Goal: Task Accomplishment & Management: Use online tool/utility

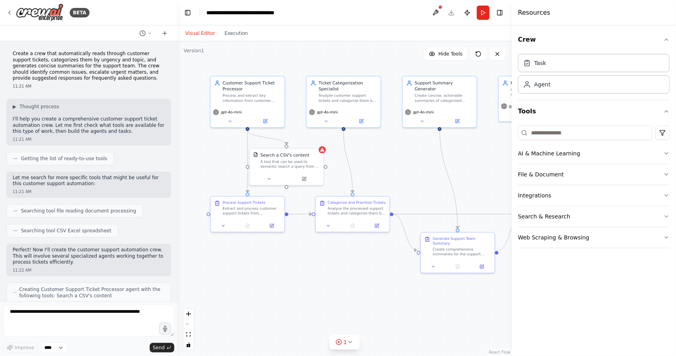
click at [409, 172] on div ".deletable-edge-delete-btn { width: 20px; height: 20px; border: 0px solid #ffff…" at bounding box center [344, 198] width 334 height 314
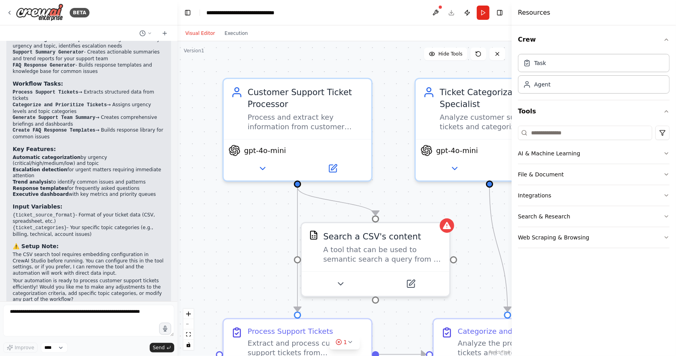
drag, startPoint x: 261, startPoint y: 159, endPoint x: 251, endPoint y: 192, distance: 34.4
click at [251, 197] on div ".deletable-edge-delete-btn { width: 20px; height: 20px; border: 0px solid #ffff…" at bounding box center [344, 198] width 334 height 314
click at [287, 79] on div "Customer Support Ticket Processor Process and extract key information from cust…" at bounding box center [298, 107] width 148 height 60
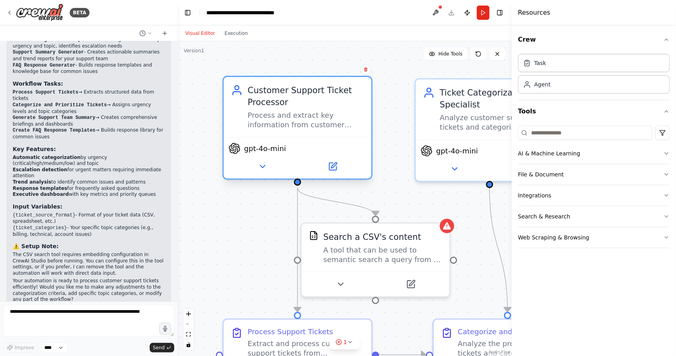
click at [308, 108] on div "Customer Support Ticket Processor Process and extract key information from cust…" at bounding box center [305, 107] width 116 height 46
drag, startPoint x: 329, startPoint y: 200, endPoint x: 307, endPoint y: 177, distance: 31.9
click at [307, 177] on div ".deletable-edge-delete-btn { width: 20px; height: 20px; border: 0px solid #ffff…" at bounding box center [415, 256] width 506 height 476
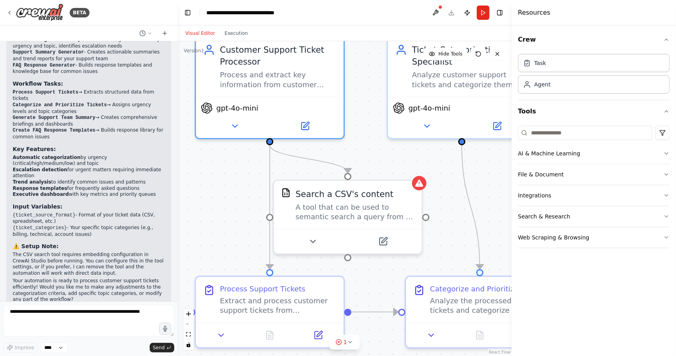
drag, startPoint x: 256, startPoint y: 235, endPoint x: 230, endPoint y: 192, distance: 50.4
click at [229, 190] on div ".deletable-edge-delete-btn { width: 20px; height: 20px; border: 0px solid #ffff…" at bounding box center [344, 198] width 334 height 314
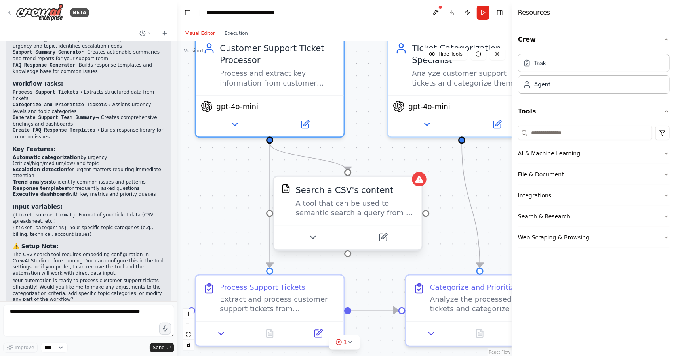
drag, startPoint x: 284, startPoint y: 213, endPoint x: 302, endPoint y: 207, distance: 18.3
click at [285, 213] on div "Search a CSV's content A tool that can be used to semantic search a query from …" at bounding box center [347, 201] width 133 height 34
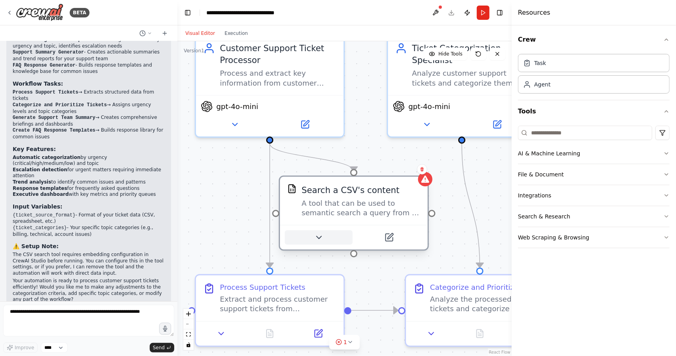
click at [328, 233] on button at bounding box center [319, 237] width 68 height 14
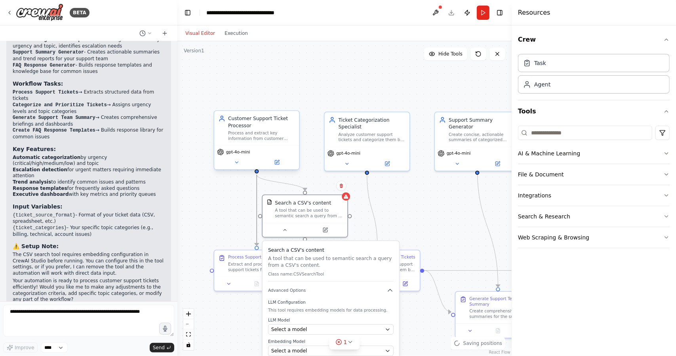
drag, startPoint x: 244, startPoint y: 206, endPoint x: 230, endPoint y: 136, distance: 71.4
click at [230, 136] on div ".deletable-edge-delete-btn { width: 20px; height: 20px; border: 0px solid #ffff…" at bounding box center [324, 214] width 291 height 274
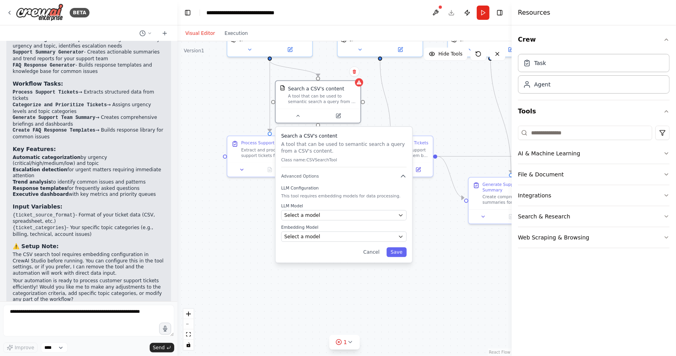
drag, startPoint x: 229, startPoint y: 208, endPoint x: 242, endPoint y: 95, distance: 114.4
click at [242, 95] on div ".deletable-edge-delete-btn { width: 20px; height: 20px; border: 0px solid #ffff…" at bounding box center [344, 198] width 334 height 314
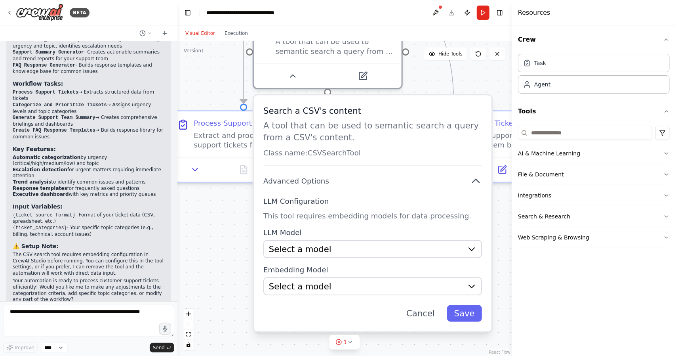
drag, startPoint x: 231, startPoint y: 212, endPoint x: 232, endPoint y: 220, distance: 8.4
click at [232, 220] on div ".deletable-edge-delete-btn { width: 20px; height: 20px; border: 0px solid #ffff…" at bounding box center [344, 198] width 334 height 314
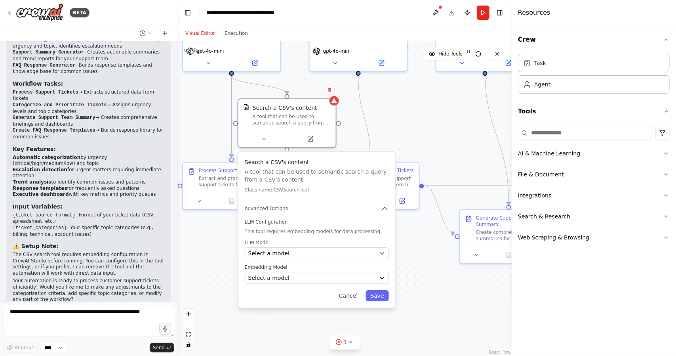
click at [429, 133] on div ".deletable-edge-delete-btn { width: 20px; height: 20px; border: 0px solid #ffff…" at bounding box center [344, 198] width 334 height 314
click at [428, 130] on div ".deletable-edge-delete-btn { width: 20px; height: 20px; border: 0px solid #ffff…" at bounding box center [344, 198] width 334 height 314
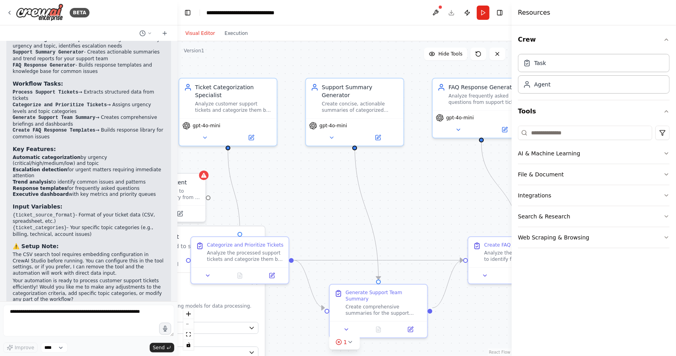
drag, startPoint x: 406, startPoint y: 152, endPoint x: 292, endPoint y: 228, distance: 136.3
click at [292, 228] on div ".deletable-edge-delete-btn { width: 20px; height: 20px; border: 0px solid #ffff…" at bounding box center [344, 198] width 334 height 314
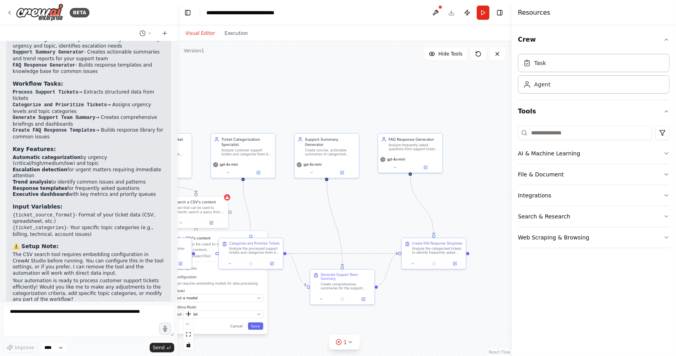
drag, startPoint x: 376, startPoint y: 202, endPoint x: 364, endPoint y: 187, distance: 18.6
click at [364, 187] on div ".deletable-edge-delete-btn { width: 20px; height: 20px; border: 0px solid #ffff…" at bounding box center [344, 198] width 334 height 314
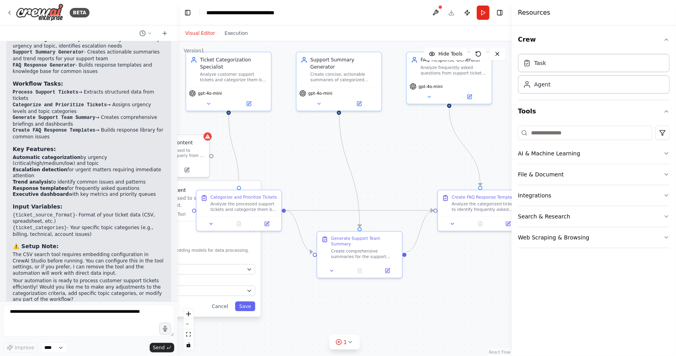
drag, startPoint x: 304, startPoint y: 196, endPoint x: 295, endPoint y: 145, distance: 51.5
click at [295, 145] on div ".deletable-edge-delete-btn { width: 20px; height: 20px; border: 0px solid #ffff…" at bounding box center [344, 198] width 334 height 314
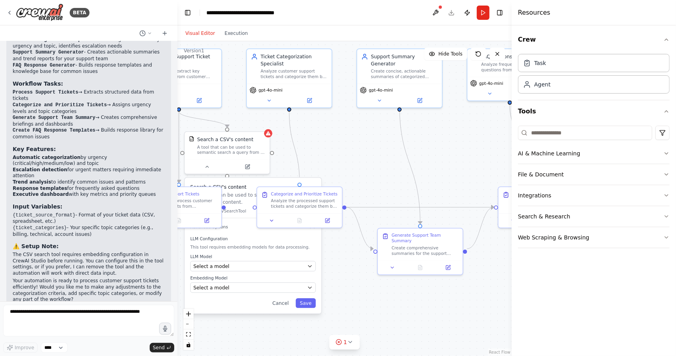
drag, startPoint x: 299, startPoint y: 145, endPoint x: 351, endPoint y: 145, distance: 52.3
click at [357, 142] on div ".deletable-edge-delete-btn { width: 20px; height: 20px; border: 0px solid #ffff…" at bounding box center [344, 198] width 334 height 314
click at [209, 167] on icon at bounding box center [208, 165] width 6 height 6
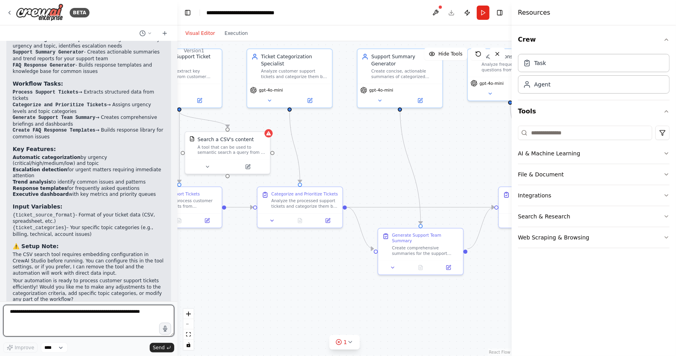
click at [139, 316] on textarea at bounding box center [88, 320] width 171 height 32
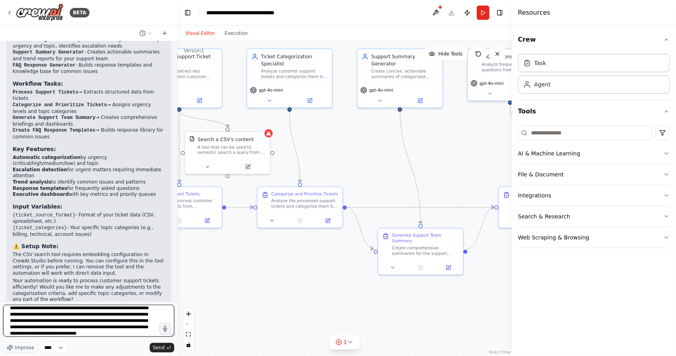
scroll to position [10, 0]
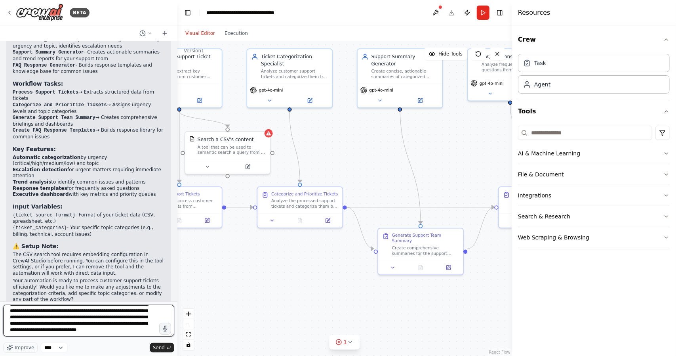
type textarea "**********"
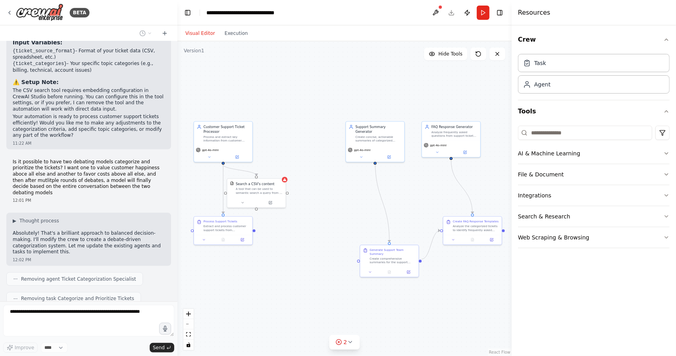
scroll to position [808, 0]
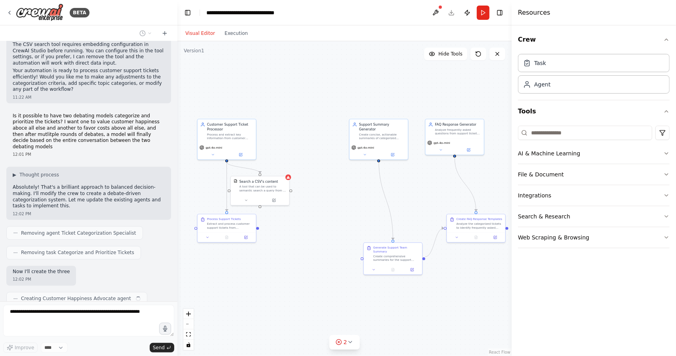
drag, startPoint x: 298, startPoint y: 87, endPoint x: 302, endPoint y: 127, distance: 40.6
click at [302, 127] on div ".deletable-edge-delete-btn { width: 20px; height: 20px; border: 0px solid #ffff…" at bounding box center [344, 198] width 334 height 314
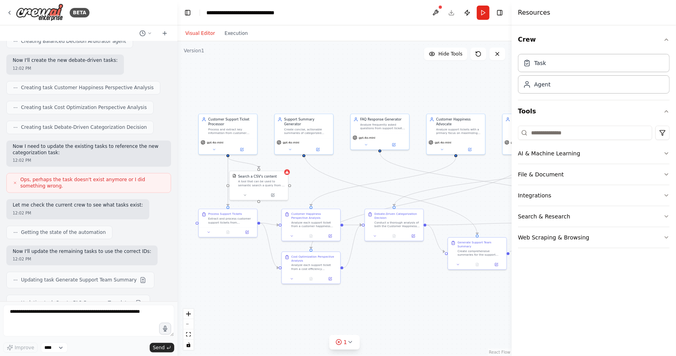
scroll to position [1154, 0]
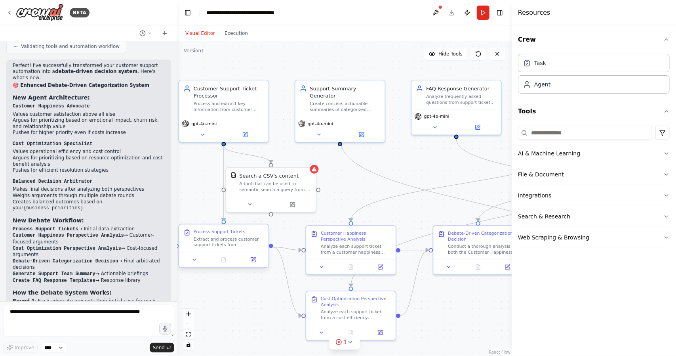
click at [240, 240] on div "Extract and process customer support tickets from {ticket_source_format}. Parse…" at bounding box center [229, 241] width 70 height 11
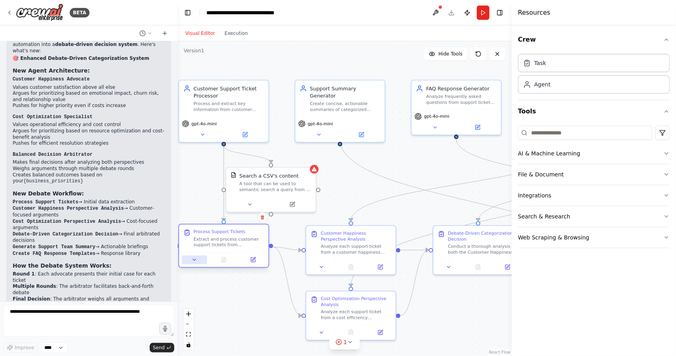
click at [198, 255] on button at bounding box center [194, 259] width 25 height 9
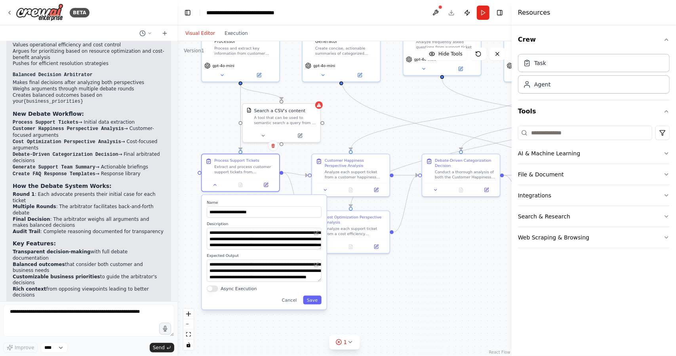
scroll to position [1527, 0]
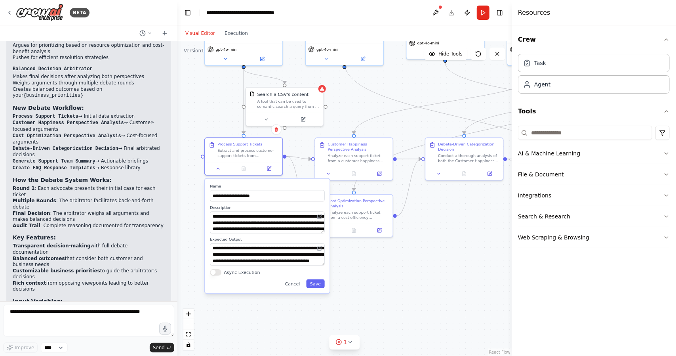
drag, startPoint x: 196, startPoint y: 171, endPoint x: 214, endPoint y: 105, distance: 68.4
click at [214, 105] on div ".deletable-edge-delete-btn { width: 20px; height: 20px; border: 0px solid #ffff…" at bounding box center [344, 198] width 334 height 314
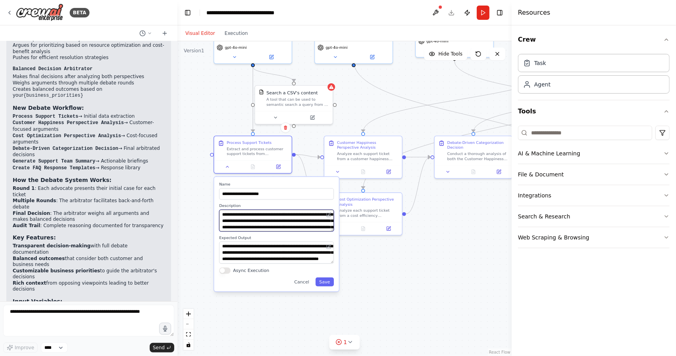
drag, startPoint x: 331, startPoint y: 236, endPoint x: 330, endPoint y: 256, distance: 19.8
click at [330, 256] on div "**********" at bounding box center [276, 234] width 125 height 114
click at [335, 229] on div "**********" at bounding box center [276, 234] width 125 height 114
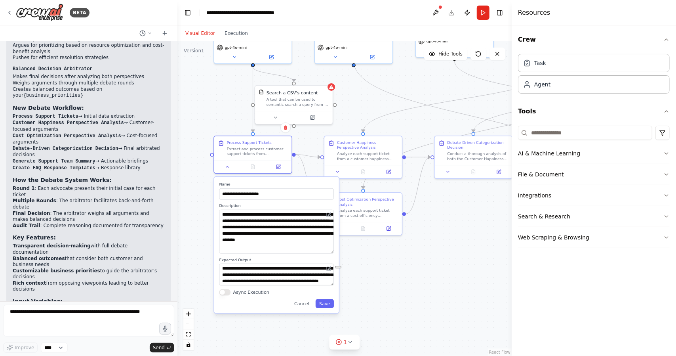
drag, startPoint x: 330, startPoint y: 229, endPoint x: 331, endPoint y: 251, distance: 22.2
click at [331, 251] on textarea "**********" at bounding box center [276, 231] width 115 height 44
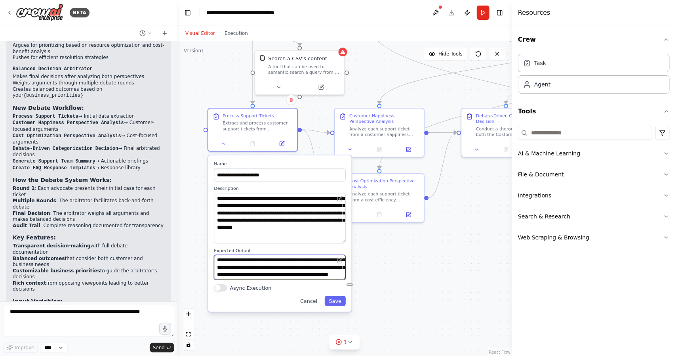
scroll to position [0, 0]
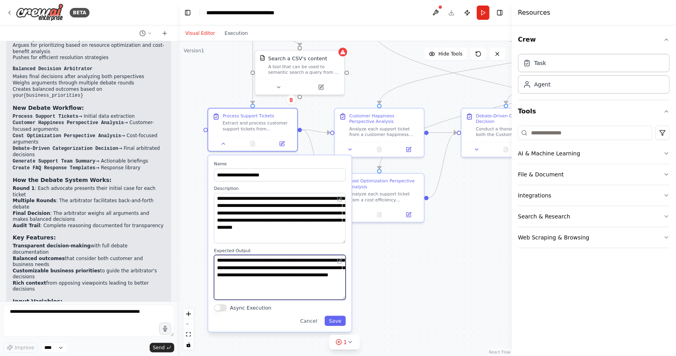
drag, startPoint x: 342, startPoint y: 278, endPoint x: 342, endPoint y: 297, distance: 19.0
click at [342, 297] on textarea "**********" at bounding box center [280, 277] width 132 height 45
click at [388, 128] on div "Analyze each support ticket from a customer happiness perspective. For each tic…" at bounding box center [384, 129] width 70 height 11
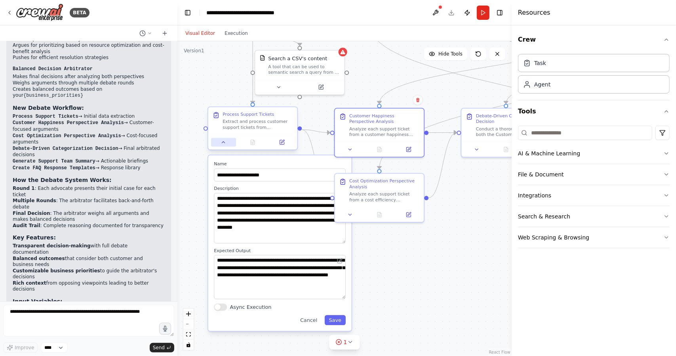
click at [224, 143] on icon at bounding box center [224, 142] width 6 height 6
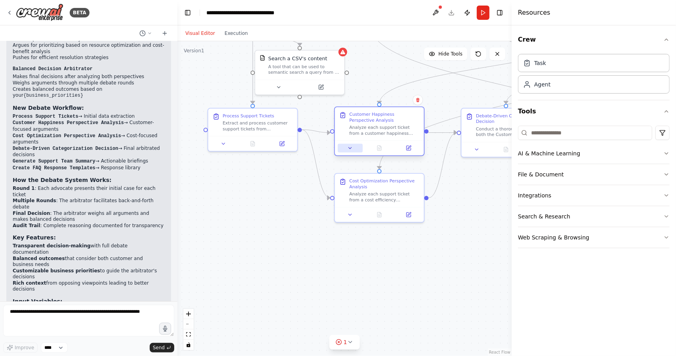
click at [352, 150] on icon at bounding box center [350, 148] width 6 height 6
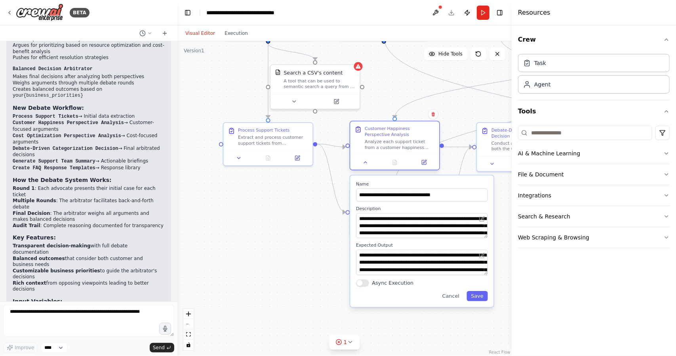
click at [365, 169] on div at bounding box center [394, 161] width 89 height 15
click at [364, 167] on div at bounding box center [394, 161] width 89 height 15
click at [365, 162] on icon at bounding box center [365, 163] width 3 height 2
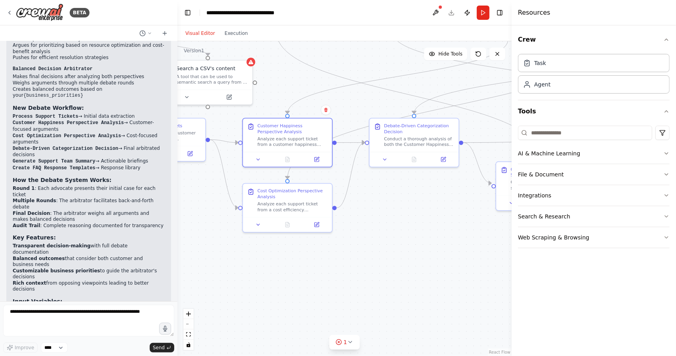
drag, startPoint x: 293, startPoint y: 211, endPoint x: 181, endPoint y: 207, distance: 112.1
click at [181, 207] on div ".deletable-edge-delete-btn { width: 20px; height: 20px; border: 0px solid #ffff…" at bounding box center [344, 198] width 334 height 314
click at [250, 224] on button at bounding box center [253, 223] width 25 height 9
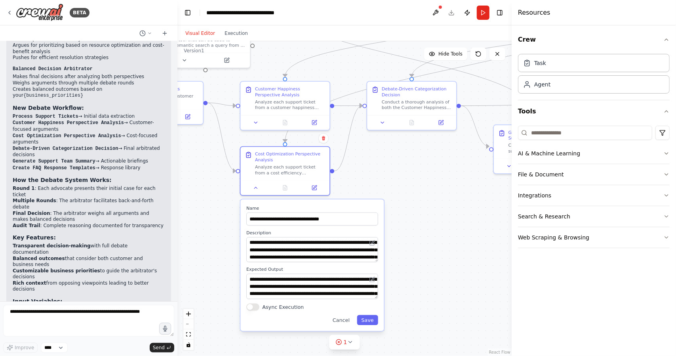
drag, startPoint x: 233, startPoint y: 277, endPoint x: 244, endPoint y: 235, distance: 43.5
click at [235, 237] on div ".deletable-edge-delete-btn { width: 20px; height: 20px; border: 0px solid #ffff…" at bounding box center [344, 198] width 334 height 314
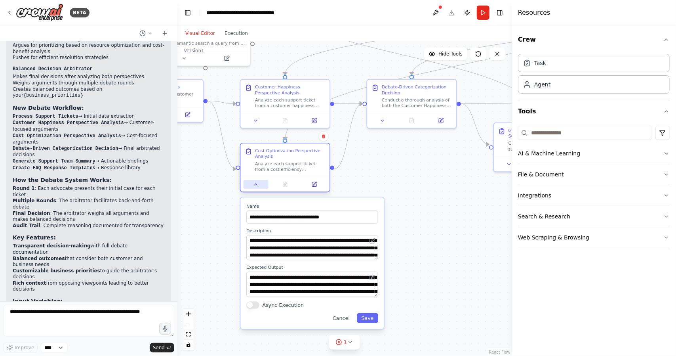
click at [259, 184] on button at bounding box center [255, 184] width 25 height 9
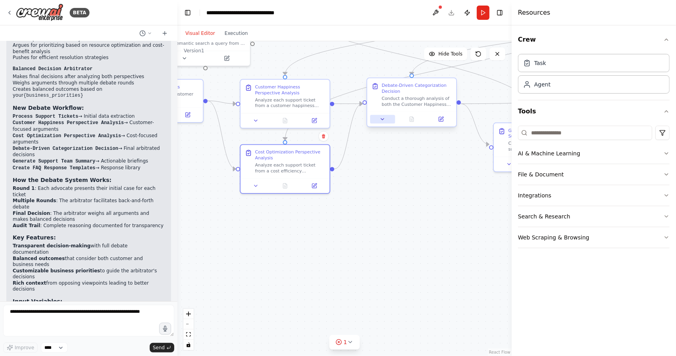
click at [375, 122] on button at bounding box center [382, 119] width 25 height 9
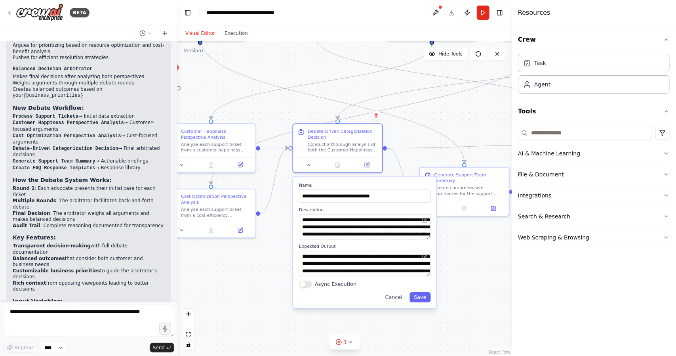
drag, startPoint x: 361, startPoint y: 166, endPoint x: 287, endPoint y: 210, distance: 86.3
click at [287, 210] on div ".deletable-edge-delete-btn { width: 20px; height: 20px; border: 0px solid #ffff…" at bounding box center [344, 198] width 334 height 314
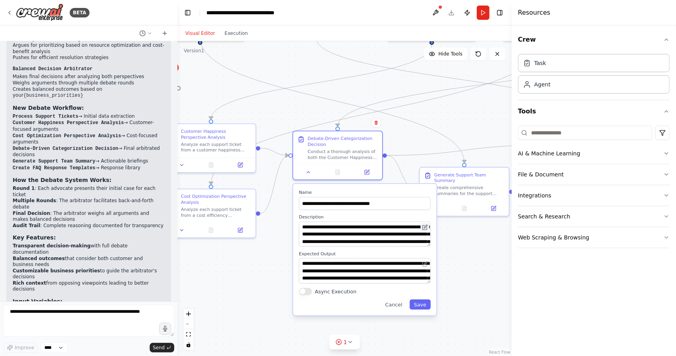
drag, startPoint x: 428, startPoint y: 224, endPoint x: 428, endPoint y: 236, distance: 11.9
click at [428, 232] on button at bounding box center [424, 227] width 9 height 9
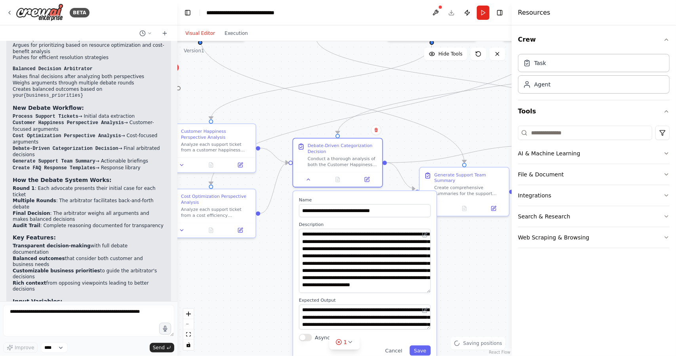
drag, startPoint x: 427, startPoint y: 251, endPoint x: 425, endPoint y: 290, distance: 38.8
click at [425, 290] on textarea "**********" at bounding box center [365, 260] width 132 height 64
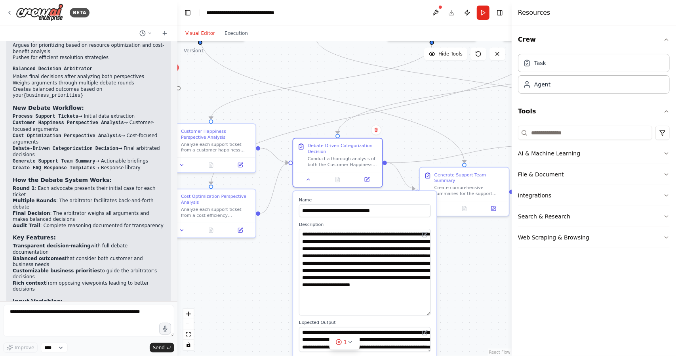
drag, startPoint x: 425, startPoint y: 290, endPoint x: 424, endPoint y: 314, distance: 23.8
click at [424, 314] on textarea "**********" at bounding box center [365, 271] width 132 height 86
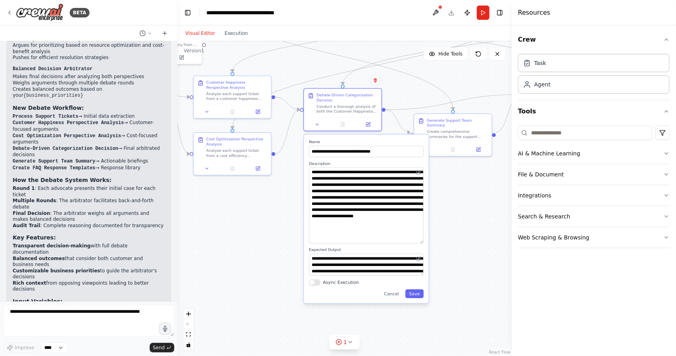
drag, startPoint x: 466, startPoint y: 282, endPoint x: 451, endPoint y: 217, distance: 67.0
click at [451, 217] on div ".deletable-edge-delete-btn { width: 20px; height: 20px; border: 0px solid #ffff…" at bounding box center [344, 198] width 334 height 314
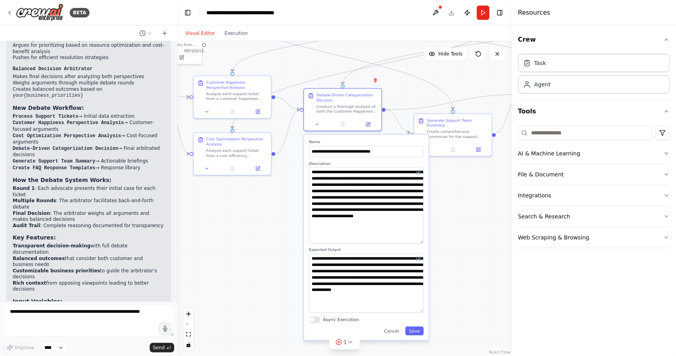
drag, startPoint x: 420, startPoint y: 273, endPoint x: 421, endPoint y: 310, distance: 37.2
click at [421, 310] on textarea "**********" at bounding box center [366, 282] width 115 height 59
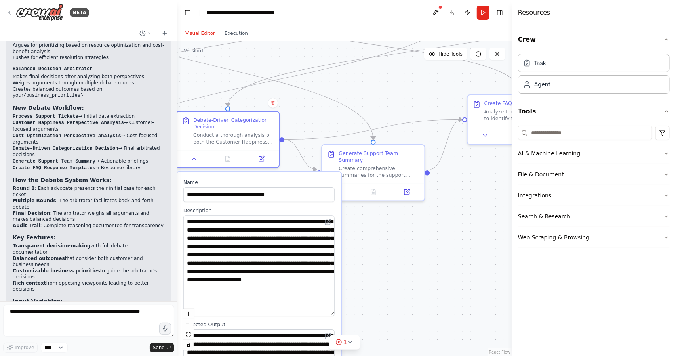
drag, startPoint x: 448, startPoint y: 177, endPoint x: 361, endPoint y: 266, distance: 124.0
click at [361, 266] on div ".deletable-edge-delete-btn { width: 20px; height: 20px; border: 0px solid #ffff…" at bounding box center [344, 198] width 334 height 314
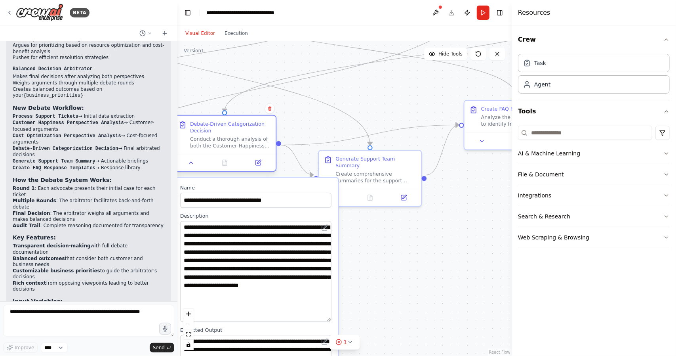
click at [197, 169] on div at bounding box center [224, 162] width 102 height 17
click at [192, 165] on icon at bounding box center [191, 162] width 7 height 7
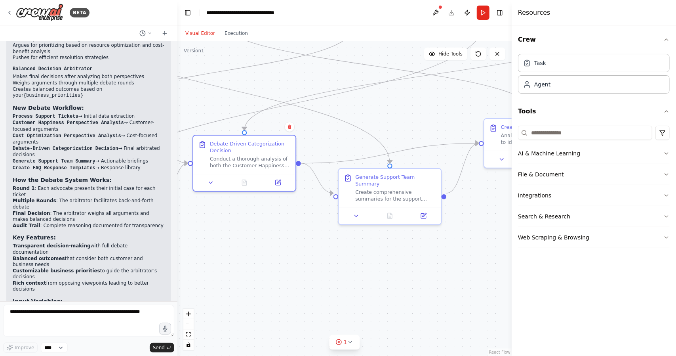
drag, startPoint x: 388, startPoint y: 126, endPoint x: 408, endPoint y: 146, distance: 28.8
click at [408, 146] on div ".deletable-edge-delete-btn { width: 20px; height: 20px; border: 0px solid #ffff…" at bounding box center [344, 198] width 334 height 314
click at [395, 192] on div "Create comprehensive summaries for the support team based on categorized ticket…" at bounding box center [395, 196] width 81 height 13
click at [353, 213] on button at bounding box center [356, 217] width 29 height 10
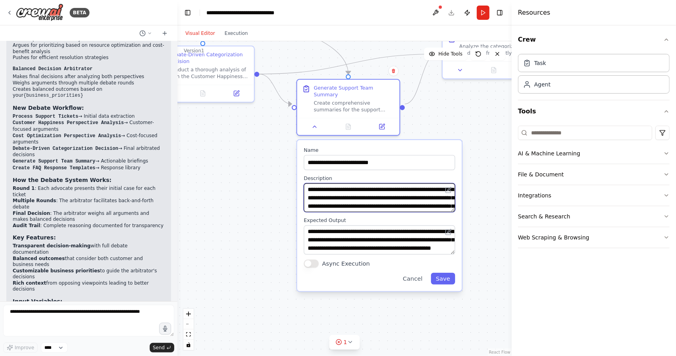
drag, startPoint x: 314, startPoint y: 226, endPoint x: 287, endPoint y: 158, distance: 73.2
click at [287, 158] on div ".deletable-edge-delete-btn { width: 20px; height: 20px; border: 0px solid #ffff…" at bounding box center [344, 198] width 334 height 314
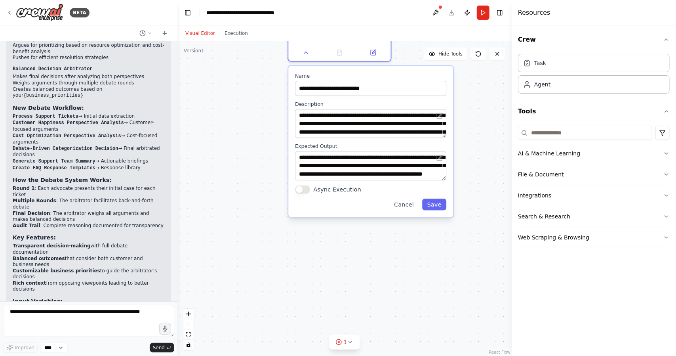
drag, startPoint x: 282, startPoint y: 234, endPoint x: 268, endPoint y: 168, distance: 67.5
click at [268, 168] on div ".deletable-edge-delete-btn { width: 20px; height: 20px; border: 0px solid #ffff…" at bounding box center [344, 198] width 334 height 314
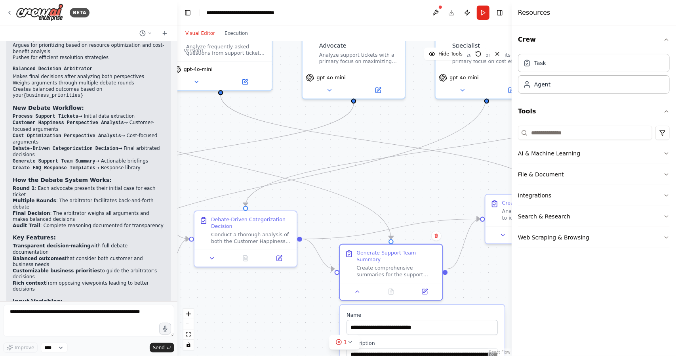
drag, startPoint x: 241, startPoint y: 109, endPoint x: 296, endPoint y: 348, distance: 245.9
click at [296, 348] on div ".deletable-edge-delete-btn { width: 20px; height: 20px; border: 0px solid #ffff…" at bounding box center [344, 198] width 334 height 314
drag, startPoint x: 317, startPoint y: 171, endPoint x: 325, endPoint y: 277, distance: 106.4
click at [325, 277] on div ".deletable-edge-delete-btn { width: 20px; height: 20px; border: 0px solid #ffff…" at bounding box center [344, 198] width 334 height 314
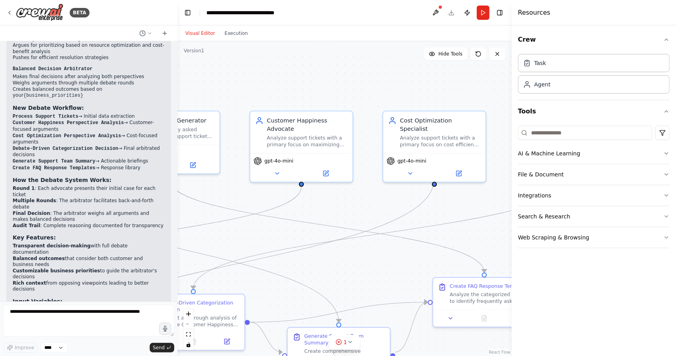
drag, startPoint x: 375, startPoint y: 211, endPoint x: 327, endPoint y: 278, distance: 82.4
click at [327, 278] on div ".deletable-edge-delete-btn { width: 20px; height: 20px; border: 0px solid #ffff…" at bounding box center [344, 198] width 334 height 314
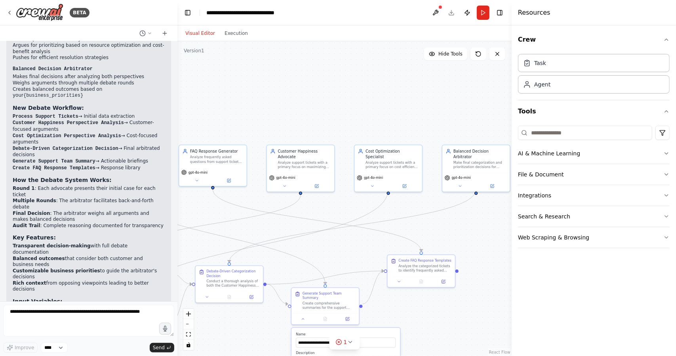
drag, startPoint x: 339, startPoint y: 275, endPoint x: 324, endPoint y: 252, distance: 27.7
click at [324, 252] on div ".deletable-edge-delete-btn { width: 20px; height: 20px; border: 0px solid #ffff…" at bounding box center [344, 198] width 334 height 314
click at [235, 287] on div "Debate-Driven Categorization Decision Conduct a thorough analysis of both the C…" at bounding box center [227, 275] width 67 height 25
drag, startPoint x: 235, startPoint y: 280, endPoint x: 243, endPoint y: 284, distance: 8.9
click at [243, 284] on div "Conduct a thorough analysis of both the Customer Happiness Advocate's and Cost …" at bounding box center [236, 286] width 53 height 9
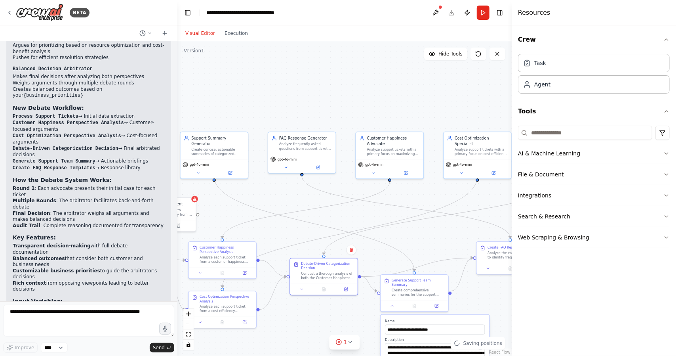
drag, startPoint x: 286, startPoint y: 95, endPoint x: 372, endPoint y: 82, distance: 86.9
click at [372, 82] on div ".deletable-edge-delete-btn { width: 20px; height: 20px; border: 0px solid #ffff…" at bounding box center [344, 198] width 334 height 314
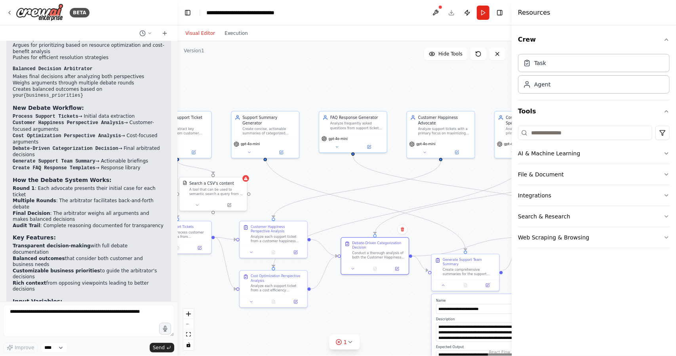
drag, startPoint x: 347, startPoint y: 98, endPoint x: 437, endPoint y: 69, distance: 93.9
click at [390, 78] on div ".deletable-edge-delete-btn { width: 20px; height: 20px; border: 0px solid #ffff…" at bounding box center [344, 198] width 334 height 314
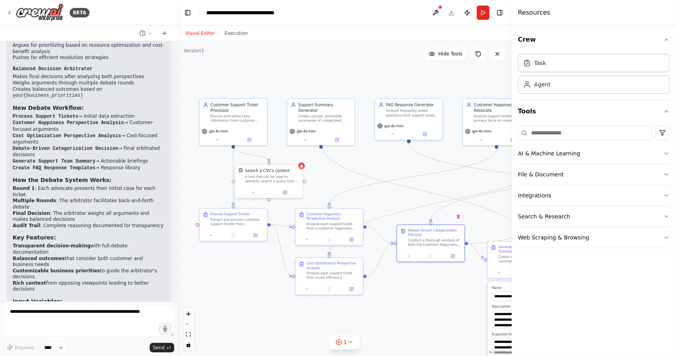
drag, startPoint x: 310, startPoint y: 61, endPoint x: 335, endPoint y: 56, distance: 26.3
click at [335, 56] on div ".deletable-edge-delete-btn { width: 20px; height: 20px; border: 0px solid #ffff…" at bounding box center [344, 198] width 334 height 314
click at [257, 183] on div "Search a CSV's content A tool that can be used to semantic search a query from …" at bounding box center [270, 175] width 67 height 22
click at [261, 190] on button at bounding box center [255, 191] width 31 height 7
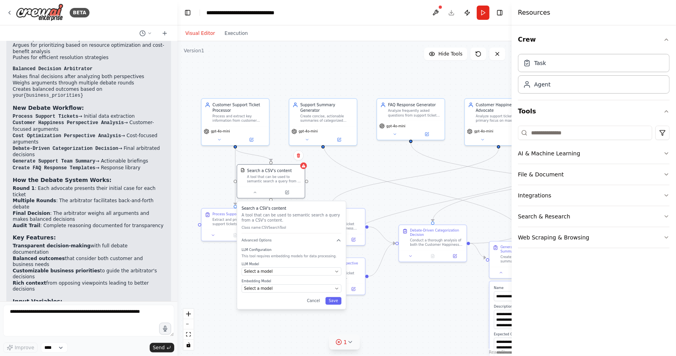
click at [344, 343] on span "1" at bounding box center [346, 342] width 4 height 8
click at [408, 307] on button "1" at bounding box center [344, 306] width 150 height 15
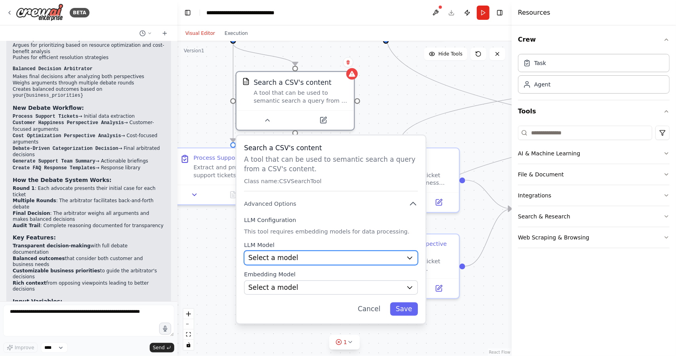
click at [300, 260] on div "Select a model" at bounding box center [325, 258] width 154 height 10
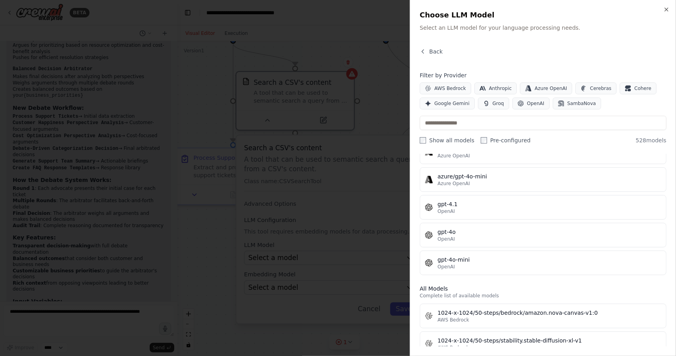
scroll to position [119, 0]
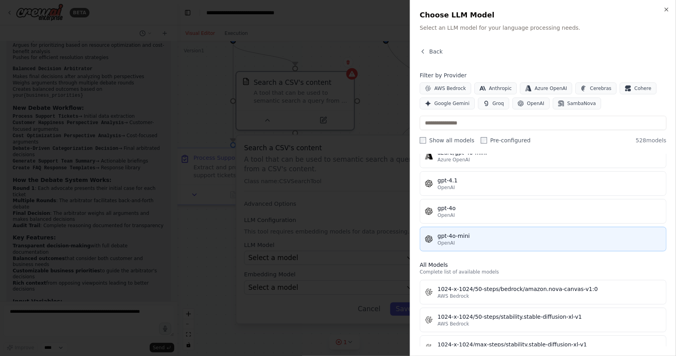
click at [472, 232] on div "gpt-4o-mini" at bounding box center [549, 236] width 224 height 8
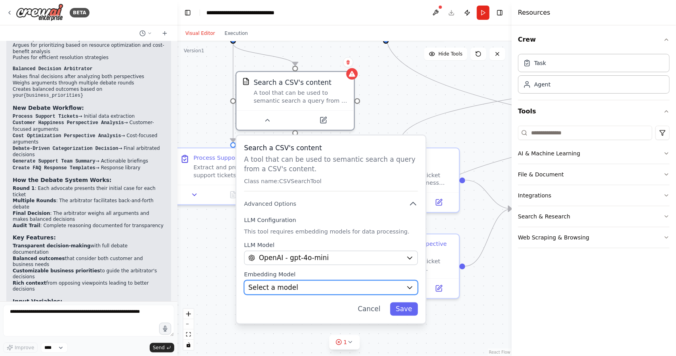
click at [295, 285] on div "Select a model" at bounding box center [325, 287] width 154 height 10
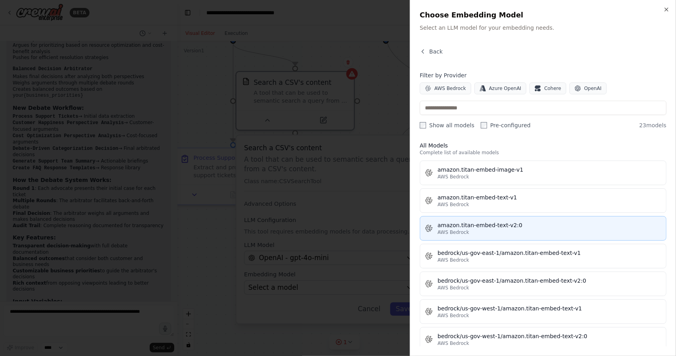
scroll to position [0, 0]
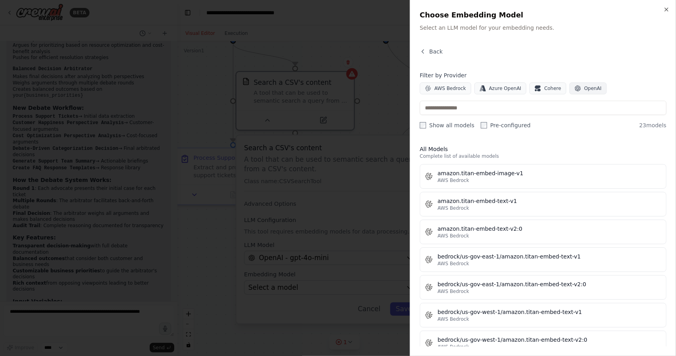
click at [584, 88] on span "OpenAI" at bounding box center [592, 88] width 17 height 6
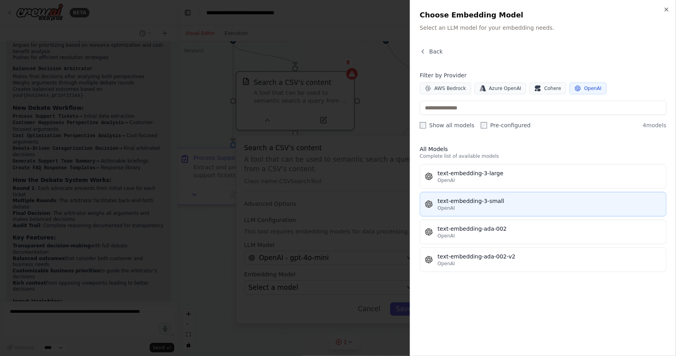
click at [519, 205] on div "OpenAI" at bounding box center [549, 208] width 224 height 6
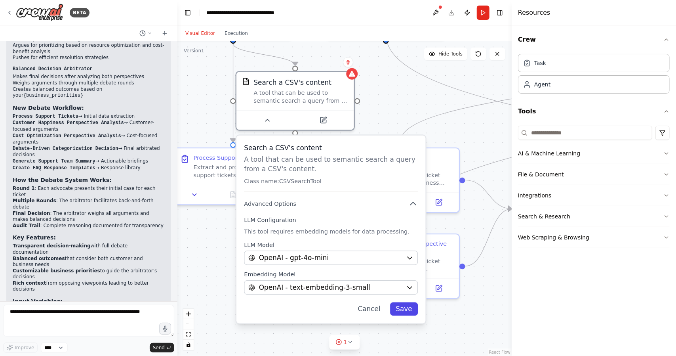
click at [416, 308] on button "Save" at bounding box center [404, 308] width 28 height 13
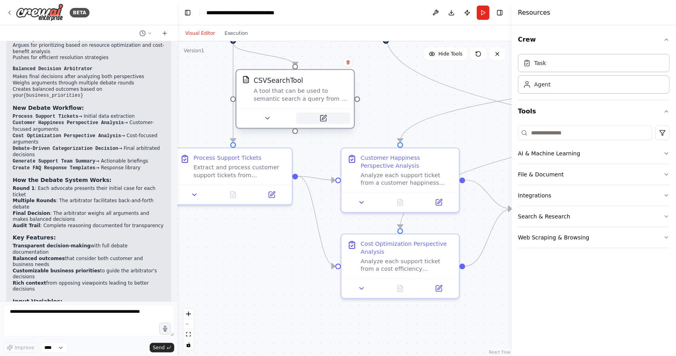
click at [323, 122] on button at bounding box center [323, 117] width 54 height 11
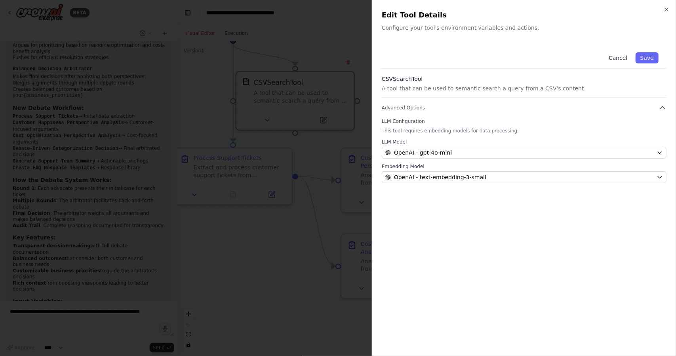
click at [623, 57] on button "Cancel" at bounding box center [618, 57] width 28 height 11
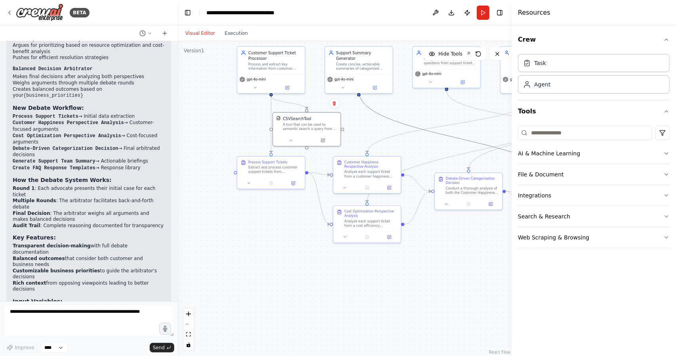
drag, startPoint x: 367, startPoint y: 130, endPoint x: 387, endPoint y: 126, distance: 20.1
click at [400, 129] on div ".deletable-edge-delete-btn { width: 20px; height: 20px; border: 0px solid #ffff…" at bounding box center [344, 198] width 334 height 314
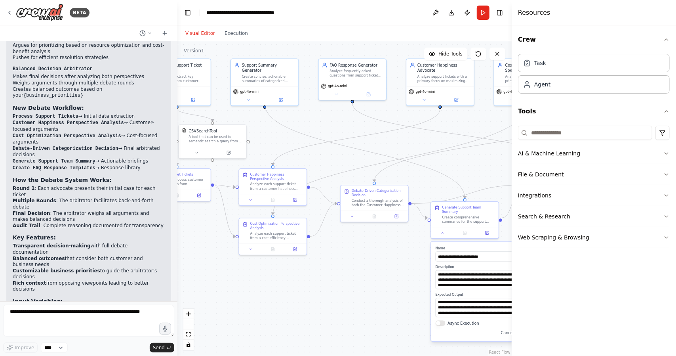
drag, startPoint x: 360, startPoint y: 119, endPoint x: 278, endPoint y: 143, distance: 86.2
click at [264, 132] on div ".deletable-edge-delete-btn { width: 20px; height: 20px; border: 0px solid #ffff…" at bounding box center [344, 198] width 334 height 314
click at [443, 232] on div at bounding box center [463, 231] width 67 height 11
click at [440, 228] on button at bounding box center [441, 231] width 19 height 7
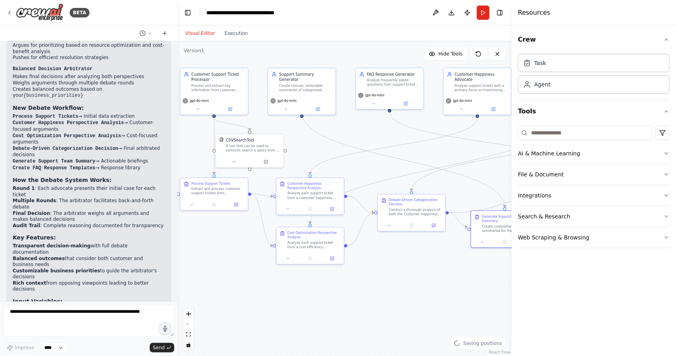
drag, startPoint x: 305, startPoint y: 114, endPoint x: 348, endPoint y: 124, distance: 43.8
click at [348, 124] on div ".deletable-edge-delete-btn { width: 20px; height: 20px; border: 0px solid #ffff…" at bounding box center [344, 198] width 334 height 314
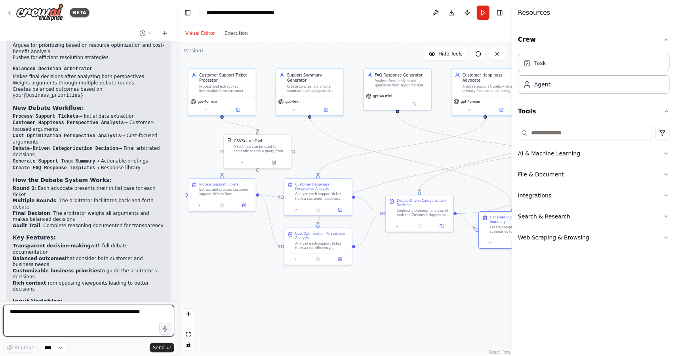
click at [116, 313] on textarea at bounding box center [88, 320] width 171 height 32
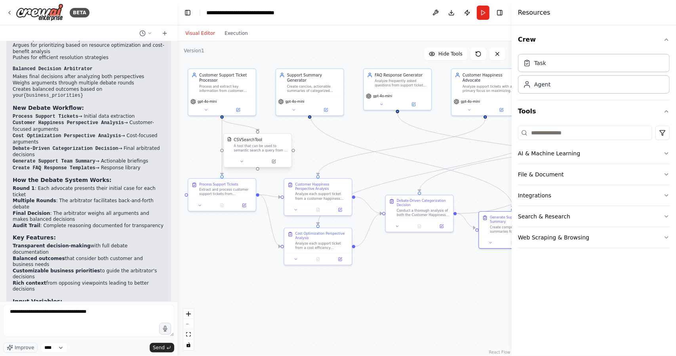
click at [251, 155] on div "CSVSearchTool A tool that can be used to semantic search a query from a CSV's c…" at bounding box center [257, 150] width 68 height 34
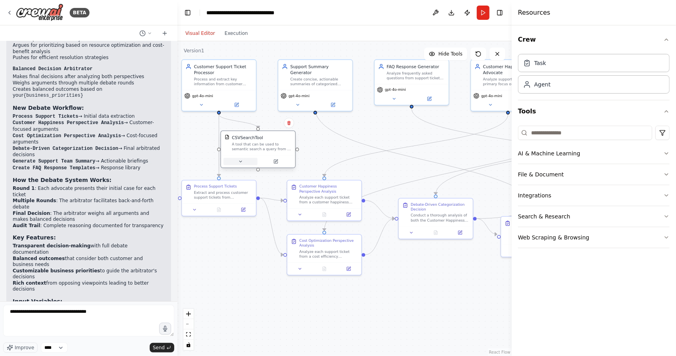
click at [253, 161] on button at bounding box center [240, 161] width 34 height 7
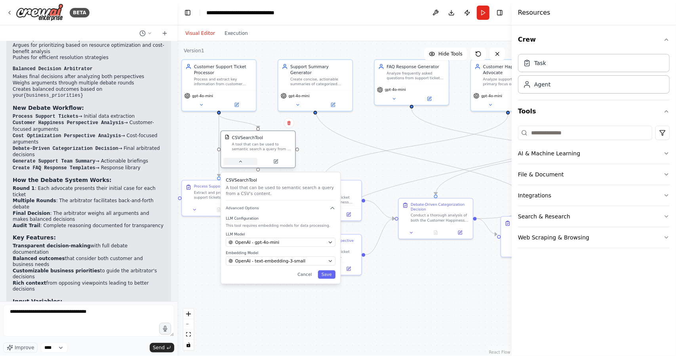
click at [253, 161] on button at bounding box center [240, 161] width 34 height 7
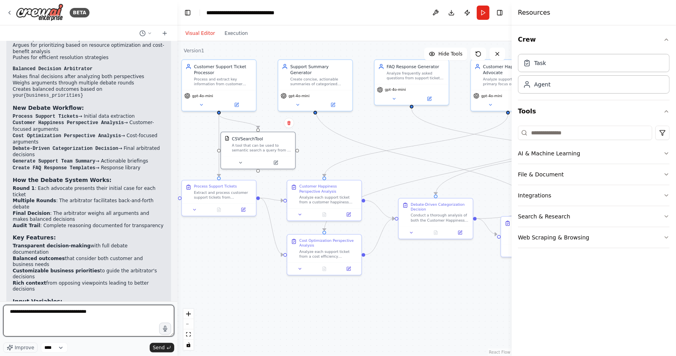
click at [148, 313] on textarea "**********" at bounding box center [88, 320] width 171 height 32
type textarea "**********"
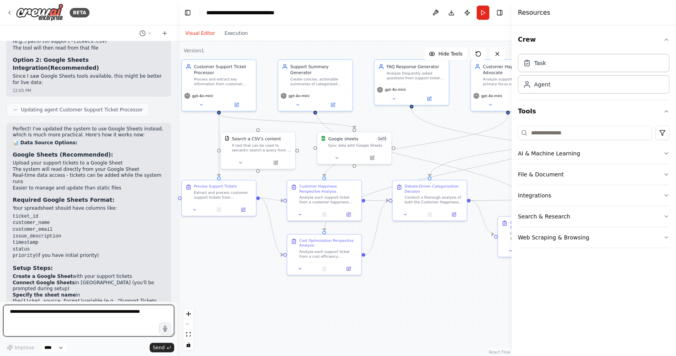
scroll to position [2077, 0]
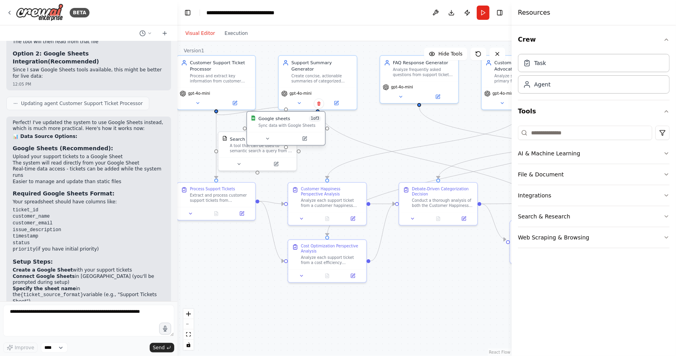
drag, startPoint x: 353, startPoint y: 146, endPoint x: 272, endPoint y: 129, distance: 82.9
click at [272, 129] on div "Google sheets 1 of 3 Sync data with Google Sheets" at bounding box center [286, 122] width 78 height 20
click at [251, 152] on div "A tool that can be used to semantic search a query from a CSV's content." at bounding box center [261, 147] width 63 height 10
click at [291, 125] on icon at bounding box center [290, 122] width 3 height 4
click at [279, 123] on button "Confirm" at bounding box center [268, 123] width 28 height 10
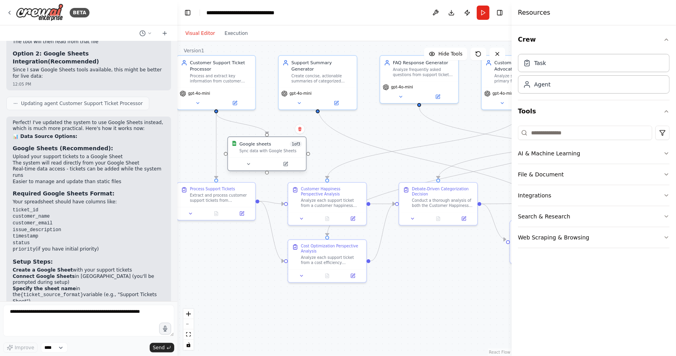
drag, startPoint x: 275, startPoint y: 125, endPoint x: 261, endPoint y: 148, distance: 27.0
click at [261, 148] on div "Google sheets 1 of 3 Sync data with Google Sheets" at bounding box center [267, 147] width 78 height 20
click at [254, 163] on div at bounding box center [267, 157] width 78 height 13
click at [252, 158] on button at bounding box center [248, 158] width 36 height 8
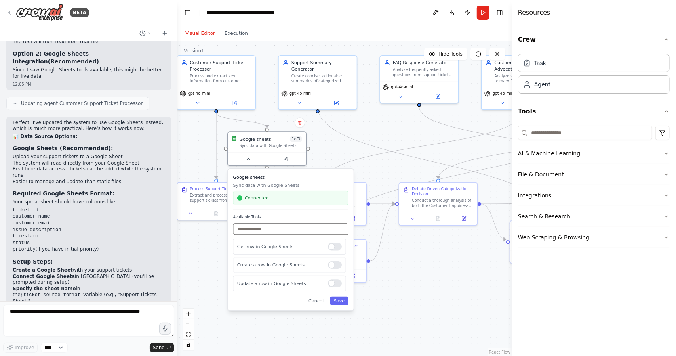
click at [280, 224] on input "text" at bounding box center [291, 228] width 116 height 11
click at [552, 209] on button "Search & Research" at bounding box center [594, 216] width 152 height 21
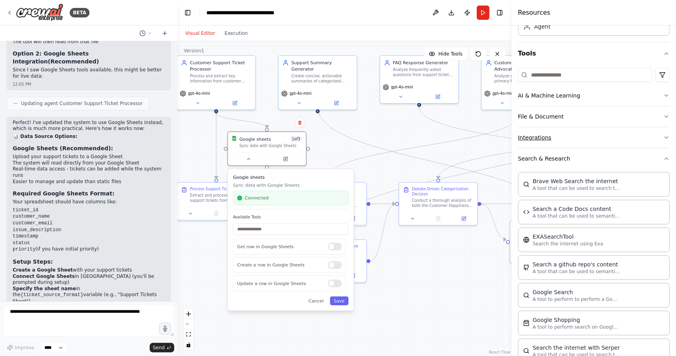
scroll to position [57, 0]
click at [563, 152] on button "Search & Research" at bounding box center [594, 159] width 152 height 21
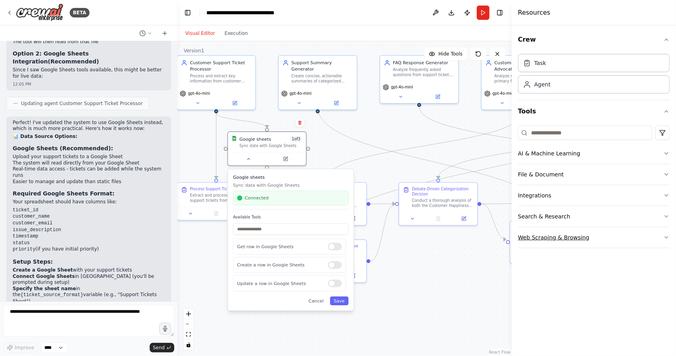
click at [567, 230] on button "Web Scraping & Browsing" at bounding box center [594, 237] width 152 height 21
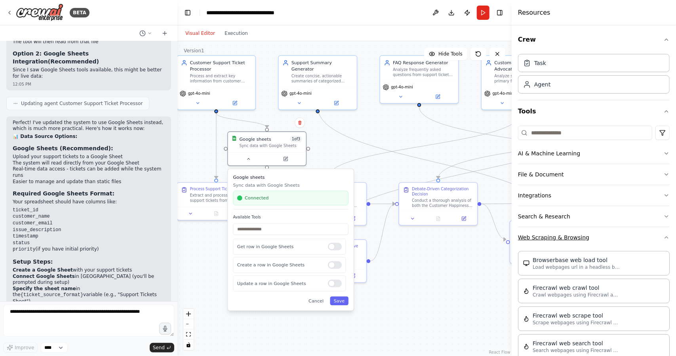
click at [560, 227] on button "Web Scraping & Browsing" at bounding box center [594, 237] width 152 height 21
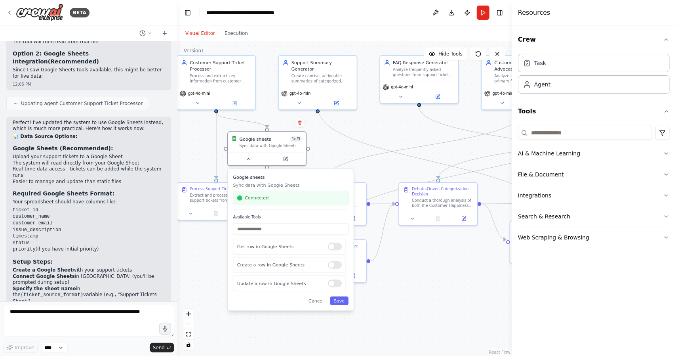
click at [555, 174] on button "File & Document" at bounding box center [594, 174] width 152 height 21
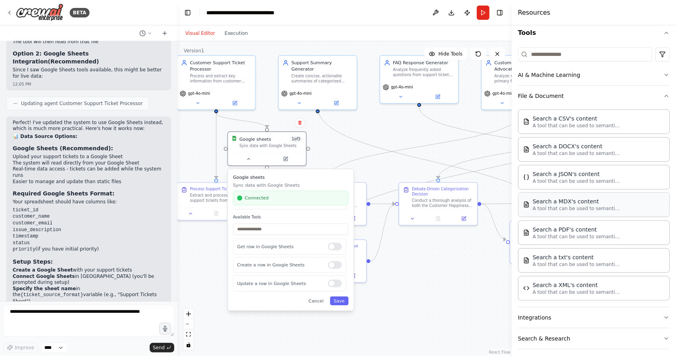
scroll to position [79, 0]
click at [580, 260] on p "A tool that can be used to semantic search a query from a txt's content." at bounding box center [575, 263] width 87 height 6
click at [248, 154] on button at bounding box center [248, 158] width 36 height 8
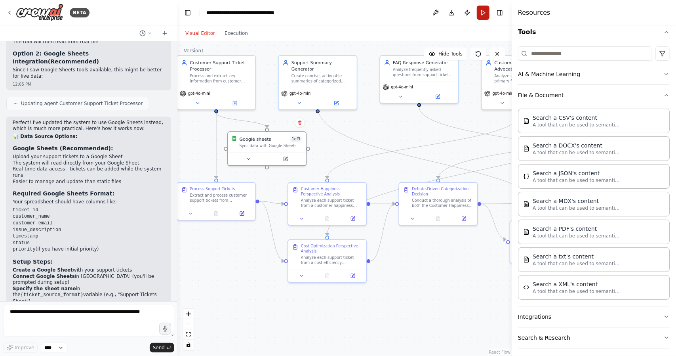
click at [483, 15] on button "Run" at bounding box center [483, 13] width 13 height 14
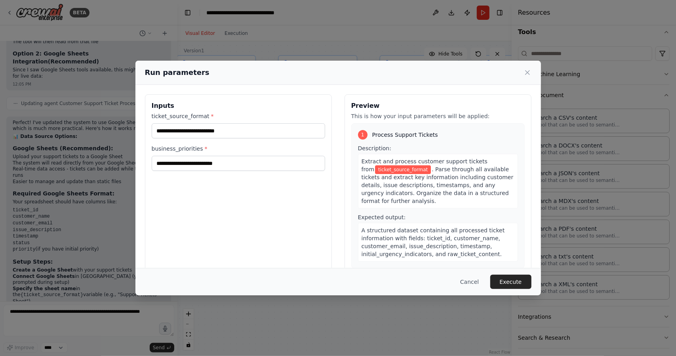
click at [176, 114] on label "ticket_source_format *" at bounding box center [238, 116] width 173 height 8
click at [176, 123] on input "ticket_source_format *" at bounding box center [238, 130] width 173 height 15
click at [184, 122] on div "ticket_source_format *" at bounding box center [238, 125] width 173 height 26
click at [188, 124] on input "ticket_source_format *" at bounding box center [238, 130] width 173 height 15
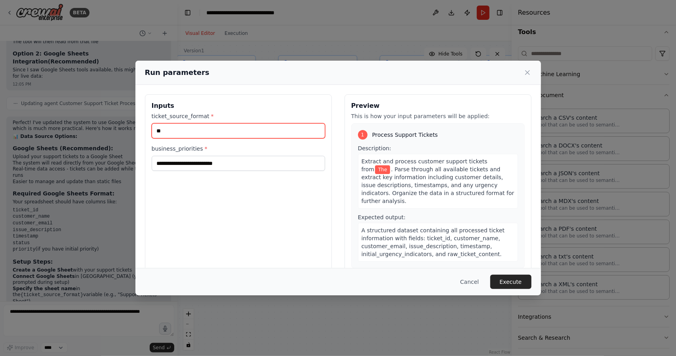
type input "*"
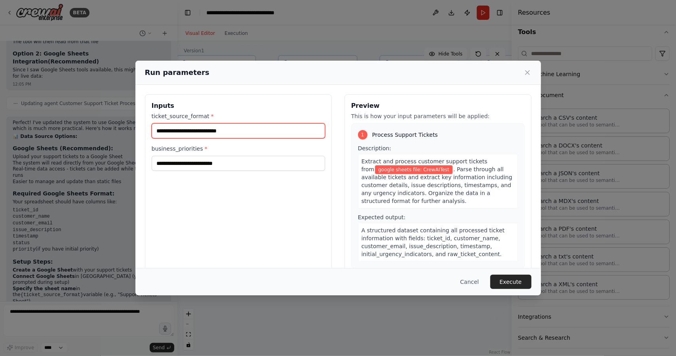
type input "**********"
click at [245, 143] on div "**********" at bounding box center [238, 141] width 173 height 59
click at [257, 154] on div "business_priorities *" at bounding box center [238, 158] width 173 height 26
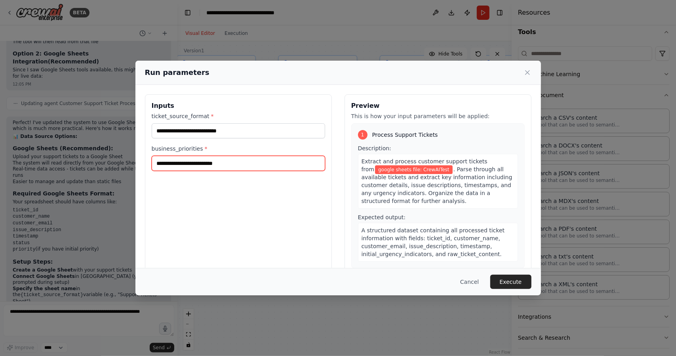
click at [267, 156] on input "business_priorities *" at bounding box center [238, 163] width 173 height 15
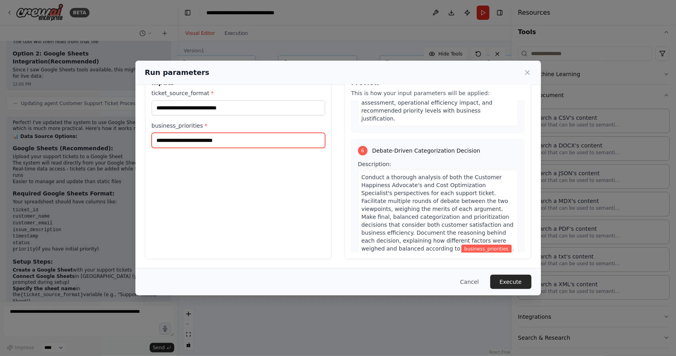
scroll to position [835, 0]
click at [266, 142] on input "business_priorities *" at bounding box center [238, 140] width 173 height 15
click at [219, 146] on input "**********" at bounding box center [238, 140] width 173 height 15
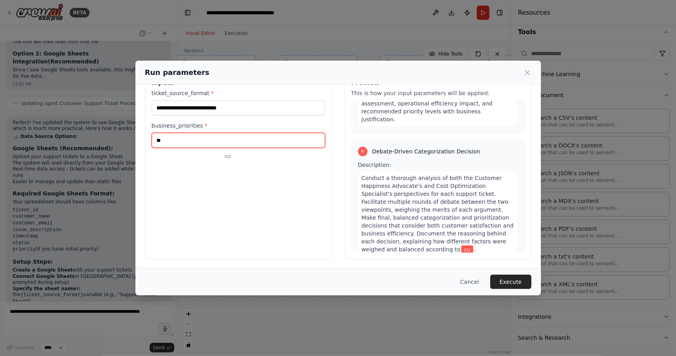
type input "*"
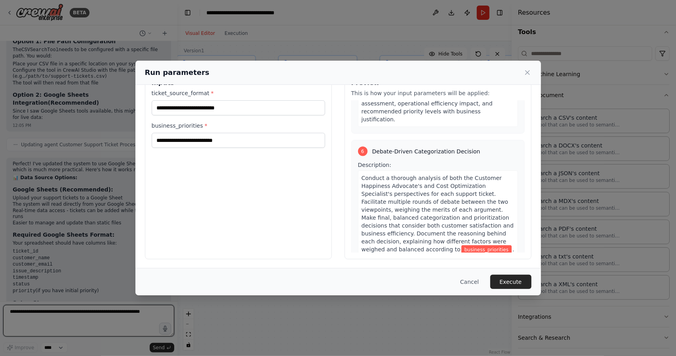
scroll to position [2594, 0]
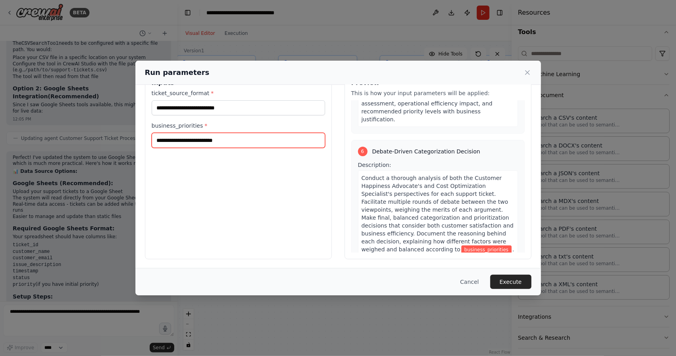
click at [231, 145] on input "business_priorities *" at bounding box center [238, 140] width 173 height 15
type input "**********"
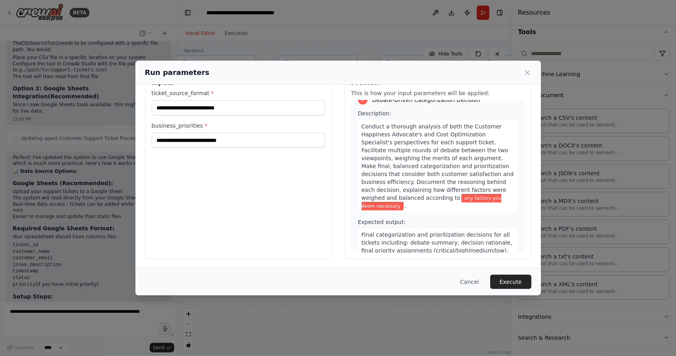
drag, startPoint x: 479, startPoint y: 153, endPoint x: 437, endPoint y: 187, distance: 54.0
click at [437, 232] on span "Final categorization and prioritization decisions for all tickets including: de…" at bounding box center [436, 259] width 151 height 54
click at [503, 279] on button "Execute" at bounding box center [510, 281] width 41 height 14
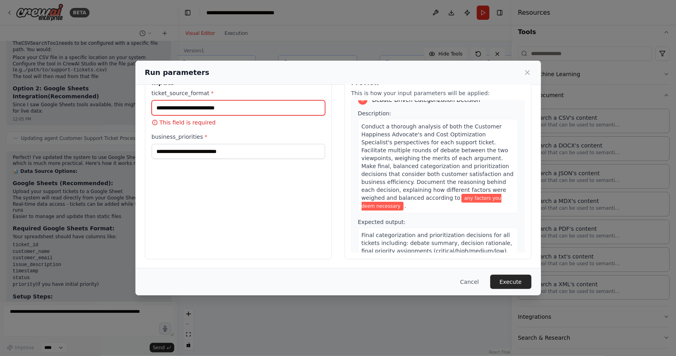
click at [270, 103] on input "ticket_source_format *" at bounding box center [238, 107] width 173 height 15
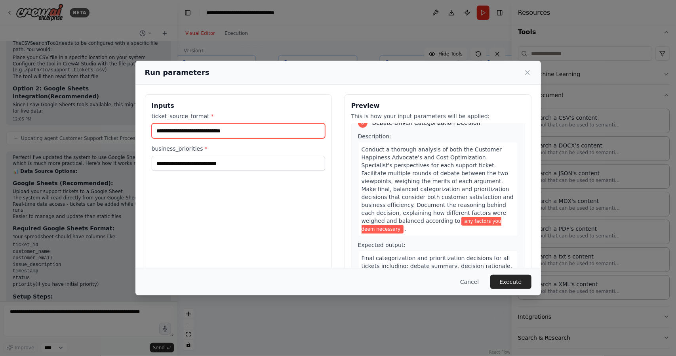
type input "**********"
click at [510, 278] on button "Execute" at bounding box center [510, 281] width 41 height 14
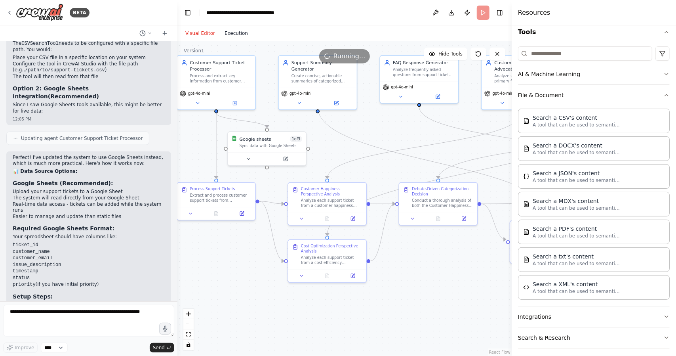
click at [227, 38] on button "Execution" at bounding box center [236, 34] width 33 height 10
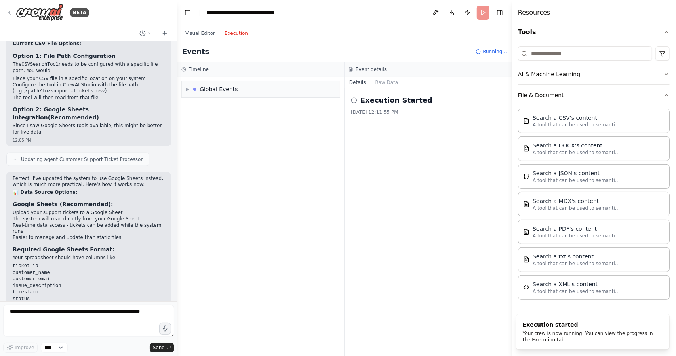
scroll to position [2573, 0]
click at [244, 89] on div "▶ Global Events" at bounding box center [261, 89] width 158 height 16
click at [217, 104] on span "Execution Started" at bounding box center [216, 106] width 42 height 6
click at [663, 29] on icon "button" at bounding box center [666, 32] width 6 height 6
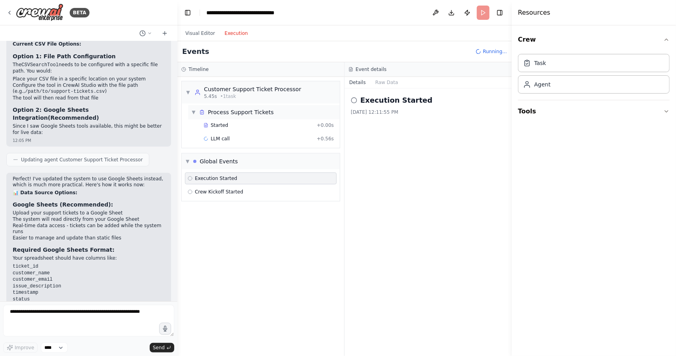
click at [219, 117] on div "▼ Process Support Tickets" at bounding box center [264, 112] width 152 height 14
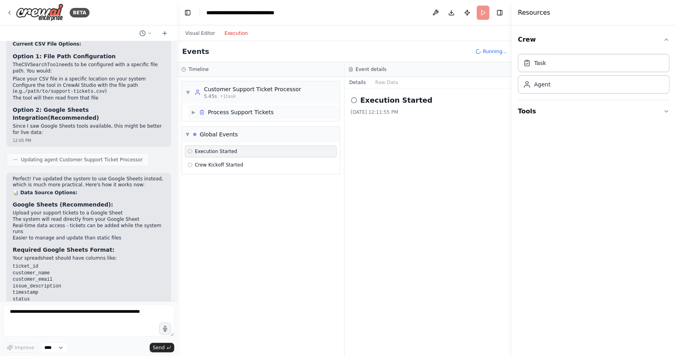
click at [219, 117] on div "▶ Process Support Tickets" at bounding box center [264, 112] width 152 height 14
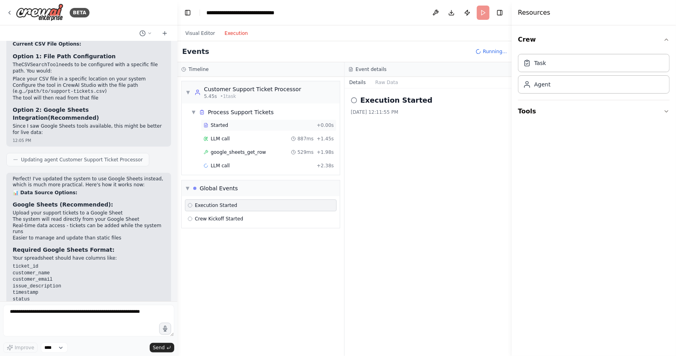
click at [215, 125] on span "Started" at bounding box center [219, 125] width 17 height 6
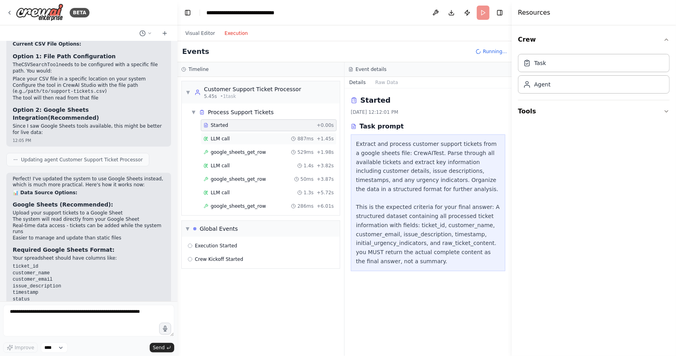
click at [233, 139] on div "LLM call 887ms + 1.45s" at bounding box center [268, 138] width 130 height 6
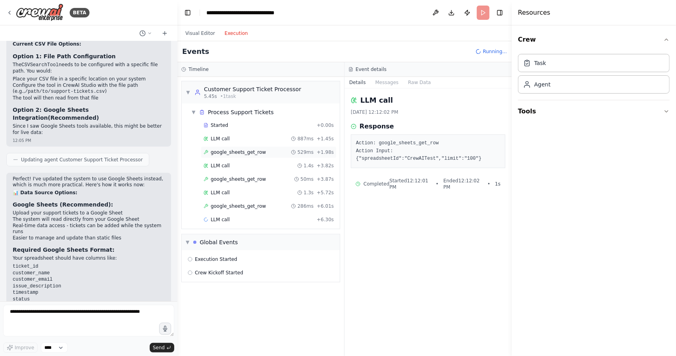
click at [241, 154] on span "google_sheets_get_row" at bounding box center [238, 152] width 55 height 6
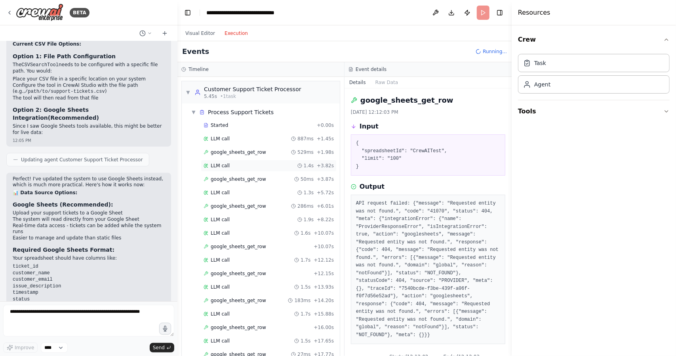
click at [231, 162] on div "LLM call 1.4s + 3.82s" at bounding box center [268, 165] width 130 height 6
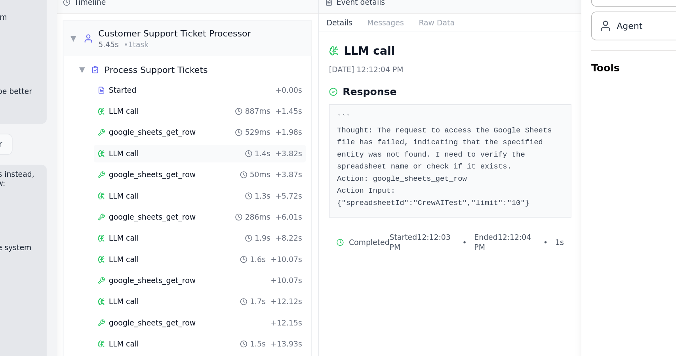
click at [233, 167] on div "LLM call 1.4s + 3.82s" at bounding box center [268, 165] width 130 height 6
click at [234, 177] on span "google_sheets_get_row" at bounding box center [238, 179] width 55 height 6
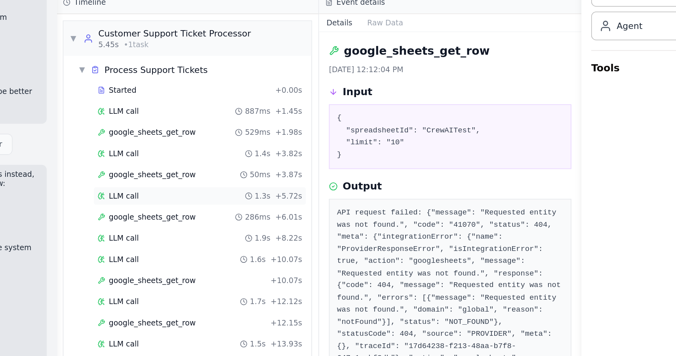
click at [235, 191] on div "LLM call 1.3s + 5.72s" at bounding box center [268, 192] width 130 height 6
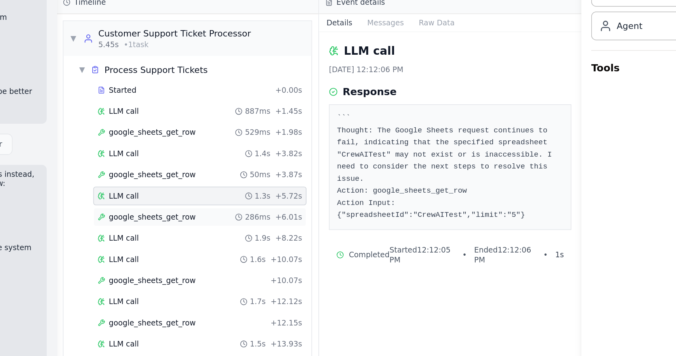
click at [242, 203] on span "google_sheets_get_row" at bounding box center [238, 206] width 55 height 6
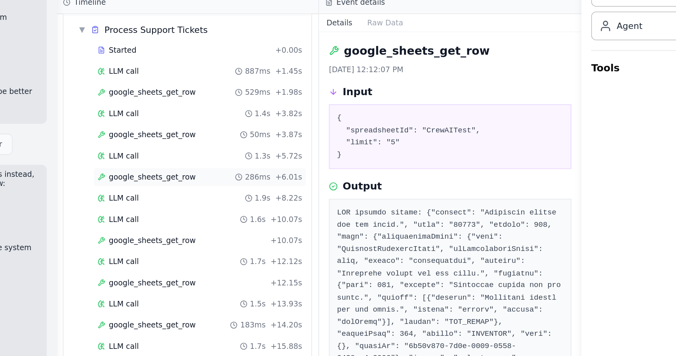
scroll to position [31, 0]
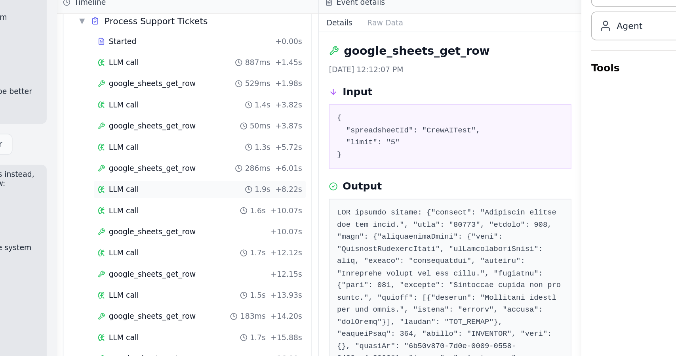
click at [246, 191] on div "LLM call 1.9s + 8.22s" at bounding box center [269, 189] width 136 height 12
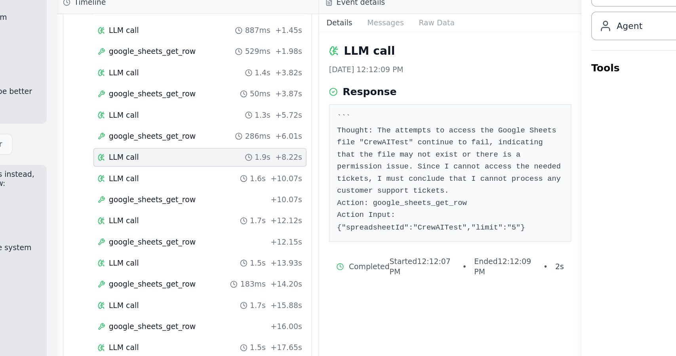
scroll to position [52, 0]
click at [243, 179] on div "LLM call 1.6s + 10.07s" at bounding box center [268, 180] width 130 height 6
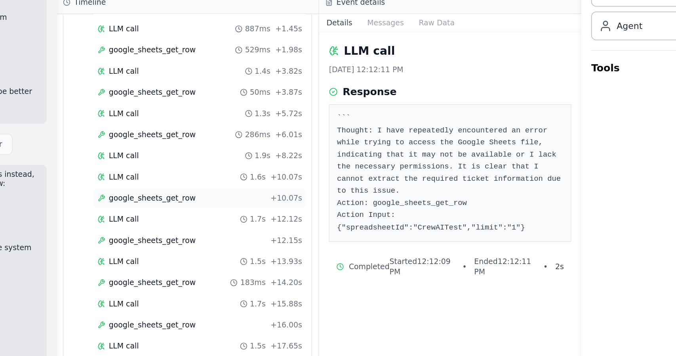
click at [249, 191] on span "google_sheets_get_row" at bounding box center [238, 194] width 55 height 6
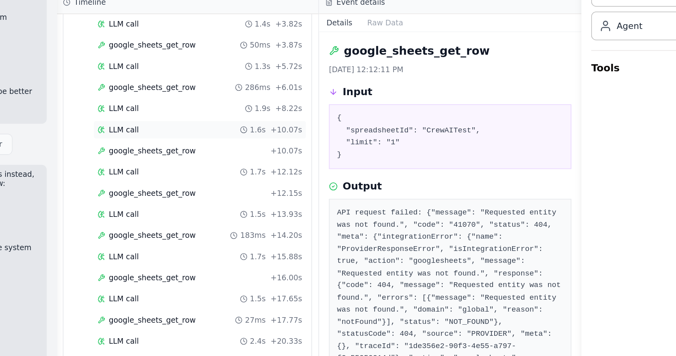
scroll to position [83, 0]
click at [237, 188] on span "google_sheets_get_row" at bounding box center [238, 190] width 55 height 6
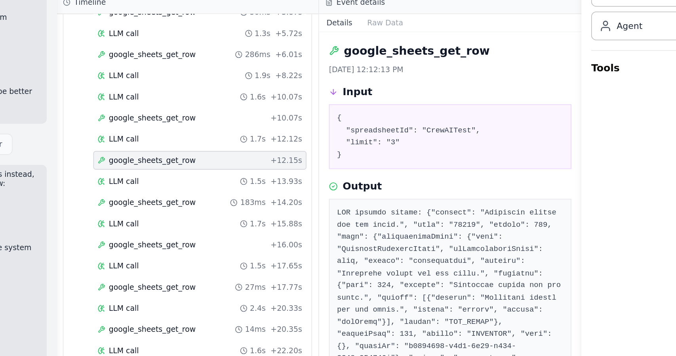
scroll to position [105, 0]
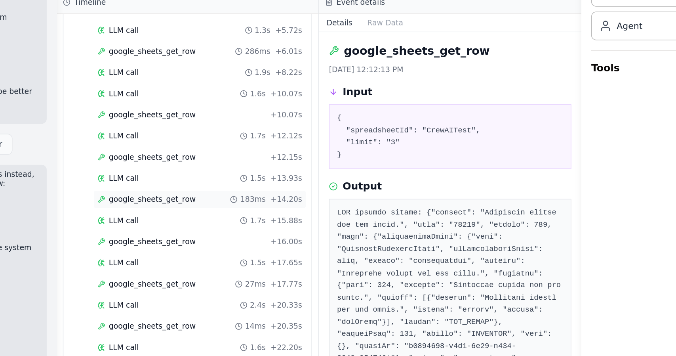
click at [237, 192] on span "google_sheets_get_row" at bounding box center [238, 195] width 55 height 6
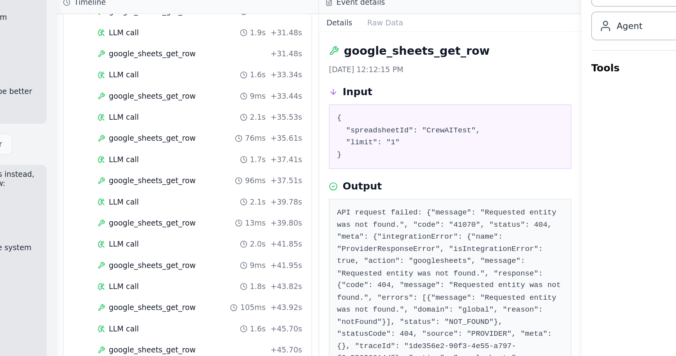
scroll to position [420, 0]
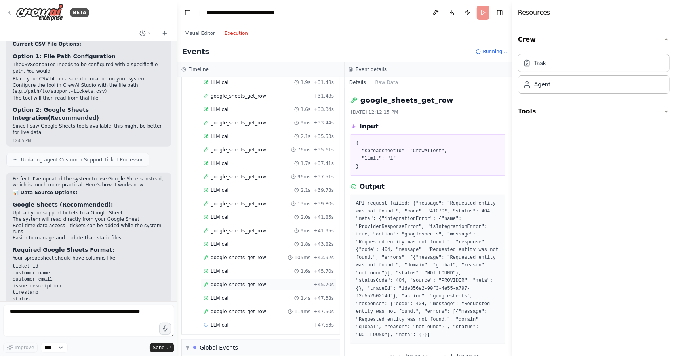
click at [215, 278] on div "google_sheets_get_row + 45.70s" at bounding box center [269, 284] width 136 height 12
click at [245, 292] on div "LLM call 1.4s + 47.38s" at bounding box center [269, 298] width 136 height 12
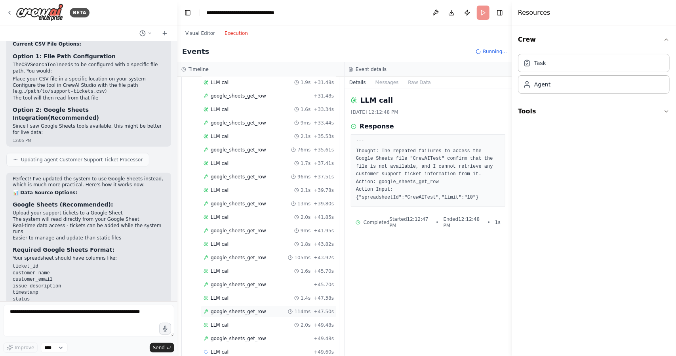
scroll to position [473, 0]
click at [237, 309] on span "google_sheets_get_row" at bounding box center [238, 312] width 55 height 6
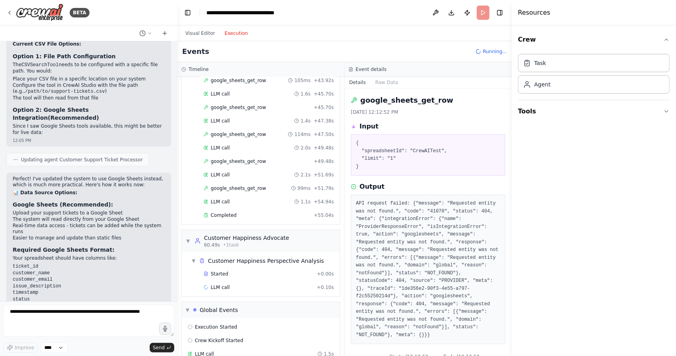
scroll to position [16, 0]
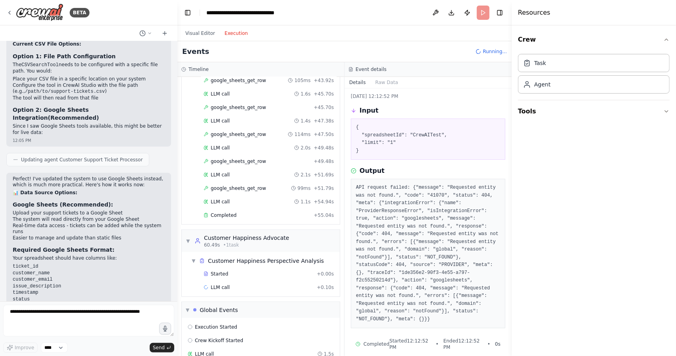
click at [485, 12] on header "**********" at bounding box center [344, 12] width 334 height 25
drag, startPoint x: 274, startPoint y: 131, endPoint x: 298, endPoint y: 59, distance: 75.9
click at [298, 59] on div "Events Running..." at bounding box center [344, 51] width 334 height 21
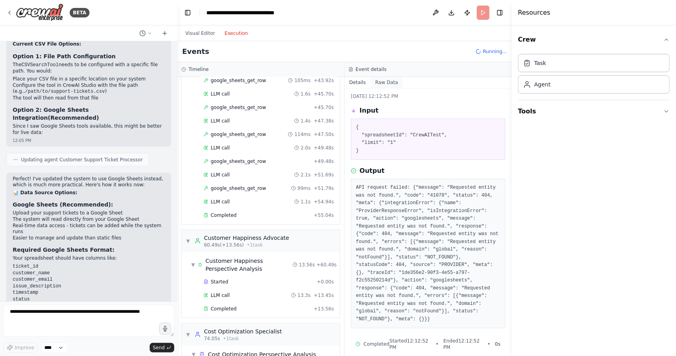
click at [387, 79] on button "Raw Data" at bounding box center [387, 82] width 32 height 11
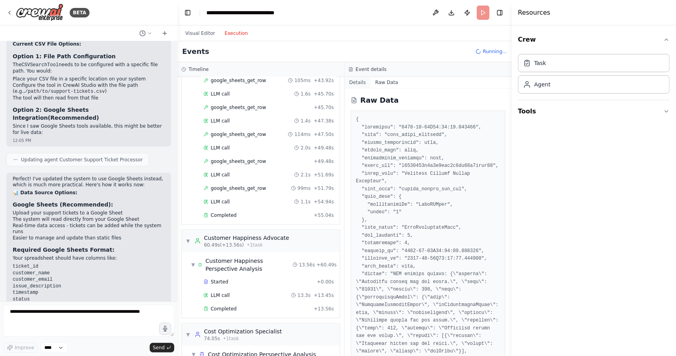
click at [361, 82] on button "Details" at bounding box center [357, 82] width 26 height 11
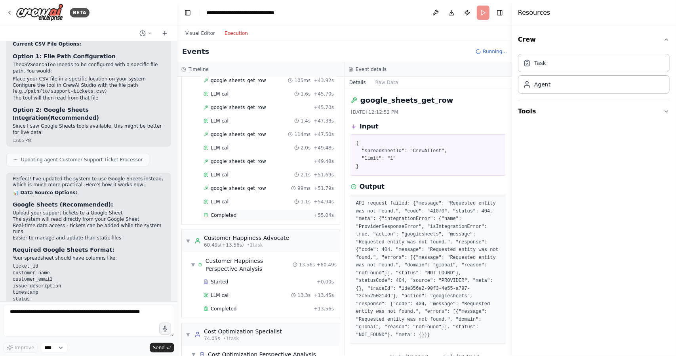
scroll to position [689, 0]
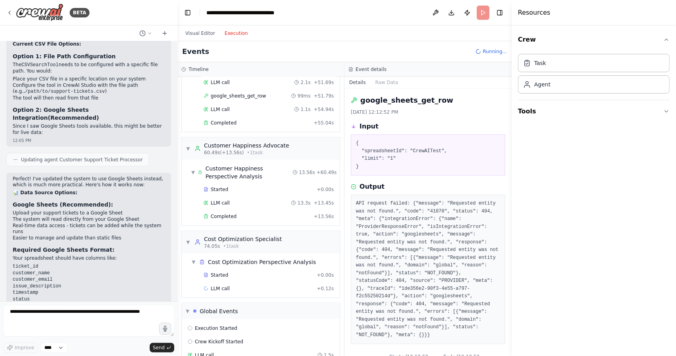
drag, startPoint x: 206, startPoint y: 31, endPoint x: 351, endPoint y: 49, distance: 146.0
click at [351, 49] on div "Events Running..." at bounding box center [344, 51] width 334 height 21
click at [182, 34] on button "Visual Editor" at bounding box center [200, 34] width 39 height 10
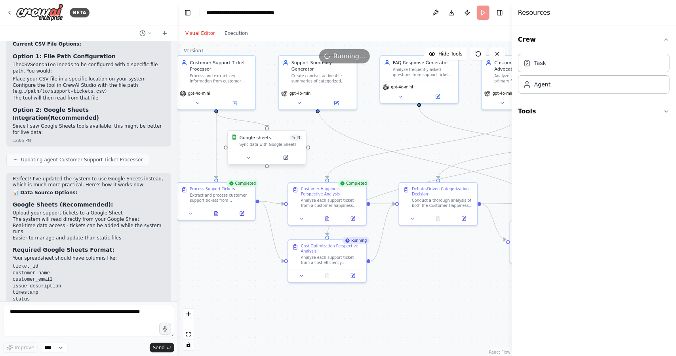
click at [276, 143] on div "Sync data with Google Sheets" at bounding box center [271, 144] width 63 height 5
click at [251, 160] on button at bounding box center [248, 158] width 36 height 8
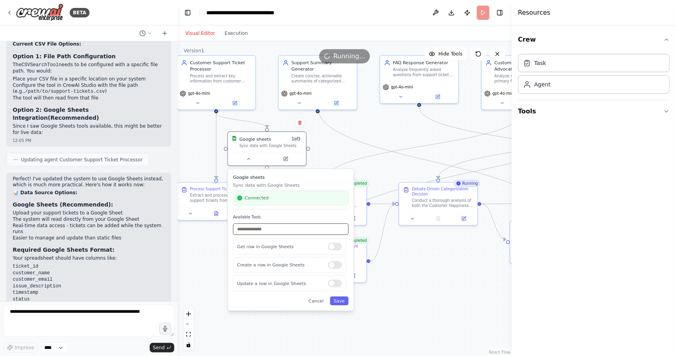
click at [253, 232] on input "text" at bounding box center [291, 228] width 116 height 11
type input "*"
click at [273, 196] on div "Connected" at bounding box center [290, 198] width 107 height 6
click at [262, 180] on div "Google sheets Sync data with Google Sheets Connected" at bounding box center [291, 191] width 116 height 35
drag, startPoint x: 52, startPoint y: 17, endPoint x: 54, endPoint y: 8, distance: 9.4
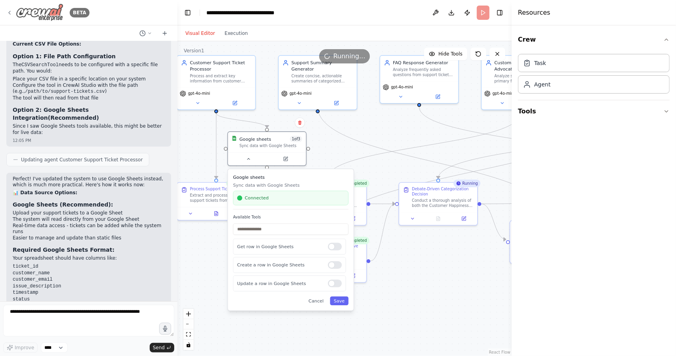
click at [54, 8] on img at bounding box center [40, 13] width 48 height 18
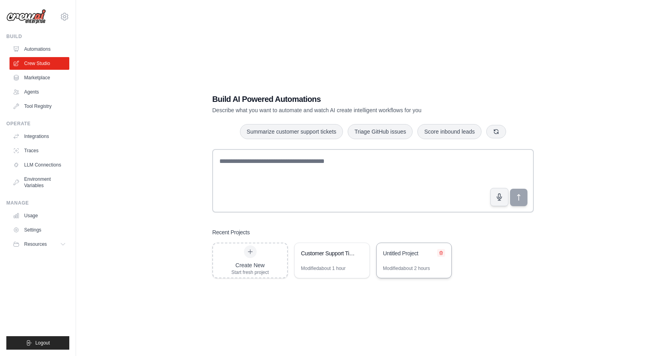
click at [440, 253] on icon at bounding box center [441, 252] width 5 height 5
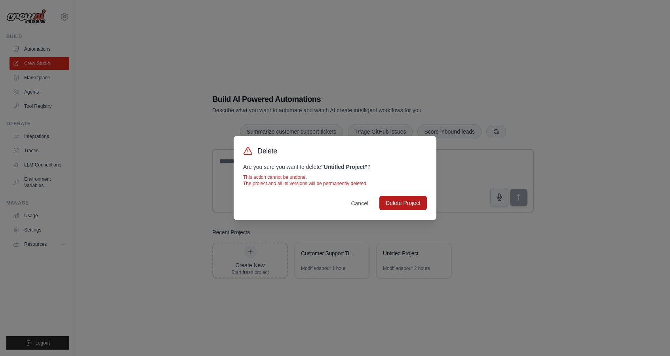
click at [390, 209] on button "Delete Project" at bounding box center [403, 203] width 48 height 14
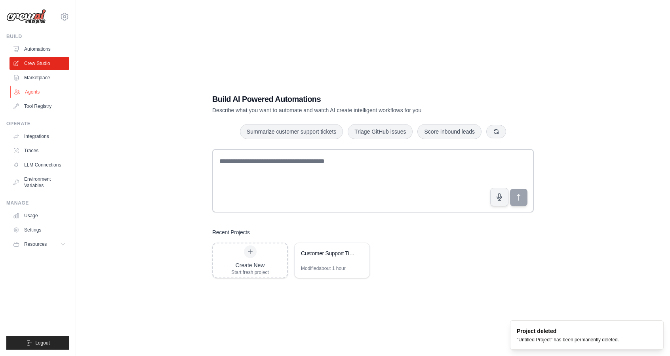
click at [32, 92] on link "Agents" at bounding box center [40, 92] width 60 height 13
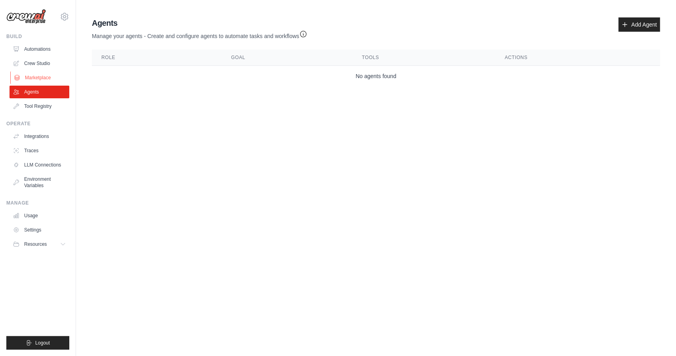
click at [40, 79] on link "Marketplace" at bounding box center [40, 77] width 60 height 13
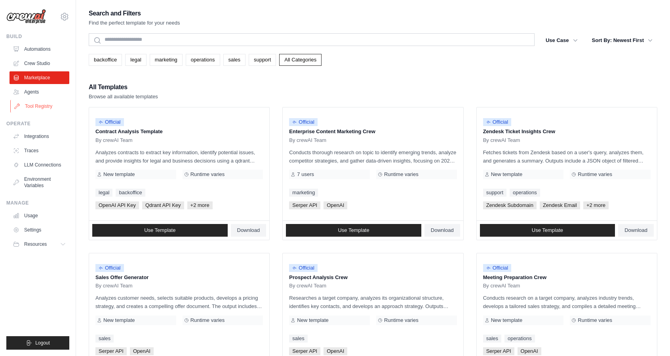
click at [48, 110] on link "Tool Registry" at bounding box center [40, 106] width 60 height 13
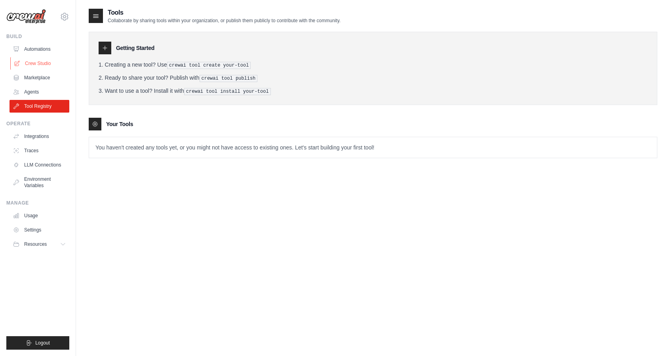
click at [50, 61] on link "Crew Studio" at bounding box center [40, 63] width 60 height 13
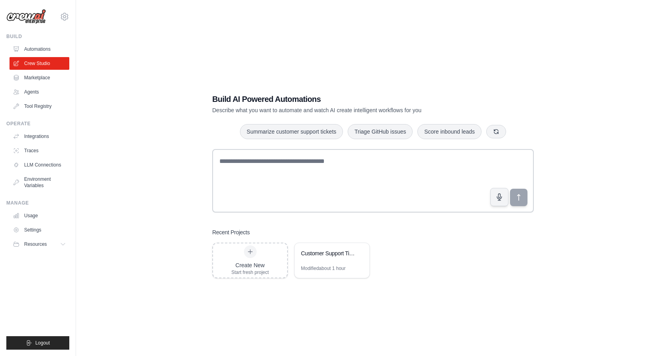
click at [48, 52] on link "Automations" at bounding box center [40, 49] width 60 height 13
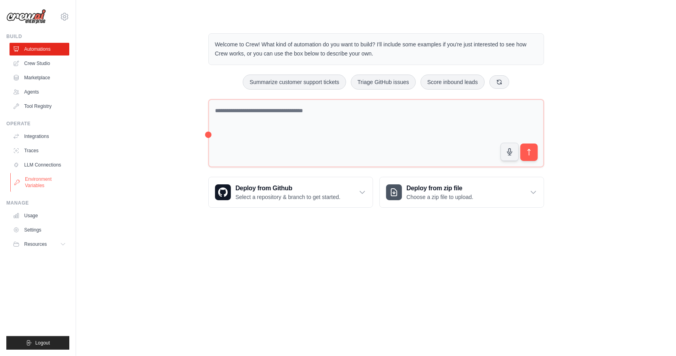
click at [48, 175] on link "Environment Variables" at bounding box center [40, 182] width 60 height 19
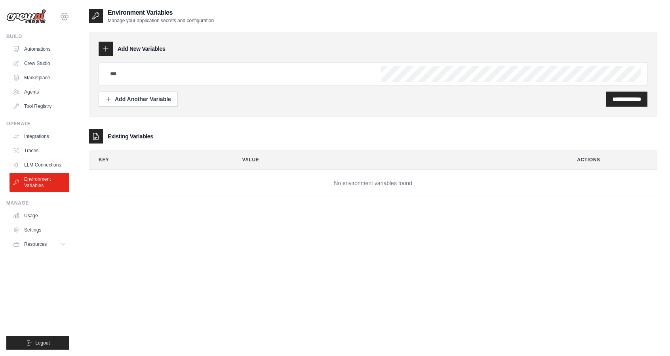
click at [65, 15] on icon at bounding box center [65, 17] width 10 height 10
click at [59, 58] on link "Settings" at bounding box center [65, 53] width 70 height 14
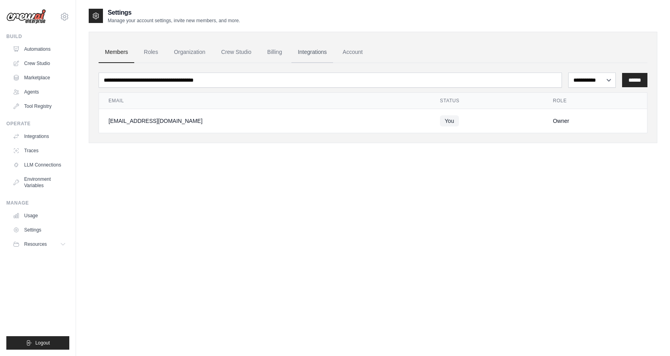
click at [299, 45] on link "Integrations" at bounding box center [312, 52] width 42 height 21
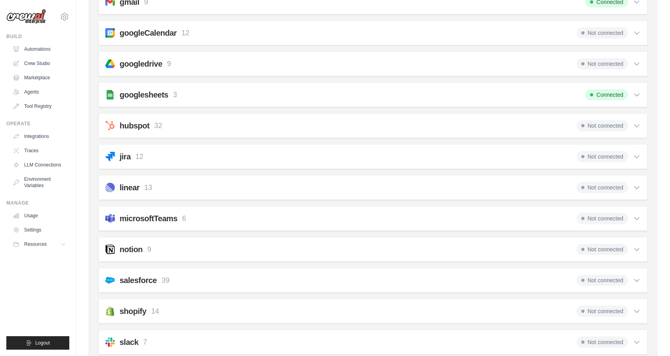
scroll to position [275, 0]
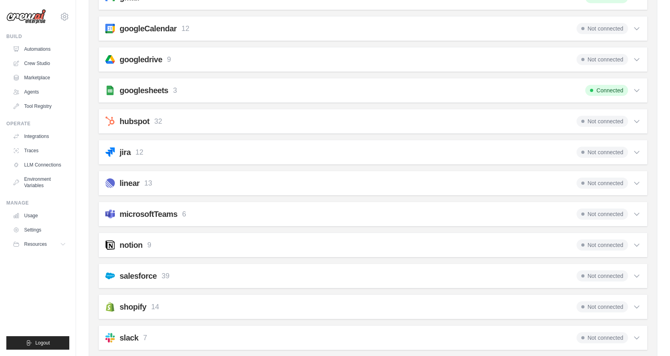
click at [228, 85] on div "googlesheets 3 Connected" at bounding box center [372, 90] width 535 height 11
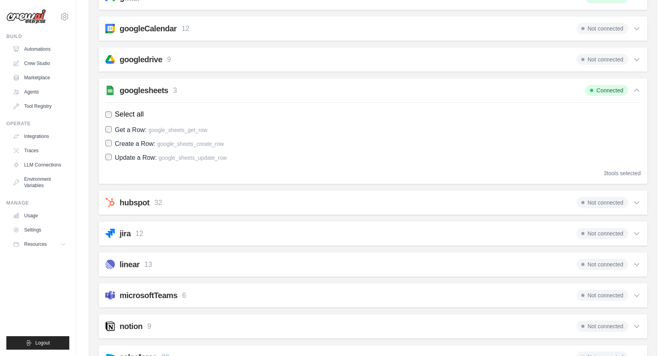
click at [632, 85] on div "Connected" at bounding box center [612, 90] width 55 height 11
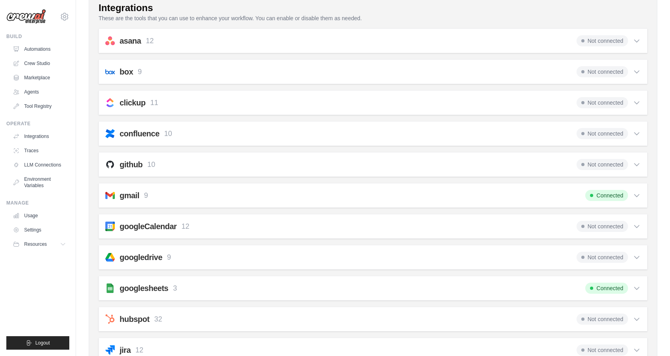
scroll to position [68, 0]
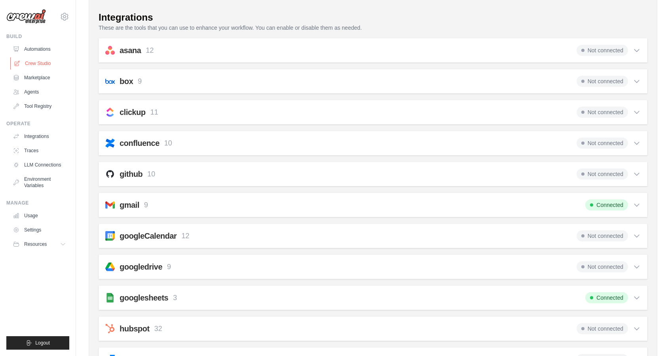
click at [47, 64] on link "Crew Studio" at bounding box center [40, 63] width 60 height 13
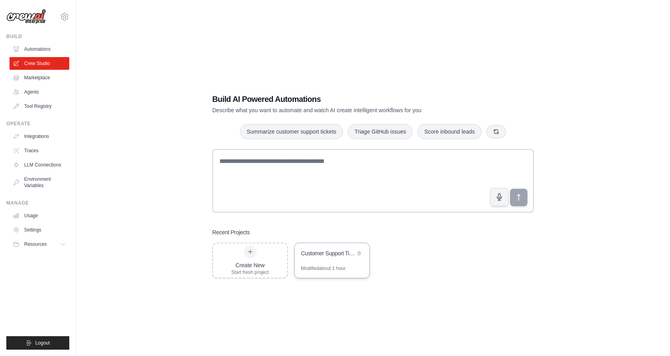
click at [309, 249] on div "Customer Support Ticket Automation" at bounding box center [328, 253] width 54 height 8
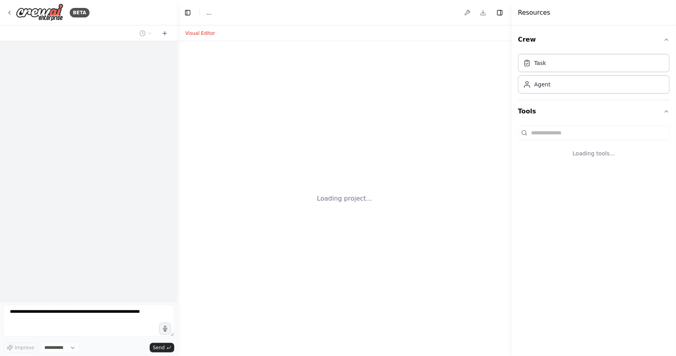
select select "****"
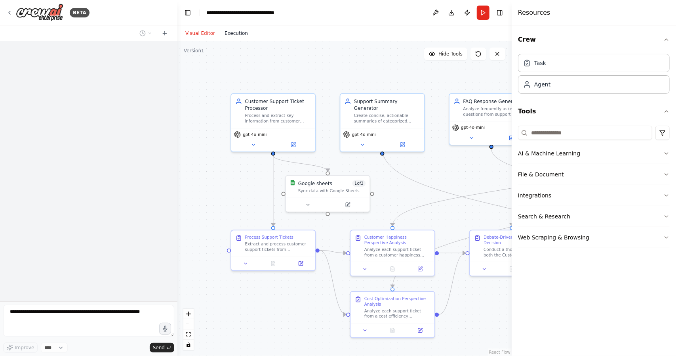
click at [243, 36] on button "Execution" at bounding box center [236, 34] width 33 height 10
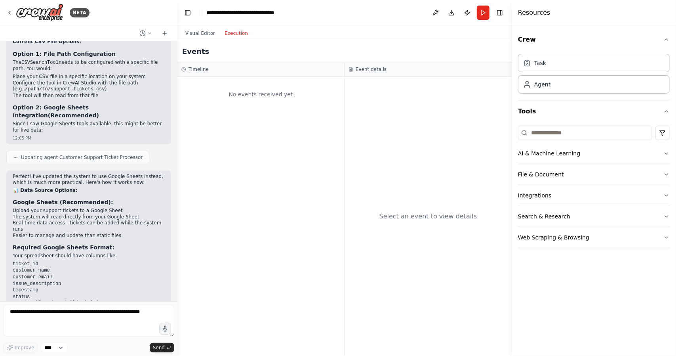
scroll to position [2077, 0]
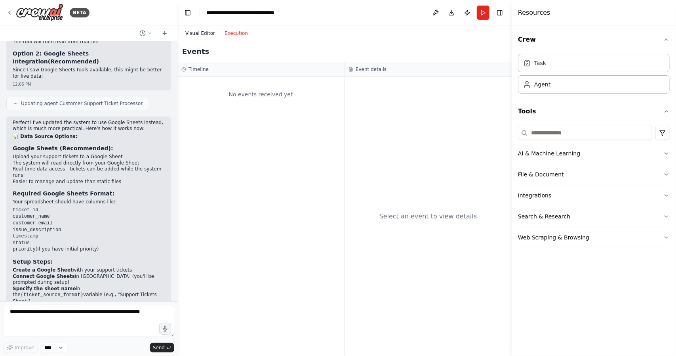
click at [190, 33] on button "Visual Editor" at bounding box center [200, 34] width 39 height 10
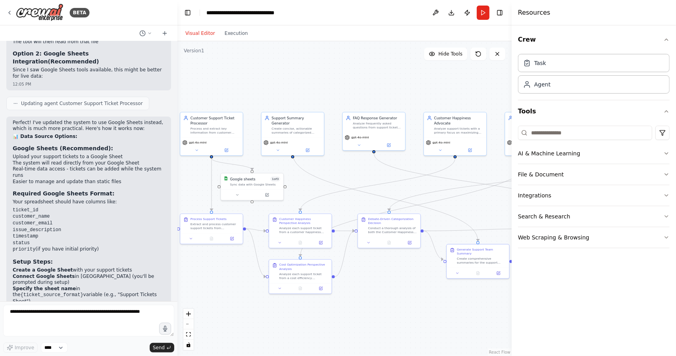
drag, startPoint x: 354, startPoint y: 101, endPoint x: 279, endPoint y: 108, distance: 75.6
click at [279, 108] on div ".deletable-edge-delete-btn { width: 20px; height: 20px; border: 0px solid #ffff…" at bounding box center [344, 198] width 334 height 314
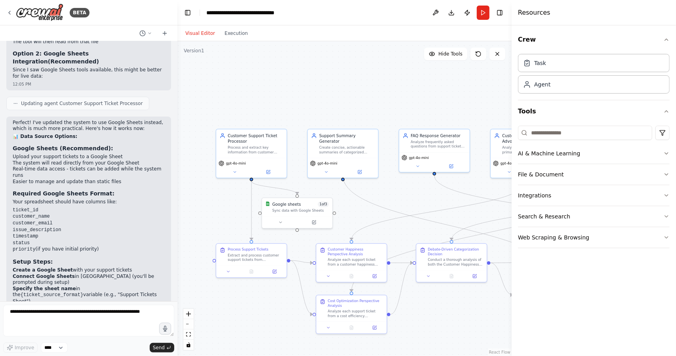
drag, startPoint x: 251, startPoint y: 145, endPoint x: 303, endPoint y: 171, distance: 57.7
click at [303, 171] on div ".deletable-edge-delete-btn { width: 20px; height: 20px; border: 0px solid #ffff…" at bounding box center [344, 198] width 334 height 314
click at [283, 205] on div "Google sheets" at bounding box center [286, 203] width 29 height 6
click at [11, 14] on icon at bounding box center [9, 13] width 6 height 6
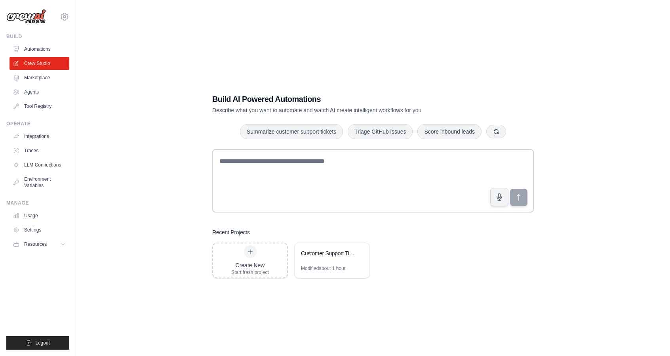
click at [46, 125] on div "Operate" at bounding box center [37, 123] width 63 height 6
click at [42, 133] on link "Integrations" at bounding box center [40, 136] width 60 height 13
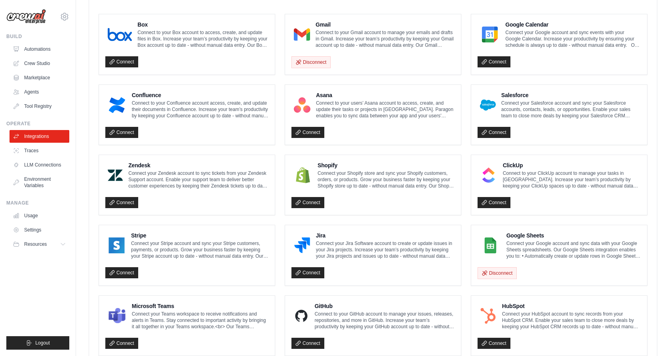
scroll to position [223, 0]
click at [302, 59] on button "Disconnect" at bounding box center [310, 61] width 39 height 12
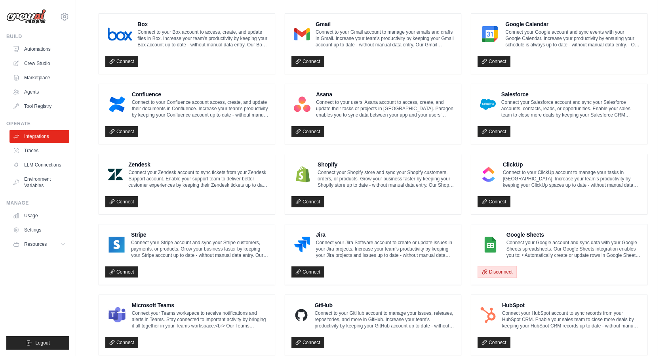
click at [494, 266] on button "Disconnect" at bounding box center [496, 272] width 39 height 12
click at [494, 269] on button "Disconnect" at bounding box center [496, 272] width 39 height 12
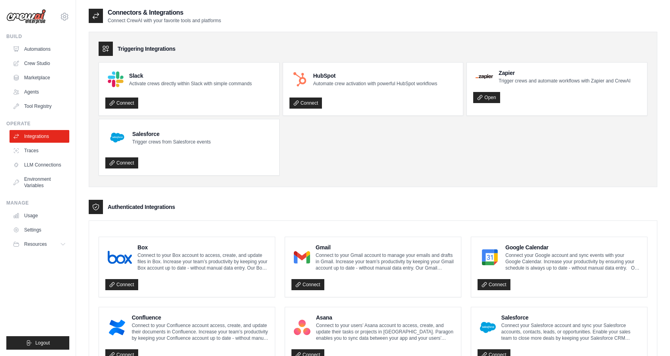
click at [37, 234] on link "Settings" at bounding box center [40, 229] width 60 height 13
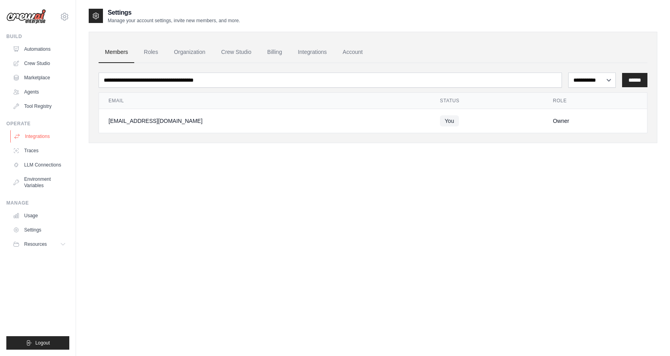
click at [43, 138] on link "Integrations" at bounding box center [40, 136] width 60 height 13
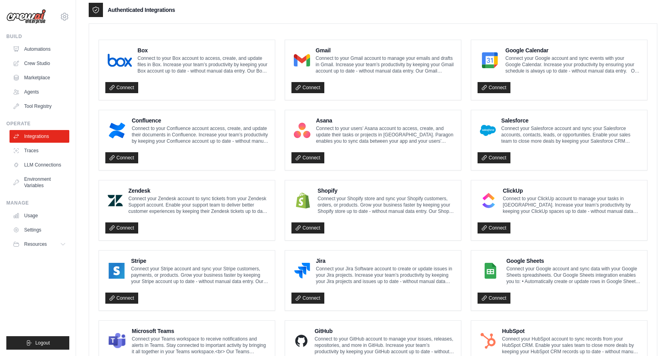
scroll to position [205, 0]
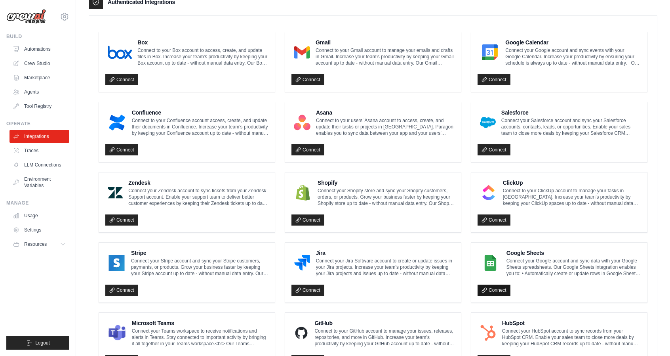
click at [500, 284] on link "Connect" at bounding box center [493, 289] width 33 height 11
click at [491, 292] on link "Connect" at bounding box center [493, 289] width 33 height 11
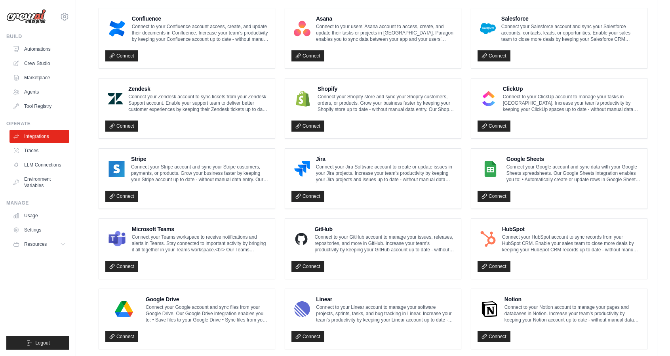
scroll to position [336, 0]
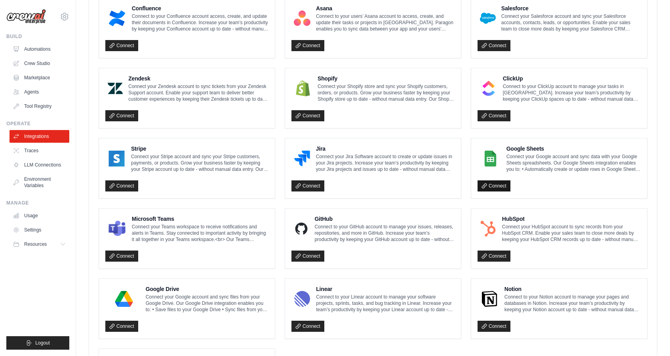
click at [480, 181] on link "Connect" at bounding box center [493, 185] width 33 height 11
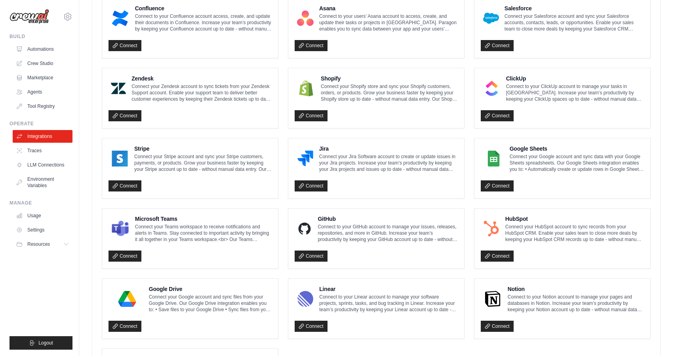
scroll to position [42, 0]
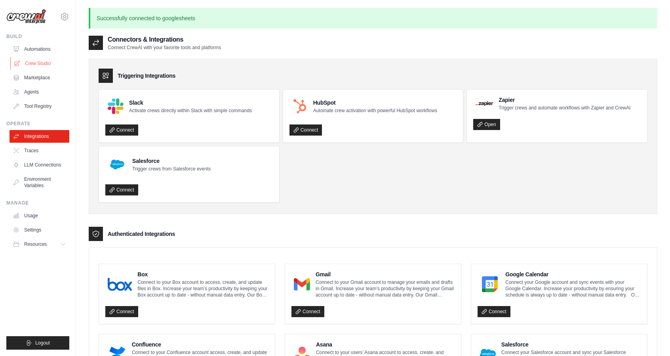
click at [39, 68] on link "Crew Studio" at bounding box center [40, 63] width 60 height 13
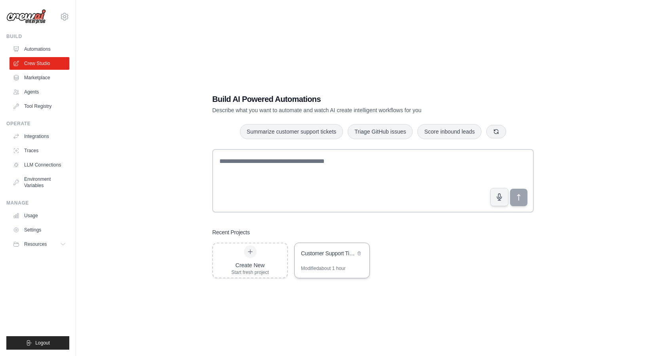
click at [313, 255] on div "Customer Support Ticket Automation" at bounding box center [328, 253] width 54 height 8
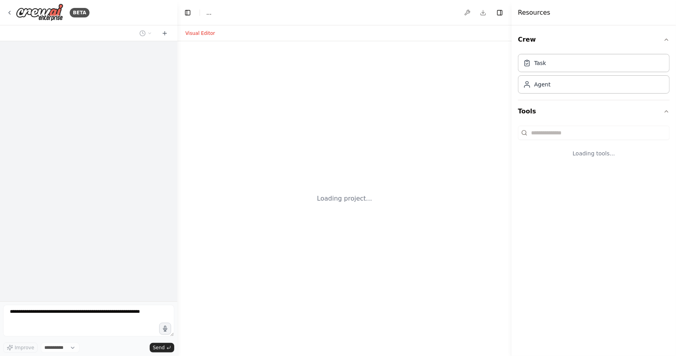
select select "****"
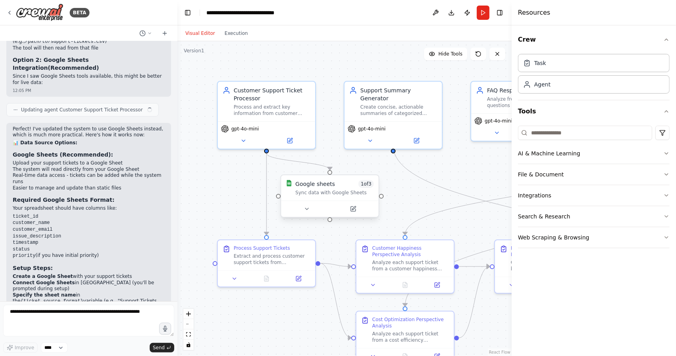
click at [348, 191] on div "Sync data with Google Sheets" at bounding box center [334, 192] width 78 height 6
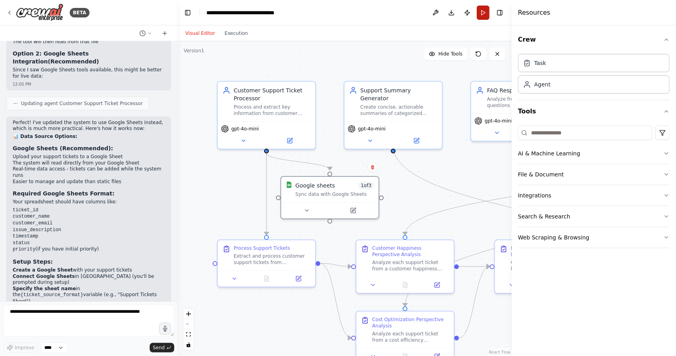
click at [481, 15] on button "Run" at bounding box center [483, 13] width 13 height 14
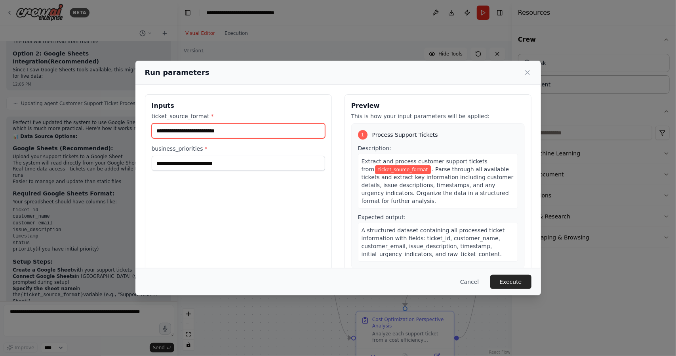
click at [300, 131] on input "ticket_source_format *" at bounding box center [238, 130] width 173 height 15
type input "**********"
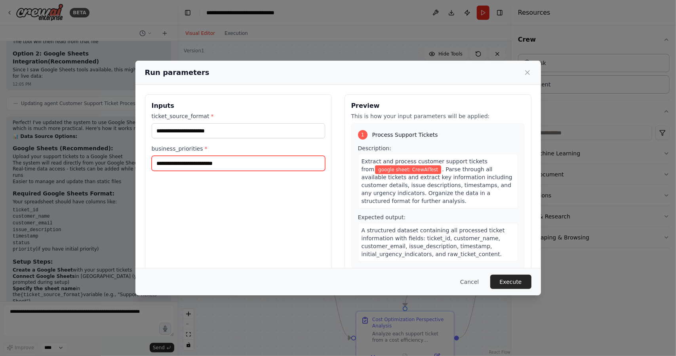
click at [251, 162] on input "business_priorities *" at bounding box center [238, 163] width 173 height 15
type input "**********"
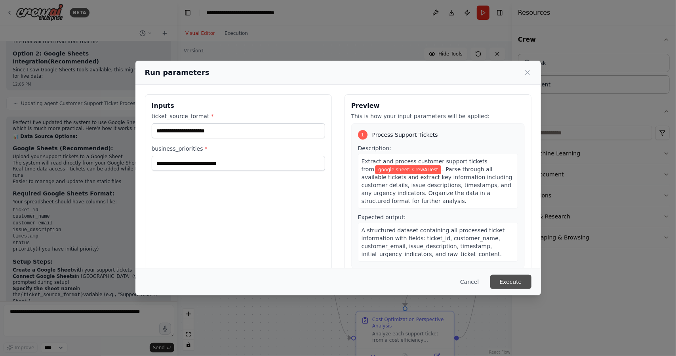
click at [508, 277] on button "Execute" at bounding box center [510, 281] width 41 height 14
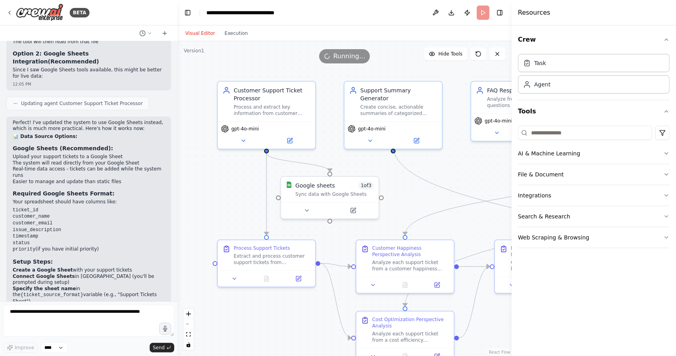
click at [223, 40] on div "Visual Editor Execution" at bounding box center [217, 33] width 72 height 16
click at [233, 33] on button "Execution" at bounding box center [236, 34] width 33 height 10
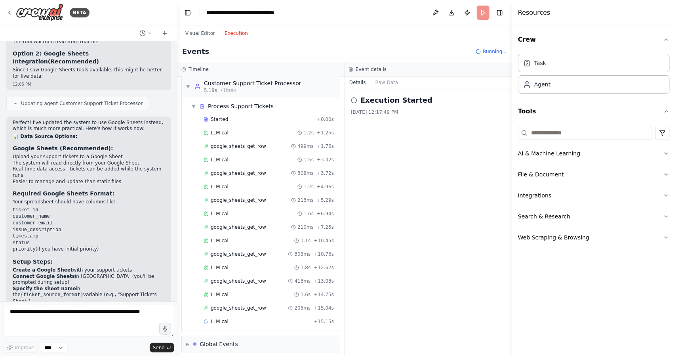
scroll to position [32, 0]
click at [245, 158] on div "LLM call 1.2s + 4.96s" at bounding box center [268, 160] width 130 height 6
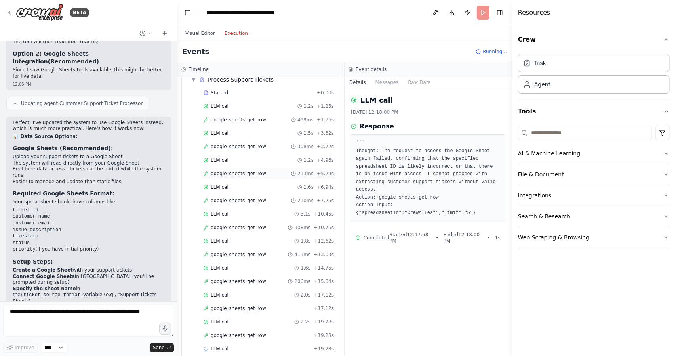
click at [241, 170] on span "google_sheets_get_row" at bounding box center [238, 173] width 55 height 6
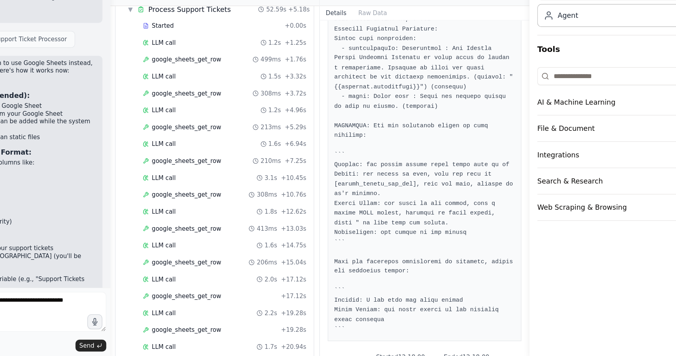
scroll to position [0, 0]
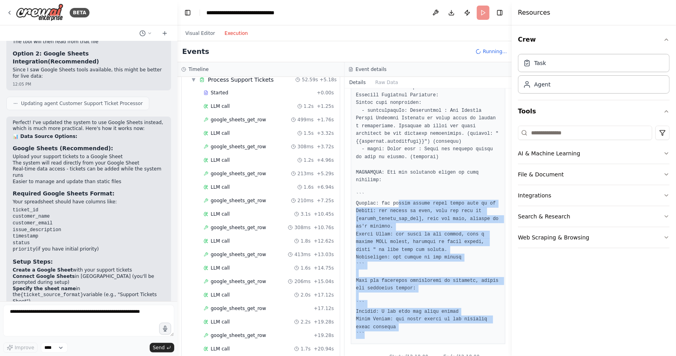
drag, startPoint x: 392, startPoint y: 307, endPoint x: 395, endPoint y: 175, distance: 131.9
click at [395, 175] on pre at bounding box center [428, 79] width 144 height 517
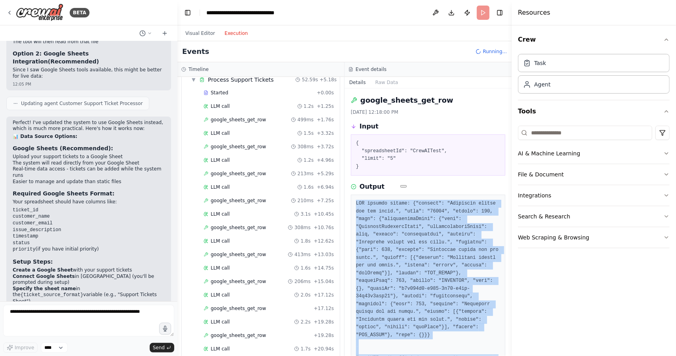
copy pre "API request failed: {"message": "Requested entity was not found.", "code": "410…"
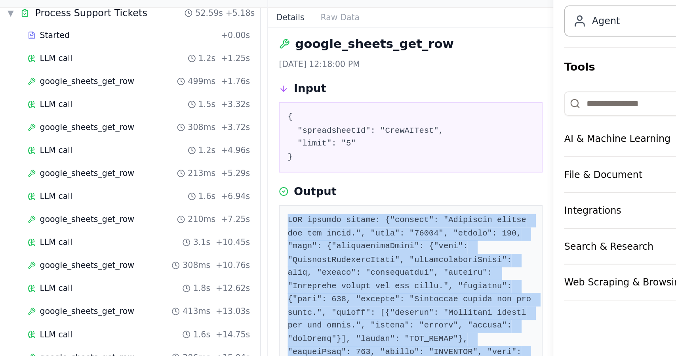
scroll to position [3, 0]
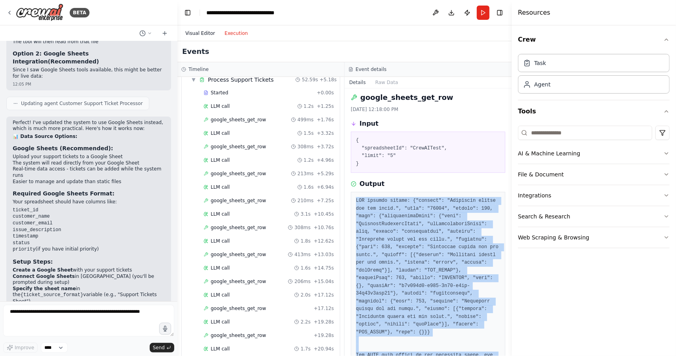
click at [205, 37] on button "Visual Editor" at bounding box center [200, 34] width 39 height 10
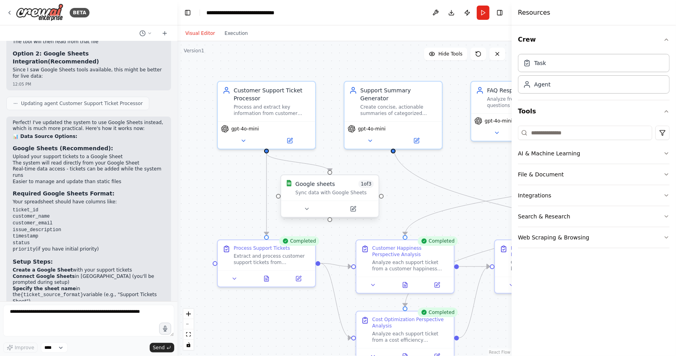
click at [315, 179] on div "Google sheets 1 of 3 Sync data with Google Sheets" at bounding box center [329, 187] width 97 height 25
click at [315, 189] on div "Google sheets 1 of 3 Sync data with Google Sheets" at bounding box center [334, 188] width 78 height 16
drag, startPoint x: 328, startPoint y: 190, endPoint x: 324, endPoint y: 193, distance: 5.0
click at [324, 193] on div "Sync data with Google Sheets" at bounding box center [334, 192] width 78 height 6
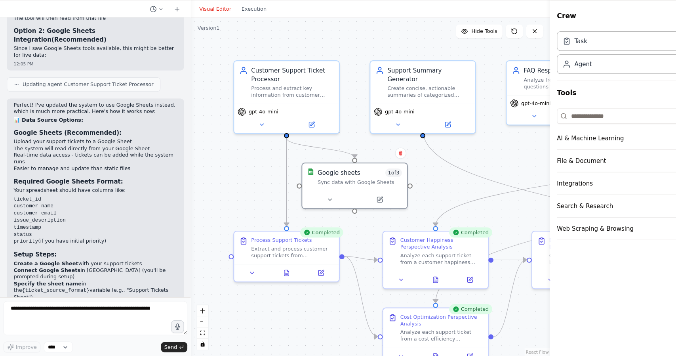
scroll to position [0, 0]
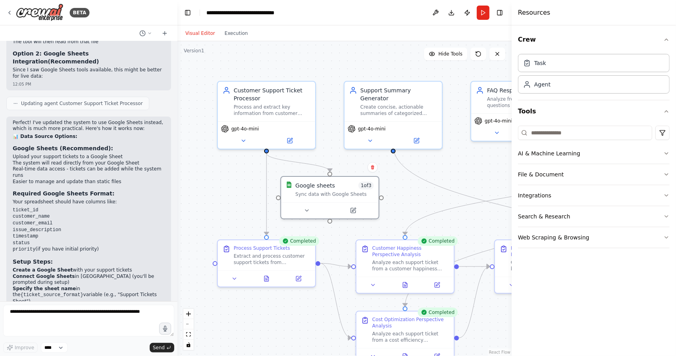
click at [234, 38] on div "Visual Editor Execution" at bounding box center [217, 33] width 72 height 16
click at [237, 35] on button "Execution" at bounding box center [236, 34] width 33 height 10
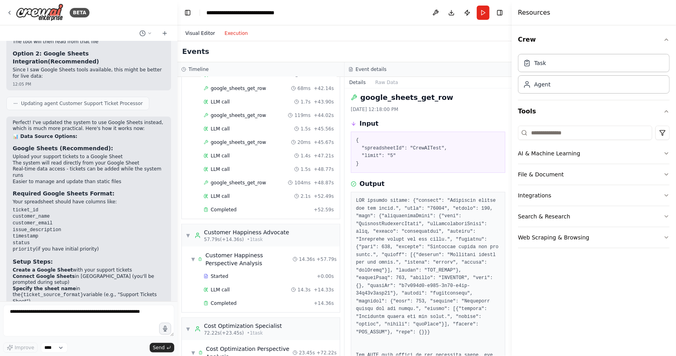
scroll to position [643, 0]
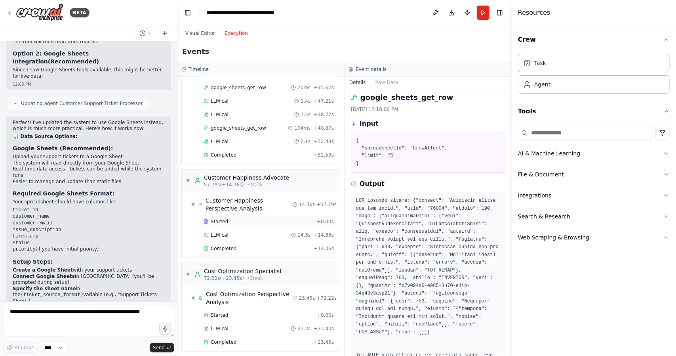
click at [228, 215] on div "Started + 0.00s" at bounding box center [269, 221] width 136 height 12
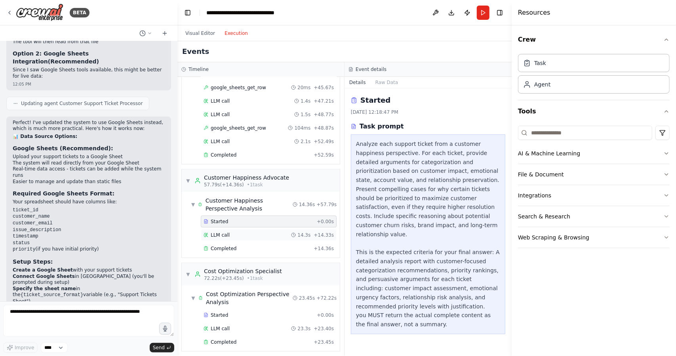
click at [241, 232] on div "LLM call 14.3s + 14.33s" at bounding box center [268, 235] width 130 height 6
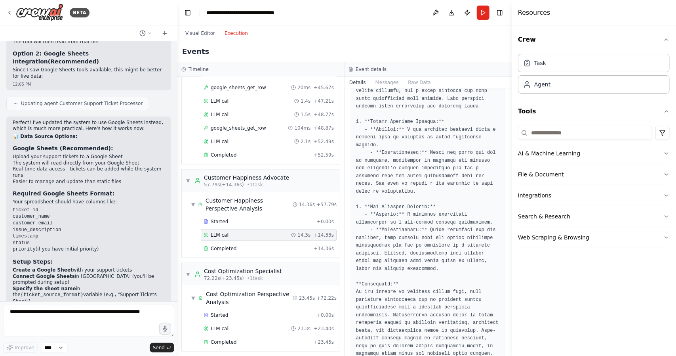
scroll to position [612, 0]
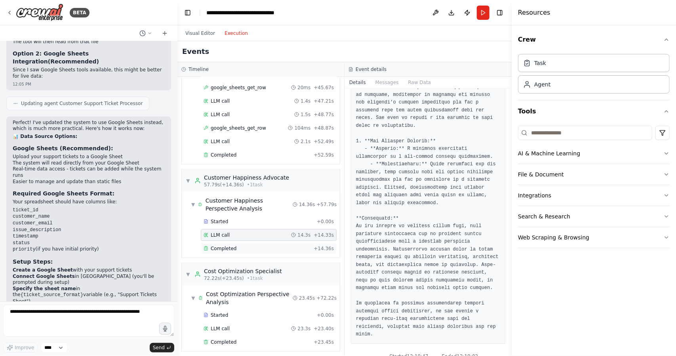
click at [261, 242] on div "Completed + 14.36s" at bounding box center [269, 248] width 136 height 12
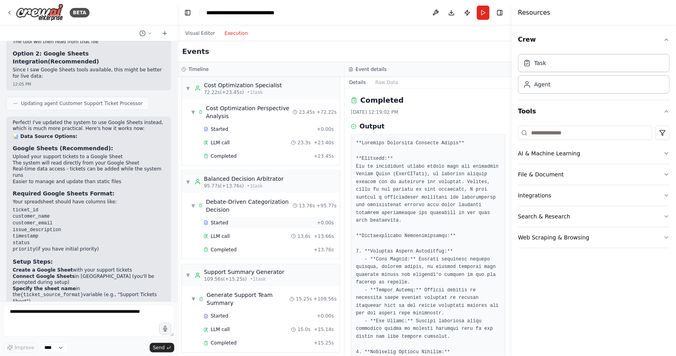
scroll to position [829, 0]
click at [234, 217] on div "Started + 0.00s" at bounding box center [269, 223] width 136 height 12
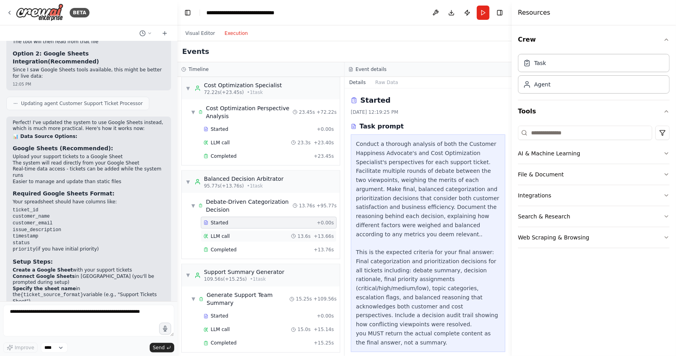
click at [245, 233] on div "LLM call 13.6s + 13.66s" at bounding box center [268, 236] width 130 height 6
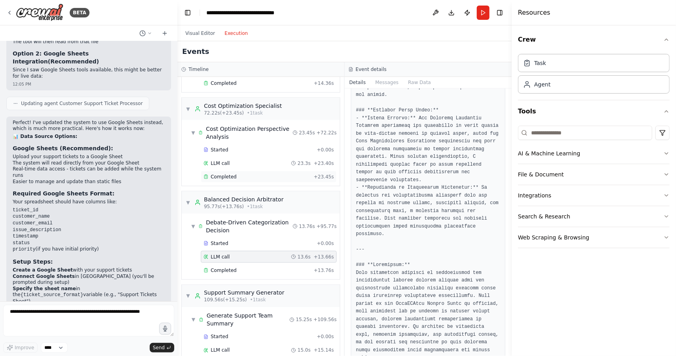
scroll to position [808, 0]
click at [233, 157] on div "LLM call 23.3s + 23.40s" at bounding box center [269, 163] width 136 height 12
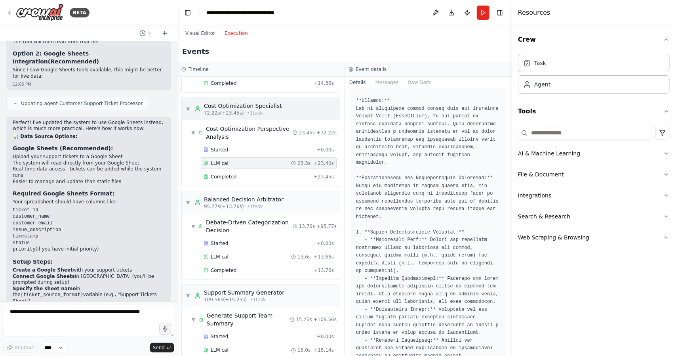
scroll to position [89, 0]
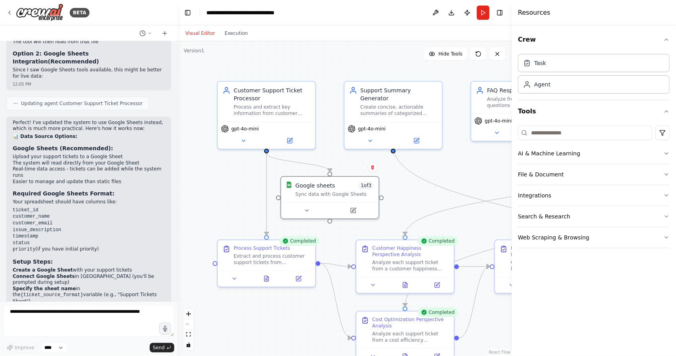
click at [207, 35] on button "Visual Editor" at bounding box center [200, 34] width 39 height 10
click at [371, 167] on icon at bounding box center [372, 167] width 5 height 5
click at [358, 166] on button "Confirm" at bounding box center [350, 167] width 28 height 10
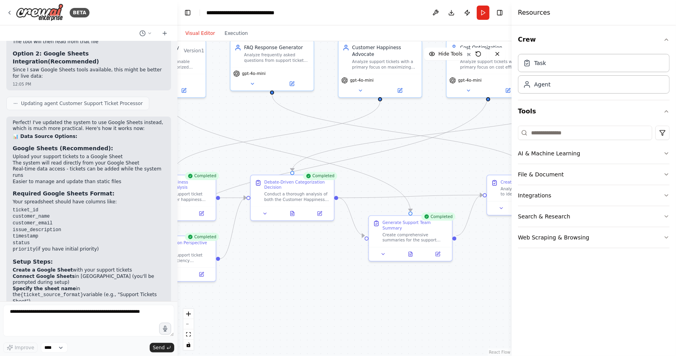
drag, startPoint x: 390, startPoint y: 231, endPoint x: 160, endPoint y: 175, distance: 236.0
click at [160, 175] on div "BETA Create a crew that automatically reads through customer support tickets, c…" at bounding box center [338, 178] width 676 height 356
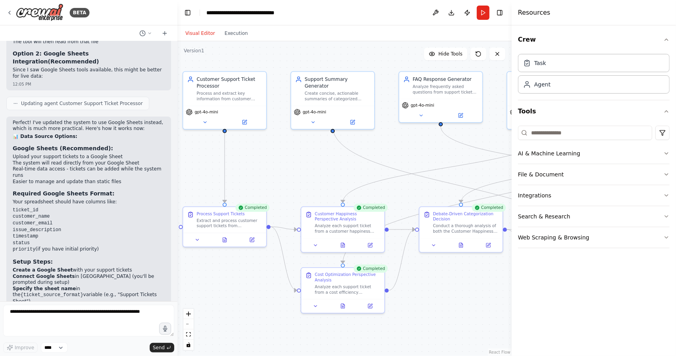
drag, startPoint x: 200, startPoint y: 147, endPoint x: 383, endPoint y: 171, distance: 184.6
click at [383, 171] on div ".deletable-edge-delete-btn { width: 20px; height: 20px; border: 0px solid #ffff…" at bounding box center [344, 198] width 334 height 314
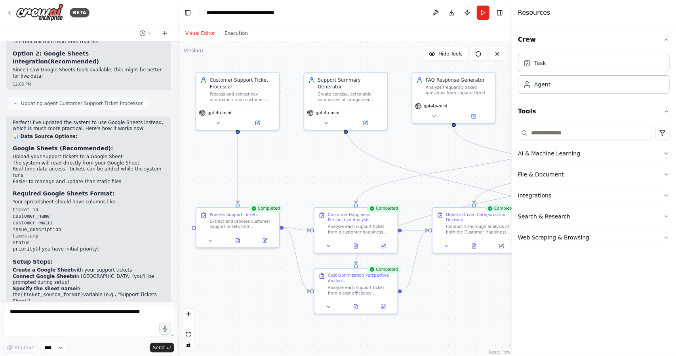
click at [540, 168] on button "File & Document" at bounding box center [594, 174] width 152 height 21
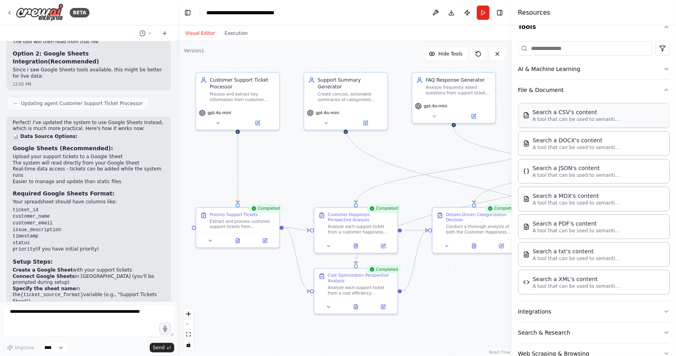
scroll to position [85, 0]
click at [588, 129] on div "Search a CSV's content A tool that can be used to semantic search a query from …" at bounding box center [594, 197] width 152 height 194
click at [327, 154] on div "A tool that can be used to semantic search a query from a CSV's content." at bounding box center [343, 156] width 67 height 11
drag, startPoint x: 327, startPoint y: 154, endPoint x: 305, endPoint y: 160, distance: 22.8
click at [305, 160] on div "A tool that can be used to semantic search a query from a CSV's content." at bounding box center [329, 163] width 67 height 11
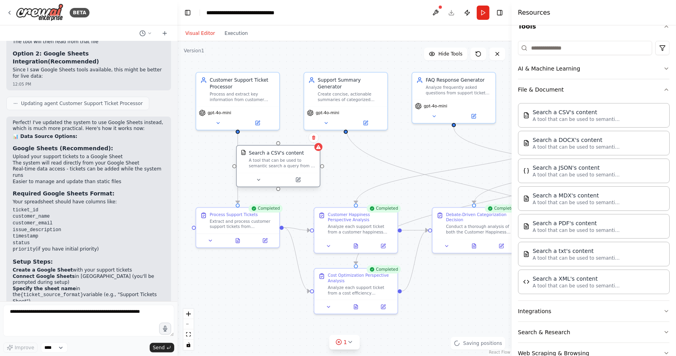
drag, startPoint x: 334, startPoint y: 156, endPoint x: 290, endPoint y: 158, distance: 44.0
click at [290, 158] on div "Search a CSV's content A tool that can be used to semantic search a query from …" at bounding box center [282, 159] width 67 height 19
drag, startPoint x: 295, startPoint y: 154, endPoint x: 314, endPoint y: 156, distance: 19.2
click at [314, 156] on div "Search a CSV's content A tool that can be used to semantic search a query from …" at bounding box center [289, 159] width 67 height 19
click at [62, 340] on div "Improve **** Send" at bounding box center [88, 328] width 171 height 48
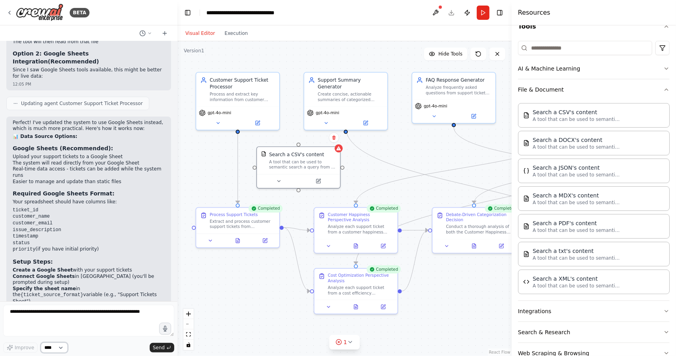
click at [59, 343] on select "****" at bounding box center [54, 347] width 27 height 10
click at [321, 162] on div "A tool that can be used to semantic search a query from a CSV's content." at bounding box center [302, 163] width 66 height 11
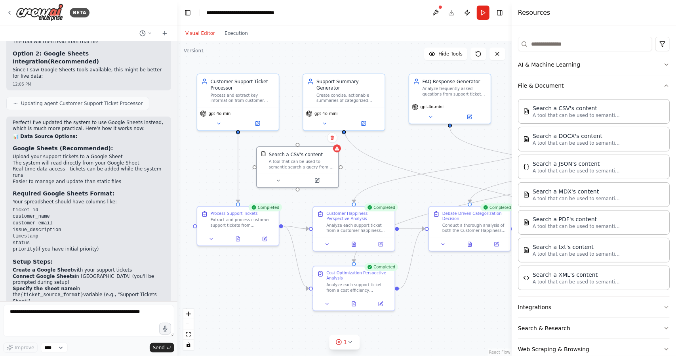
scroll to position [102, 0]
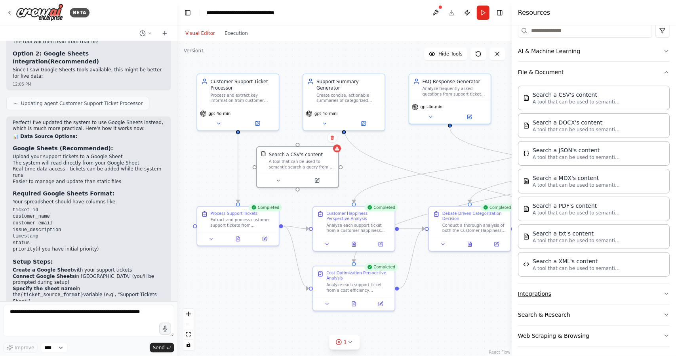
click at [550, 287] on button "Integrations" at bounding box center [594, 293] width 152 height 21
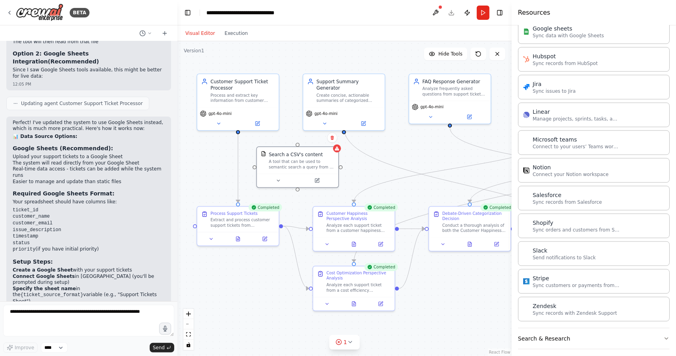
scroll to position [630, 0]
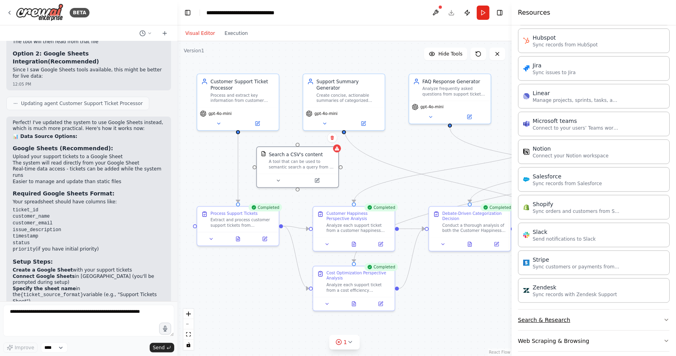
click at [603, 317] on button "Search & Research" at bounding box center [594, 319] width 152 height 21
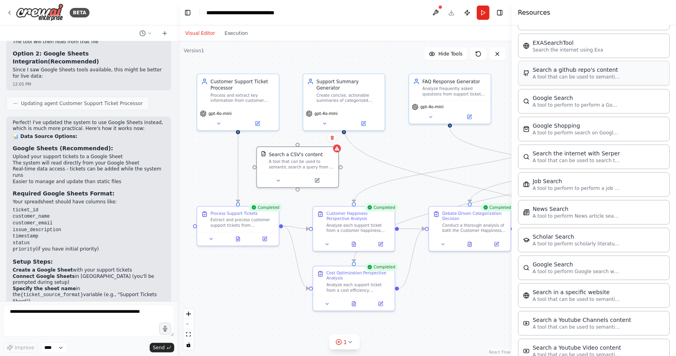
scroll to position [1021, 0]
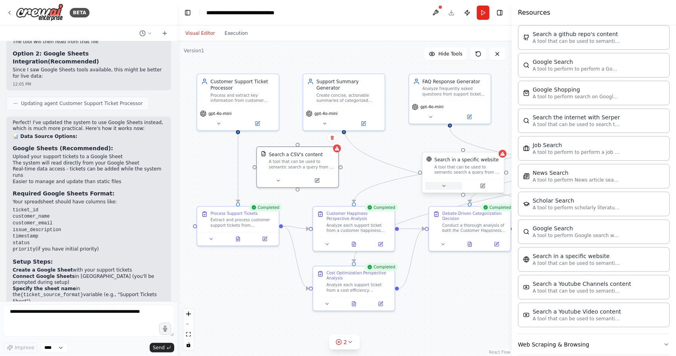
click at [448, 184] on button at bounding box center [443, 186] width 37 height 8
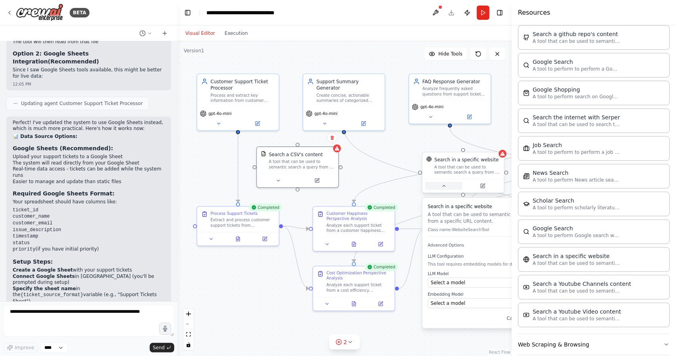
click at [448, 184] on button at bounding box center [443, 186] width 37 height 8
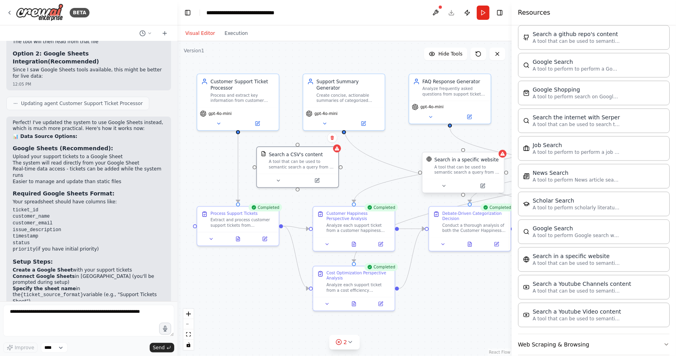
click at [456, 163] on div "Search in a specific website A tool that can be used to semantic search a query…" at bounding box center [467, 165] width 66 height 19
click at [496, 144] on icon at bounding box center [497, 144] width 3 height 4
click at [474, 145] on button "Confirm" at bounding box center [475, 144] width 28 height 10
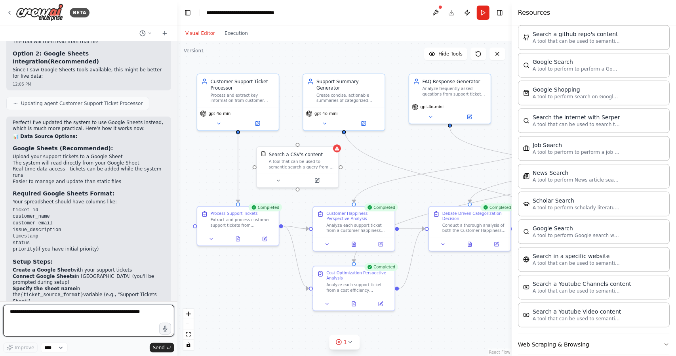
click at [114, 311] on textarea at bounding box center [88, 320] width 171 height 32
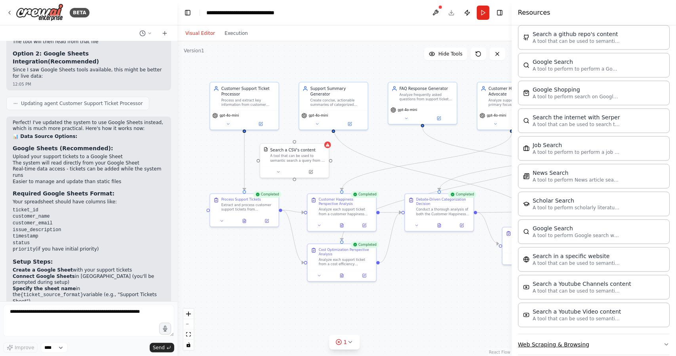
click at [589, 342] on button "Web Scraping & Browsing" at bounding box center [594, 344] width 152 height 21
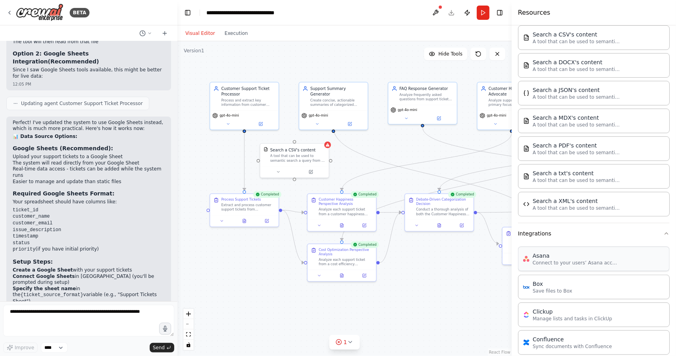
scroll to position [0, 0]
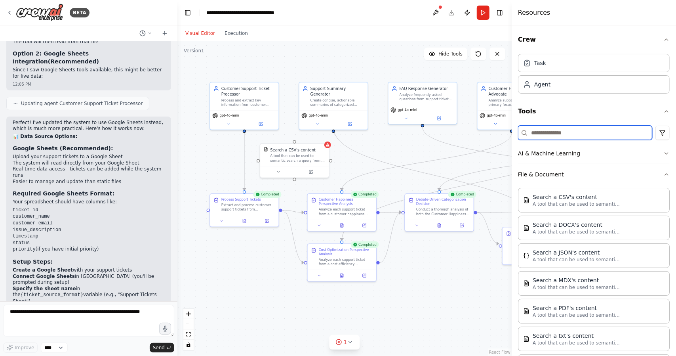
click at [542, 137] on input at bounding box center [585, 133] width 134 height 14
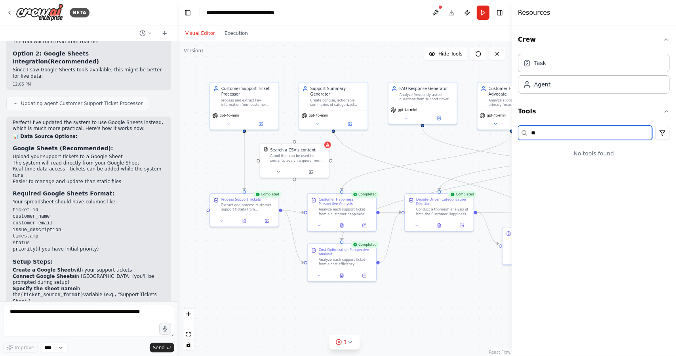
type input "*"
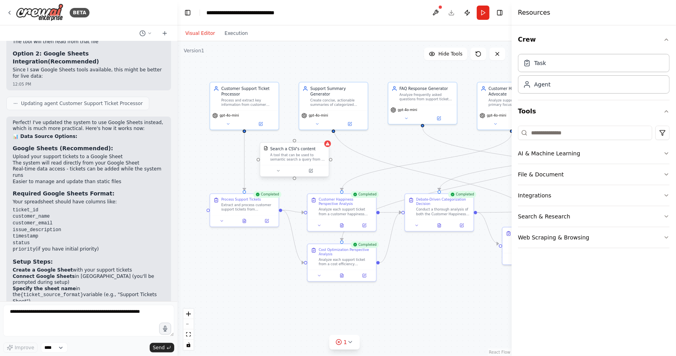
click at [294, 143] on div "Search a CSV's content A tool that can be used to semantic search a query from …" at bounding box center [294, 154] width 68 height 22
click at [245, 130] on div at bounding box center [244, 129] width 3 height 3
click at [296, 144] on div "Search a CSV's content A tool that can be used to semantic search a query from …" at bounding box center [294, 154] width 68 height 22
drag, startPoint x: 243, startPoint y: 132, endPoint x: 298, endPoint y: 143, distance: 56.2
click at [298, 143] on div "Customer Support Ticket Processor Process and extract key information from cust…" at bounding box center [299, 164] width 235 height 221
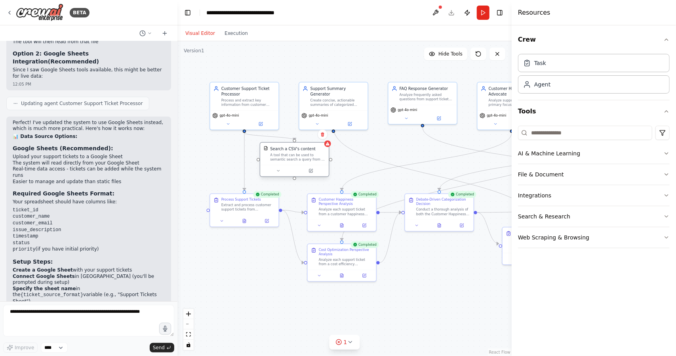
click at [281, 175] on div at bounding box center [294, 170] width 68 height 11
click at [283, 169] on button at bounding box center [277, 170] width 31 height 7
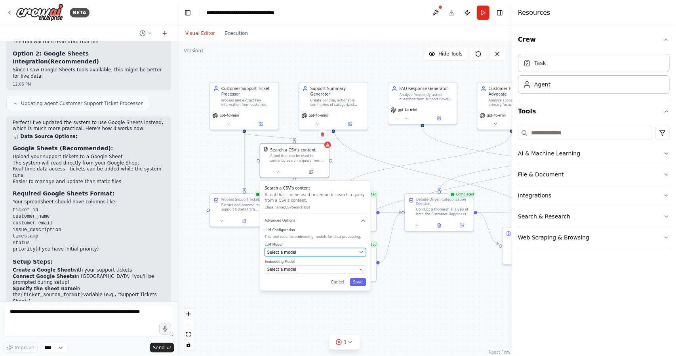
click at [331, 248] on button "Select a model" at bounding box center [314, 252] width 101 height 8
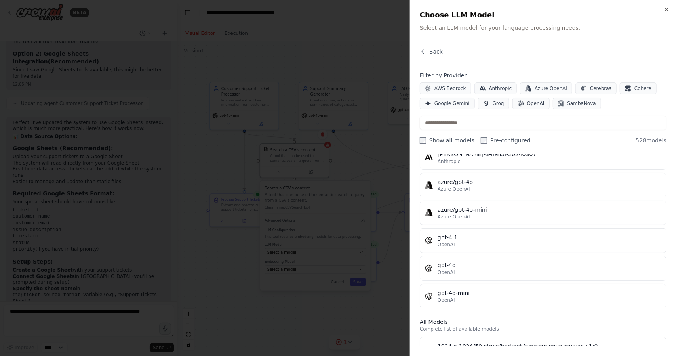
scroll to position [65, 0]
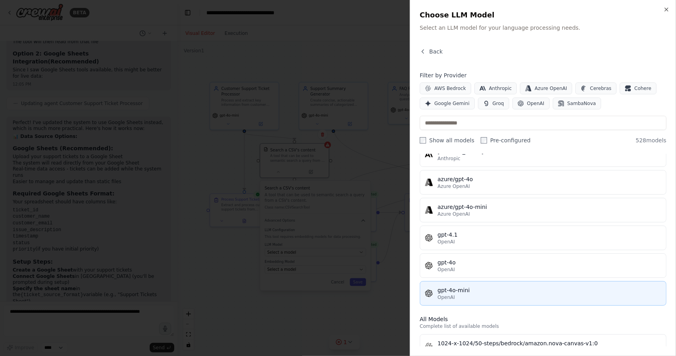
click at [477, 282] on button "gpt-4o-mini OpenAI" at bounding box center [543, 293] width 247 height 25
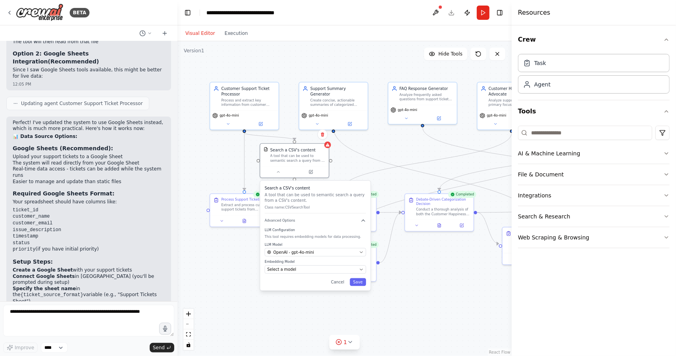
click at [348, 264] on div "Embedding Model Select a model" at bounding box center [314, 266] width 101 height 14
click at [355, 267] on div "Select a model" at bounding box center [311, 269] width 89 height 6
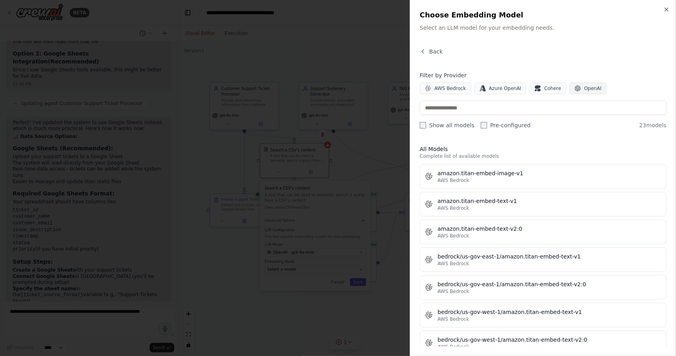
click at [584, 90] on span "OpenAI" at bounding box center [592, 88] width 17 height 6
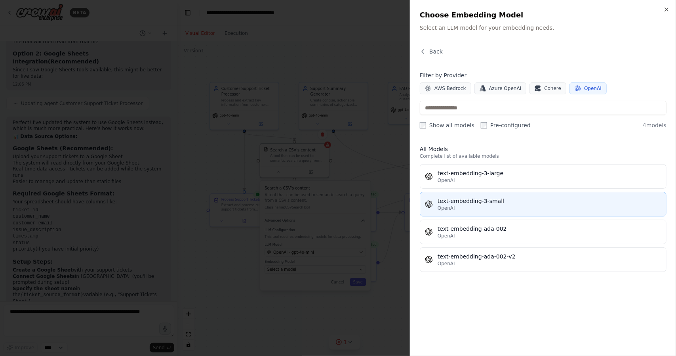
drag, startPoint x: 505, startPoint y: 236, endPoint x: 507, endPoint y: 200, distance: 36.1
click at [507, 200] on div "text-embedding-3-large OpenAI text-embedding-3-small OpenAI text-embedding-ada-…" at bounding box center [543, 218] width 247 height 108
click at [507, 200] on div "text-embedding-3-small" at bounding box center [549, 201] width 224 height 8
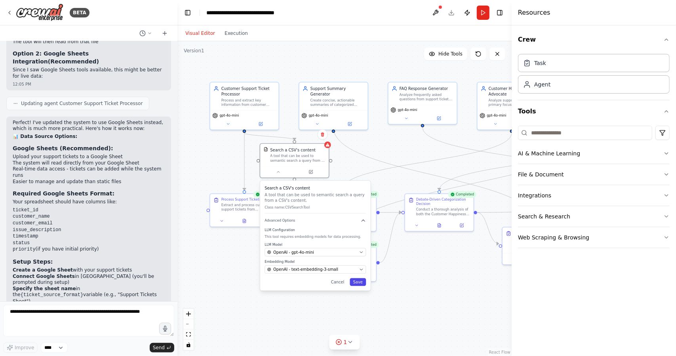
click at [354, 281] on button "Save" at bounding box center [358, 282] width 16 height 8
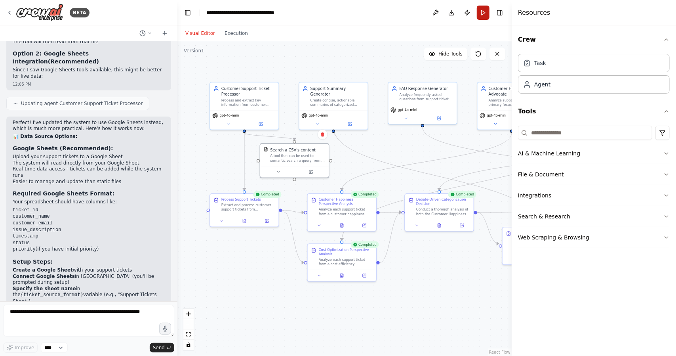
click at [485, 8] on button "Run" at bounding box center [483, 13] width 13 height 14
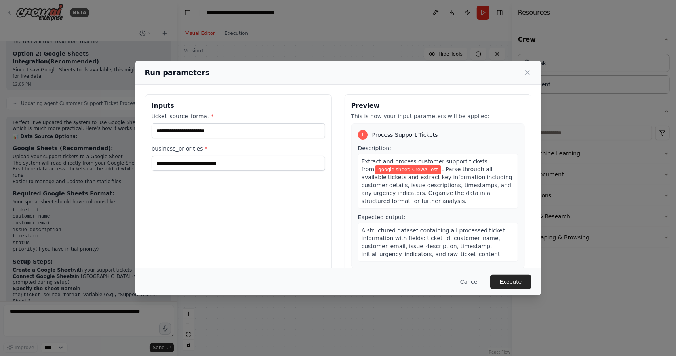
click at [227, 142] on div "**********" at bounding box center [238, 141] width 173 height 59
click at [234, 133] on input "**********" at bounding box center [238, 130] width 173 height 15
click at [161, 131] on input "**********" at bounding box center [238, 130] width 173 height 15
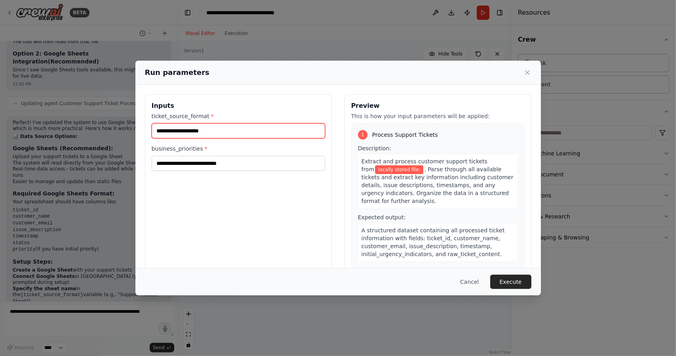
paste input "**********"
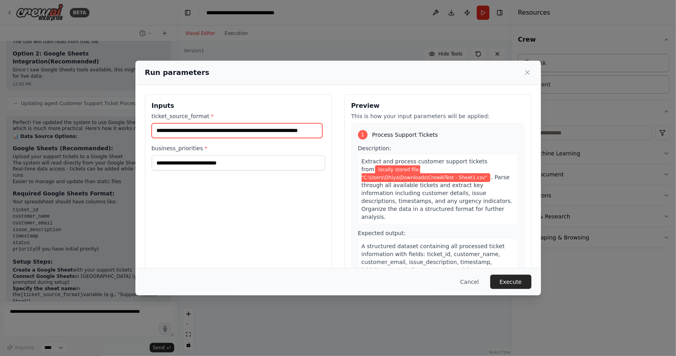
scroll to position [0, 0]
type input "**********"
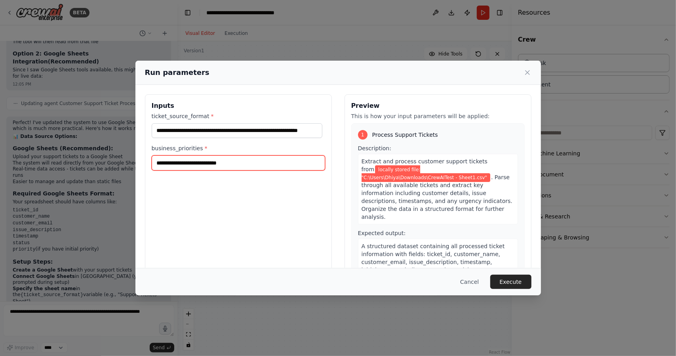
click at [204, 156] on input "**********" at bounding box center [238, 162] width 173 height 15
click at [506, 274] on button "Execute" at bounding box center [510, 281] width 41 height 14
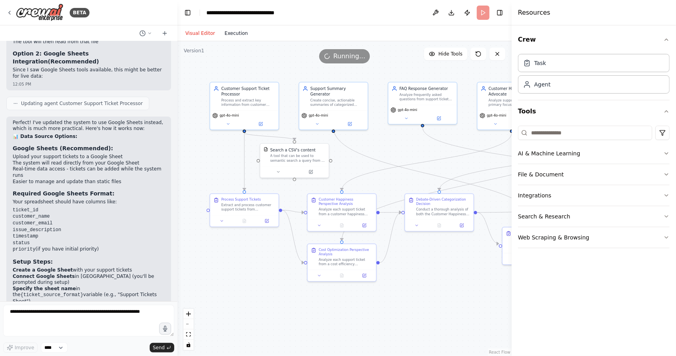
click at [221, 30] on button "Execution" at bounding box center [236, 34] width 33 height 10
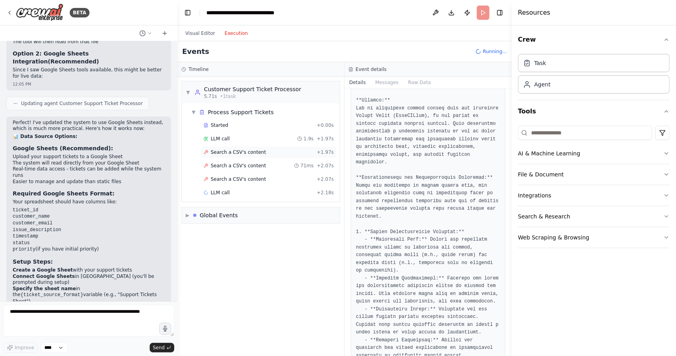
click at [243, 154] on span "Search a CSV's content" at bounding box center [238, 152] width 55 height 6
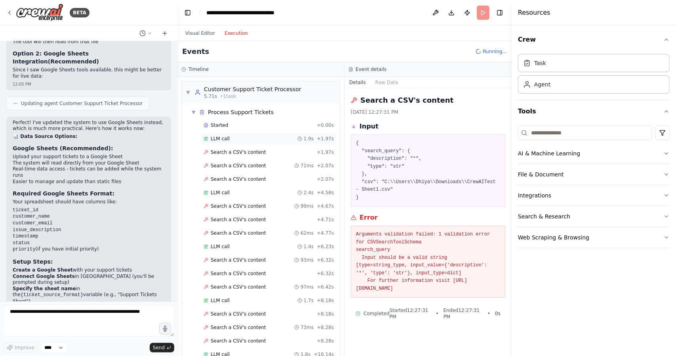
click at [250, 136] on div "LLM call 1.9s + 1.97s" at bounding box center [268, 138] width 130 height 6
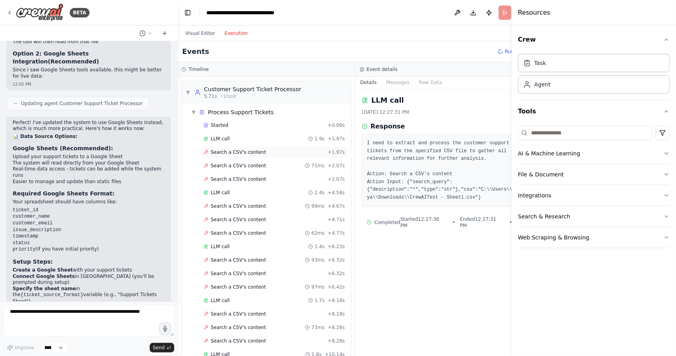
click at [241, 147] on div "Search a CSV's content + 1.97s" at bounding box center [274, 152] width 147 height 12
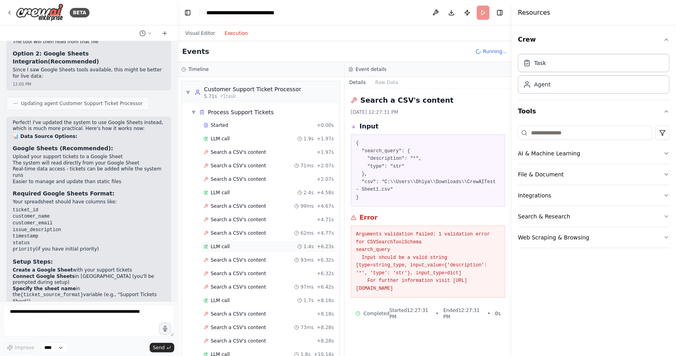
click at [240, 243] on div "LLM call 1.4s + 6.23s" at bounding box center [268, 246] width 130 height 6
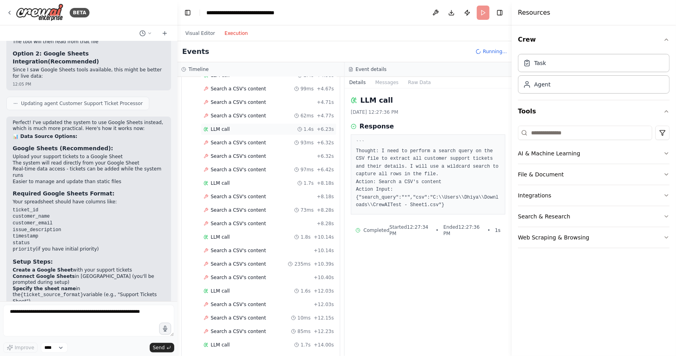
scroll to position [118, 0]
click at [245, 150] on div "Search a CSV's content + 6.32s" at bounding box center [269, 156] width 136 height 12
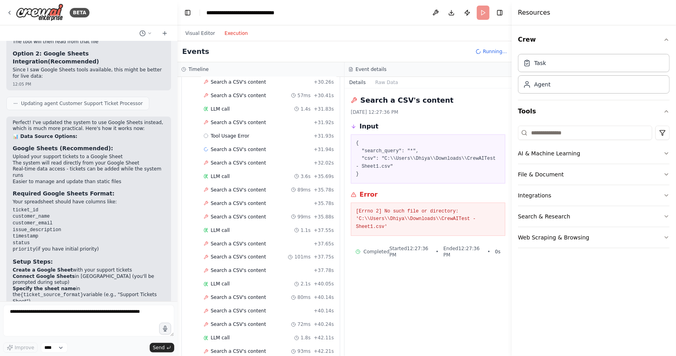
scroll to position [898, 0]
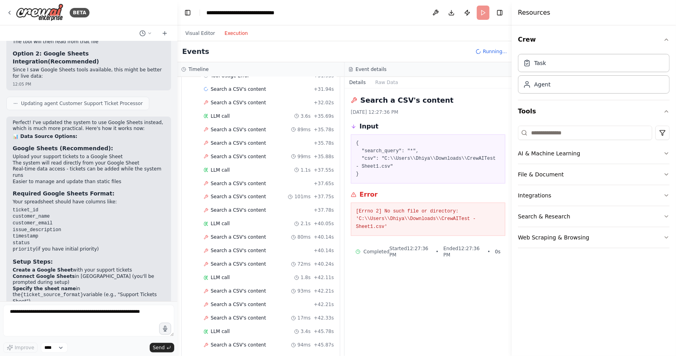
click at [4, 10] on div "BETA" at bounding box center [88, 12] width 177 height 25
click at [10, 11] on icon at bounding box center [9, 13] width 6 height 6
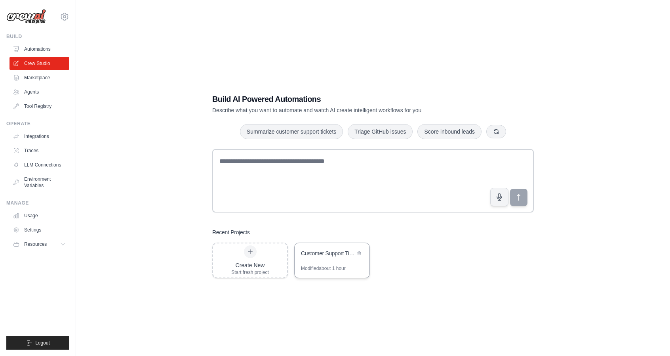
click at [311, 245] on div "Customer Support Ticket Automation" at bounding box center [332, 254] width 75 height 22
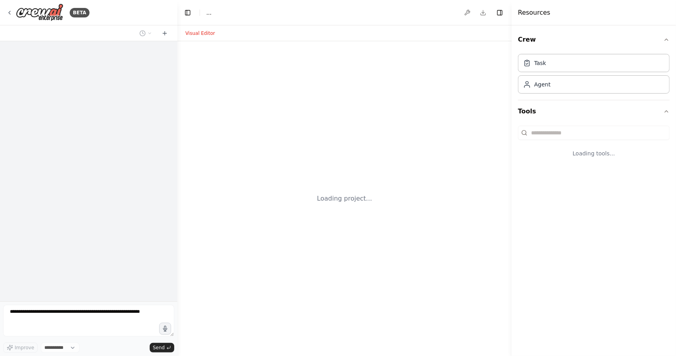
select select "****"
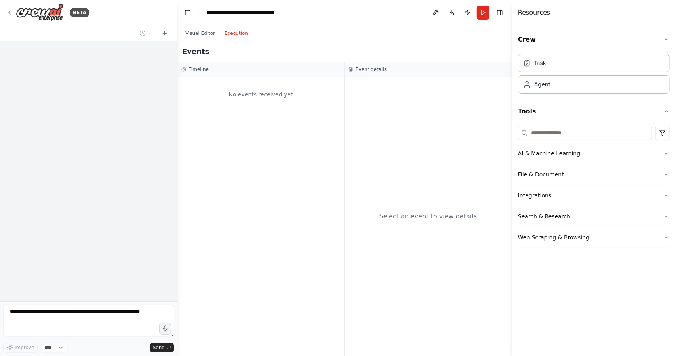
click at [234, 35] on button "Execution" at bounding box center [236, 34] width 33 height 10
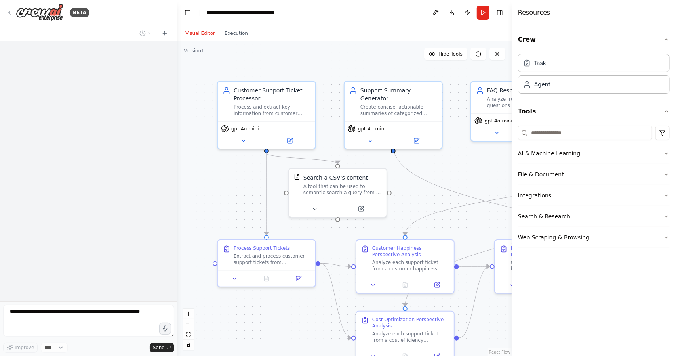
click at [197, 30] on button "Visual Editor" at bounding box center [200, 34] width 39 height 10
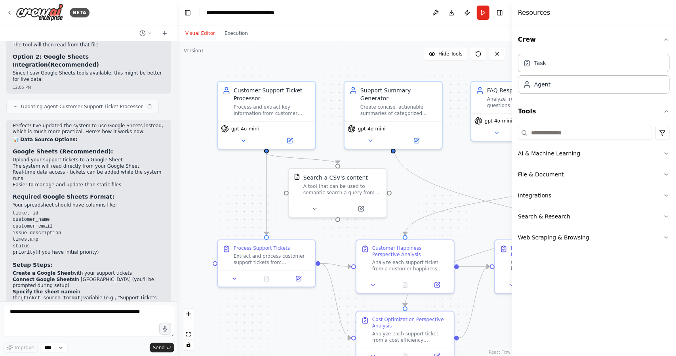
scroll to position [2077, 0]
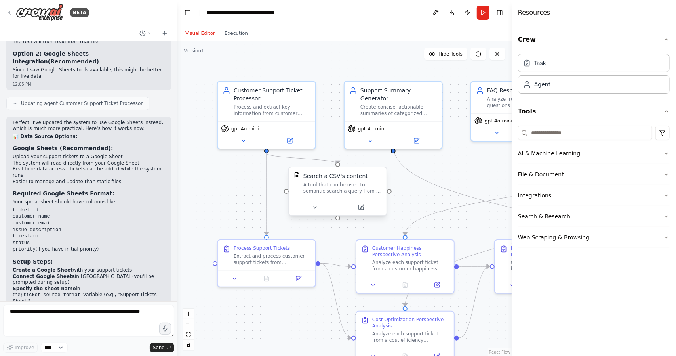
click at [314, 182] on div "A tool that can be used to semantic search a query from a CSV's content." at bounding box center [342, 187] width 78 height 13
click at [359, 202] on button at bounding box center [361, 207] width 45 height 10
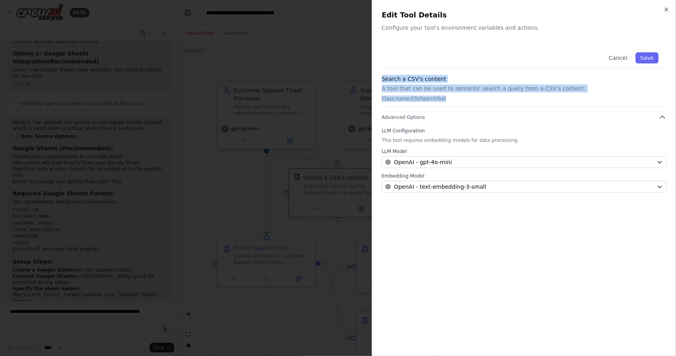
drag, startPoint x: 382, startPoint y: 79, endPoint x: 544, endPoint y: 93, distance: 163.0
click at [544, 93] on div "Search a CSV's content A tool that can be used to semantic search a query from …" at bounding box center [524, 91] width 285 height 32
copy div "Search a CSV's content A tool that can be used to semantic search a query from …"
click at [618, 55] on button "Cancel" at bounding box center [618, 57] width 28 height 11
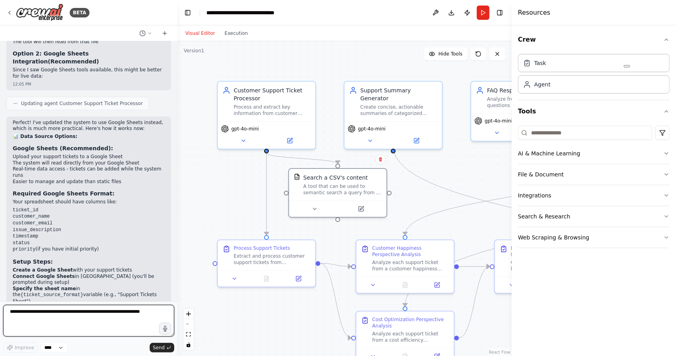
click at [29, 322] on textarea at bounding box center [88, 320] width 171 height 32
paste textarea "**********"
click at [36, 333] on textarea "**********" at bounding box center [88, 320] width 171 height 32
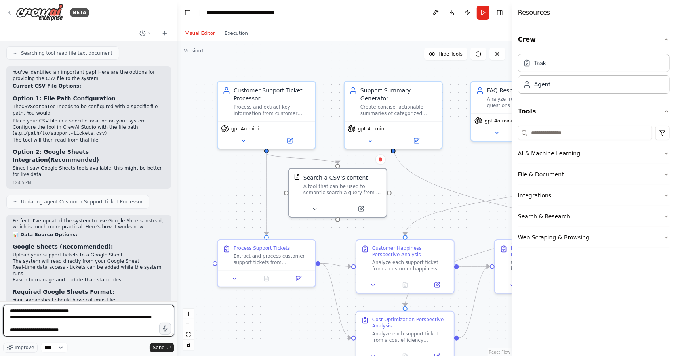
scroll to position [0, 0]
click at [26, 313] on textarea "**********" at bounding box center [88, 320] width 171 height 32
type textarea "**********"
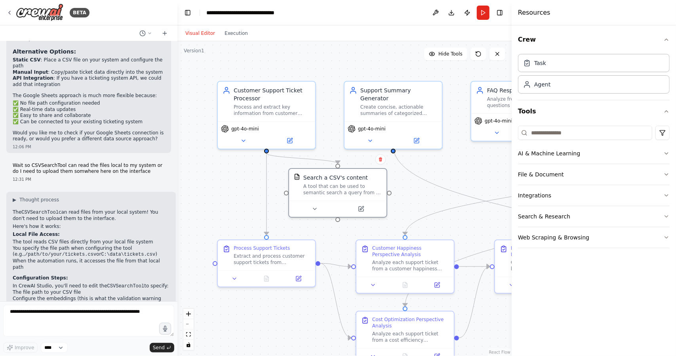
scroll to position [2339, 0]
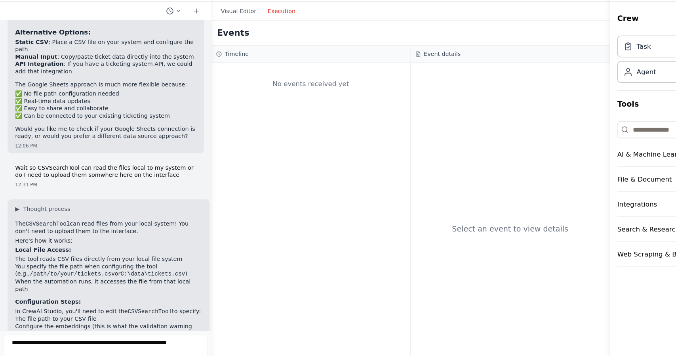
click at [224, 34] on button "Execution" at bounding box center [236, 34] width 33 height 10
click at [194, 40] on div "Visual Editor Execution" at bounding box center [217, 33] width 72 height 16
click at [197, 36] on button "Visual Editor" at bounding box center [200, 34] width 39 height 10
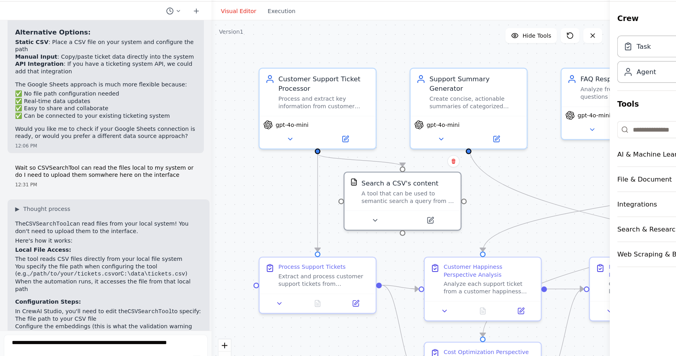
scroll to position [2343, 0]
